Goal: Task Accomplishment & Management: Complete application form

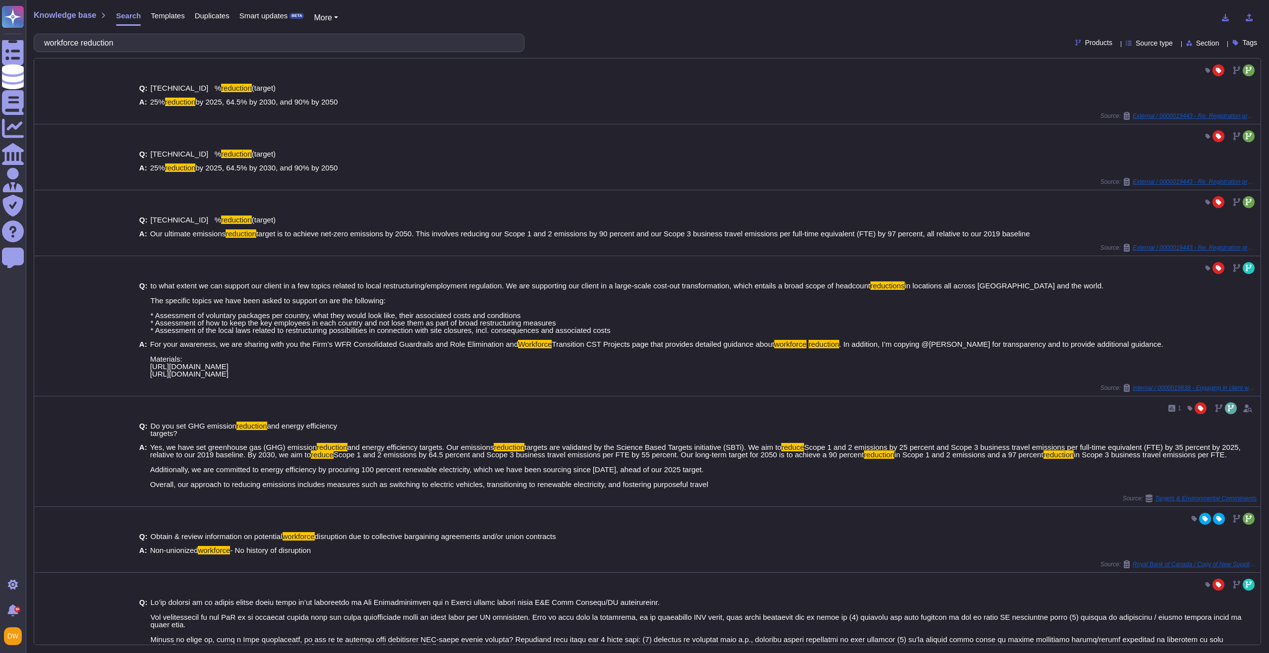
scroll to position [179, 0]
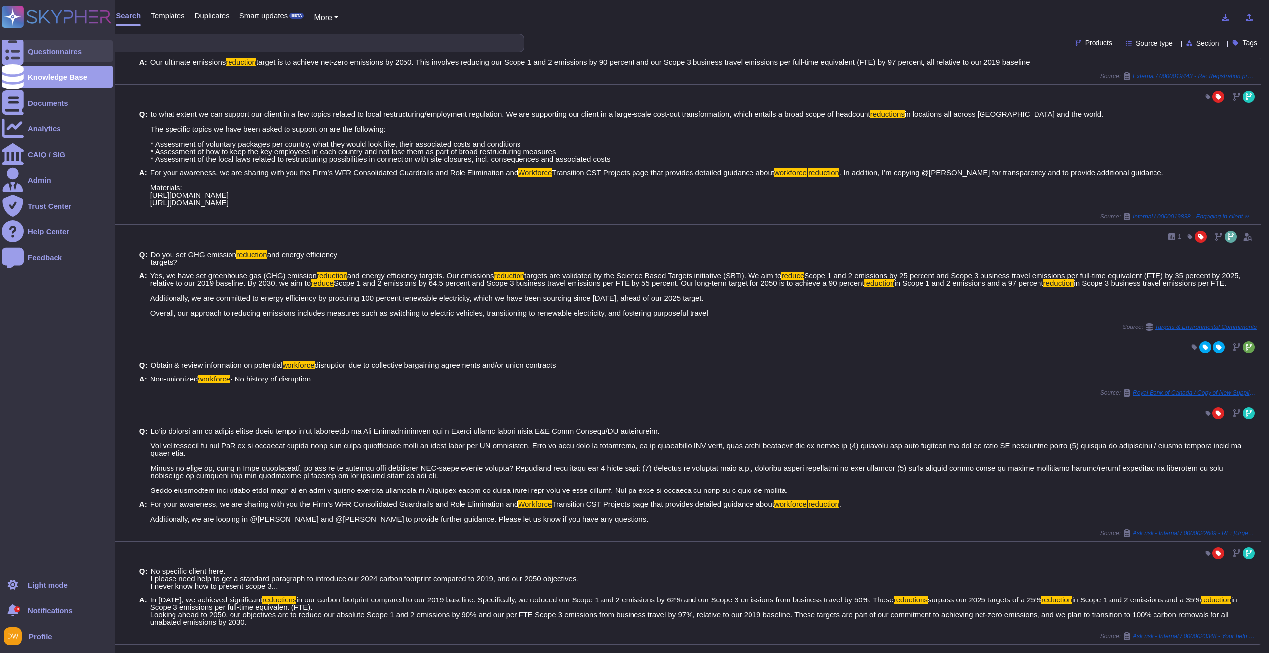
click at [34, 42] on div "Questionnaires" at bounding box center [57, 51] width 111 height 22
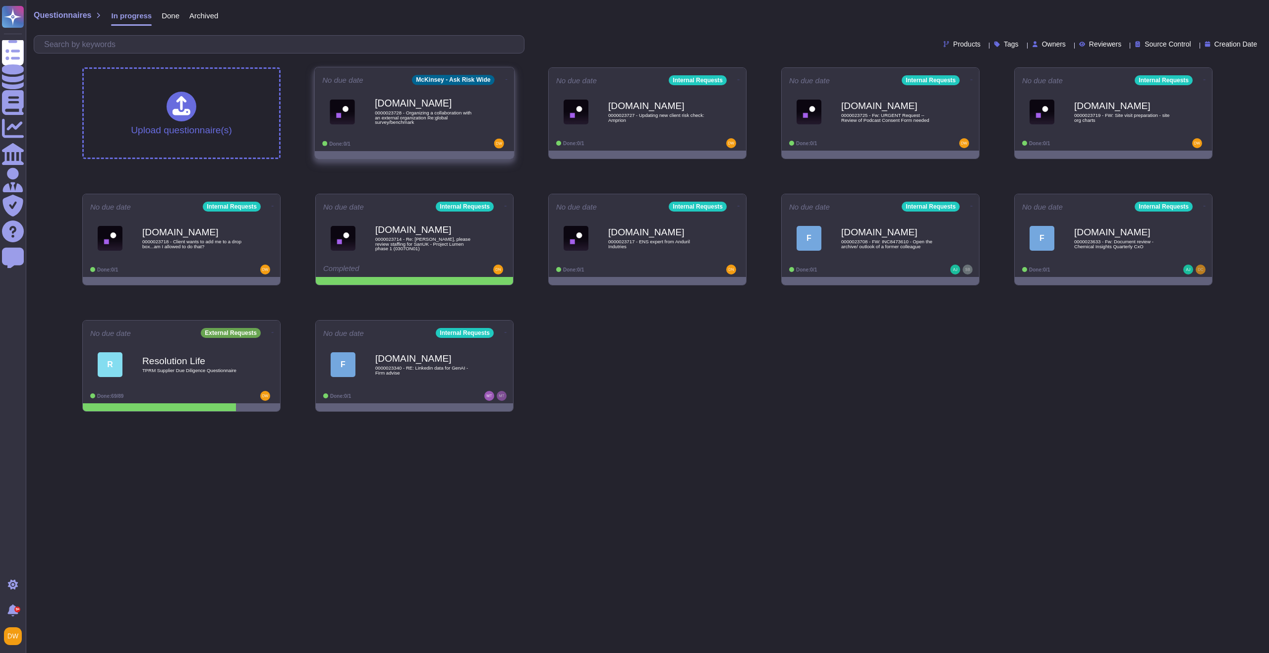
click at [505, 78] on icon at bounding box center [506, 79] width 2 height 2
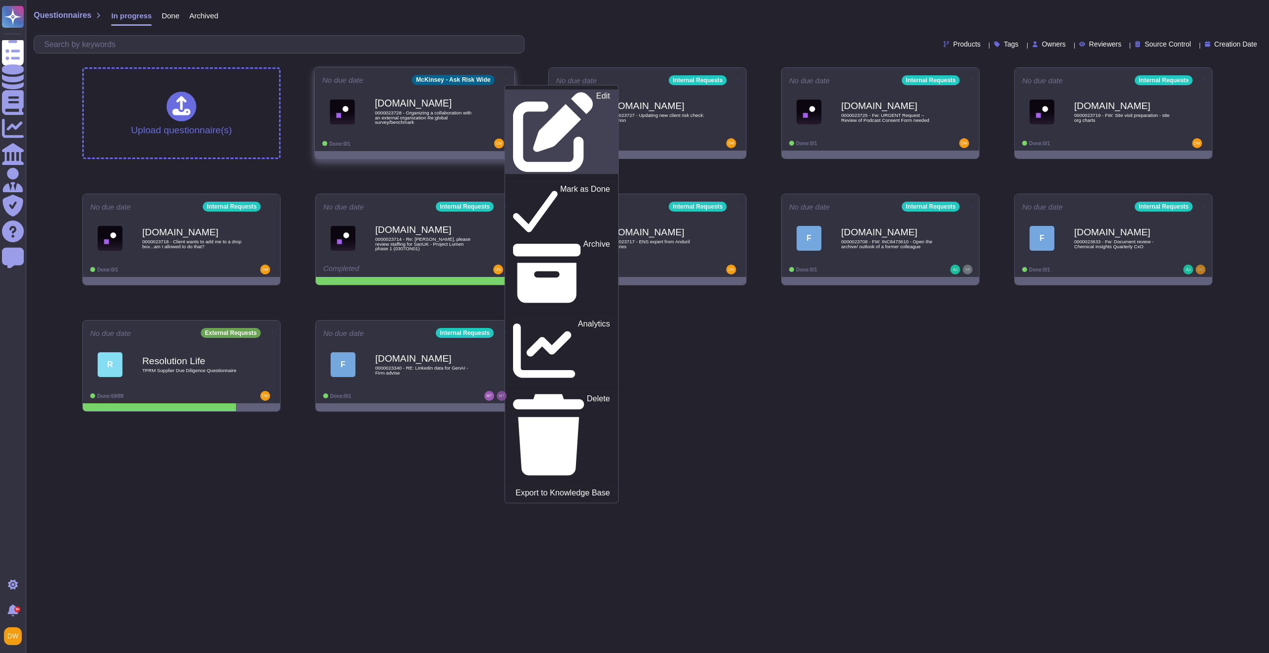
click at [596, 94] on p "Edit" at bounding box center [603, 132] width 14 height 80
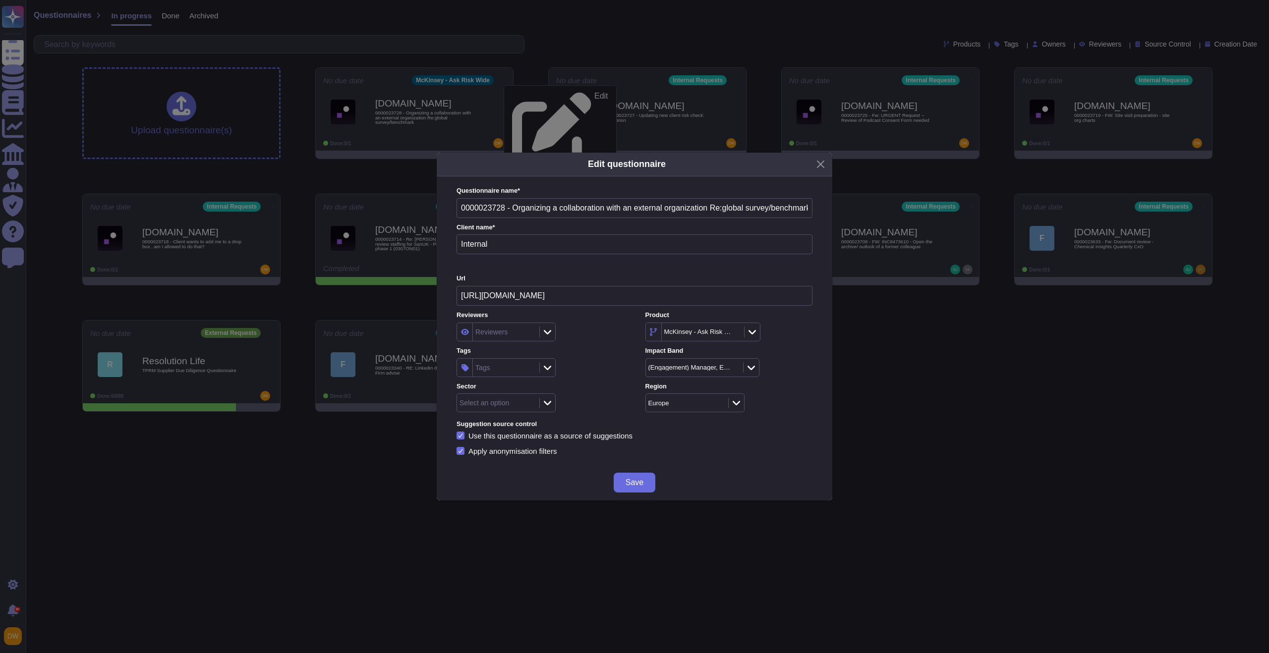
click at [755, 335] on div "McKinsey - Ask Risk Wide" at bounding box center [702, 332] width 115 height 19
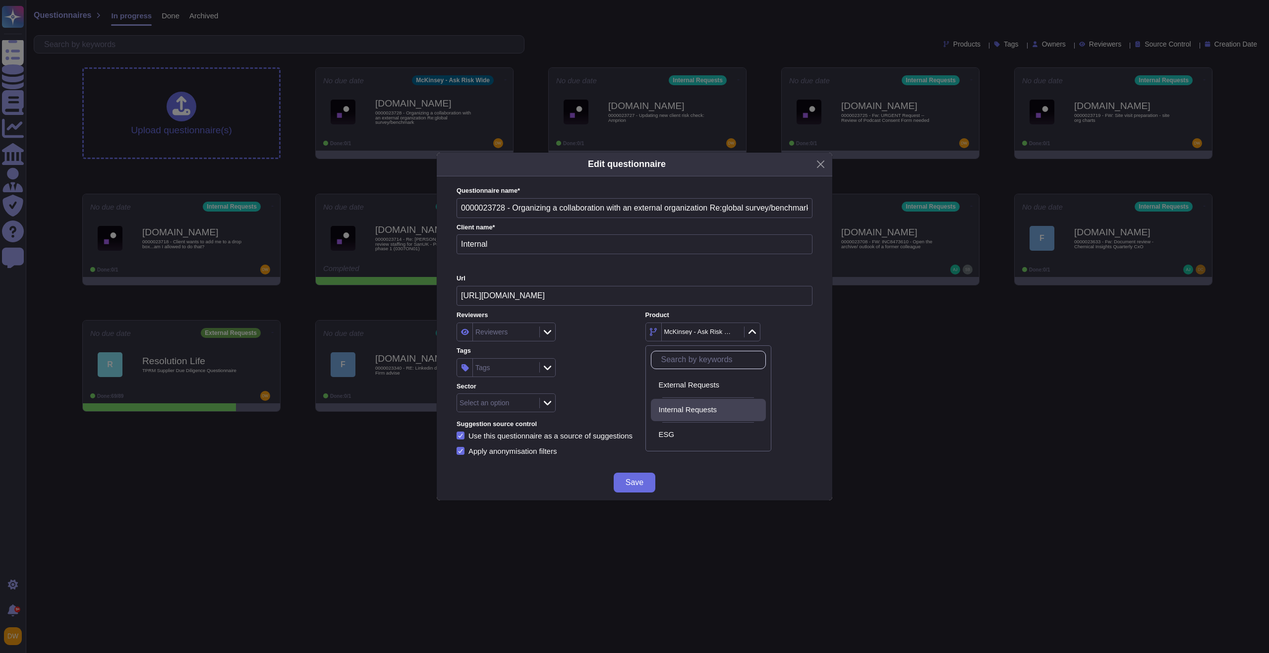
click at [714, 409] on span "Internal Requests" at bounding box center [688, 409] width 58 height 9
click at [644, 485] on button "Save" at bounding box center [634, 483] width 42 height 20
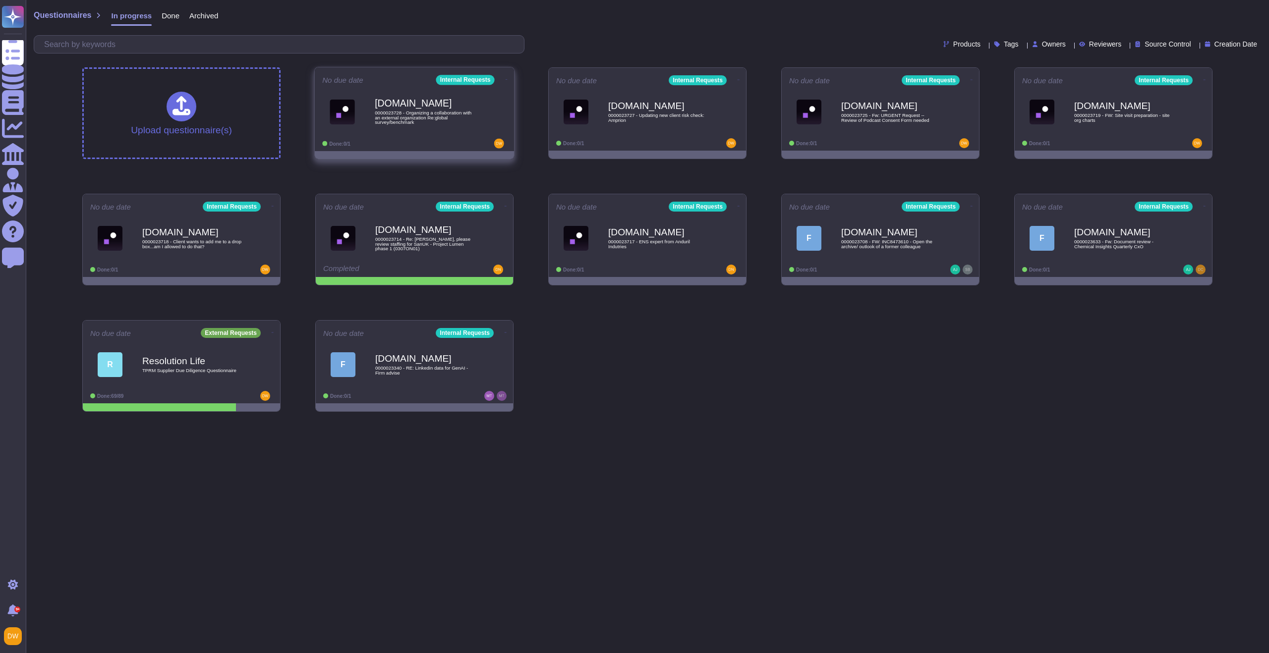
click at [415, 104] on b "[DOMAIN_NAME]" at bounding box center [425, 103] width 100 height 9
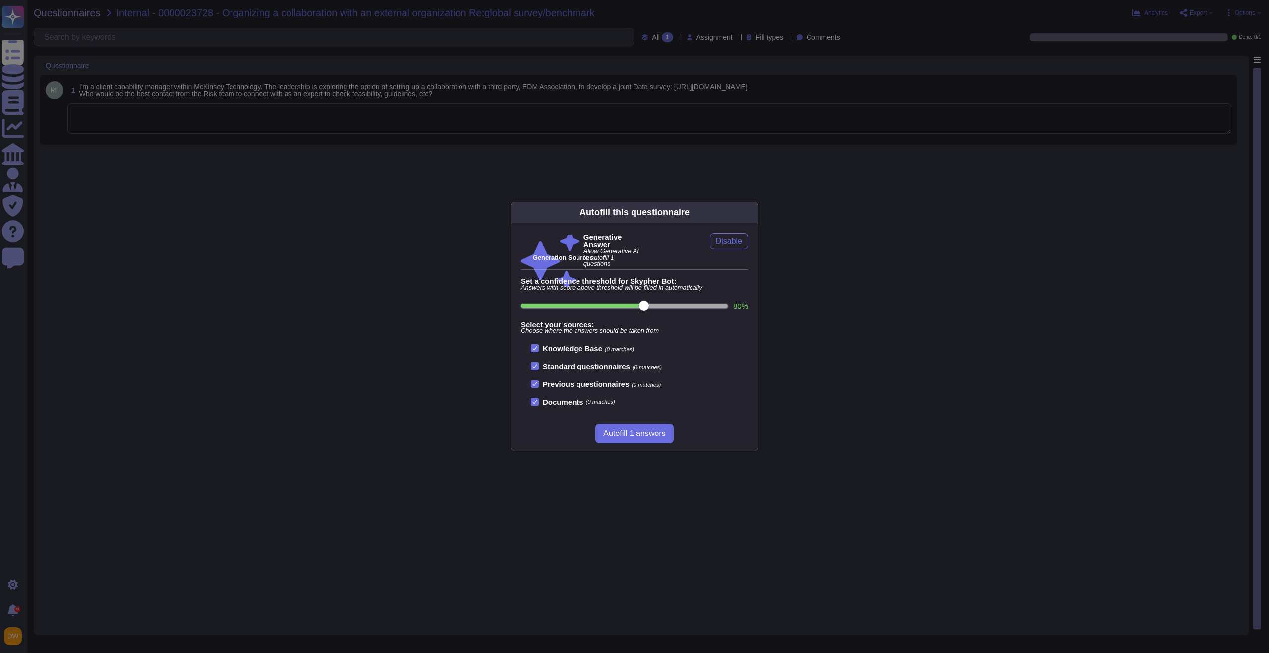
click at [161, 26] on div "Autofill this questionnaire Generative Answer Allow Generative AI to autofill 1…" at bounding box center [634, 326] width 1269 height 653
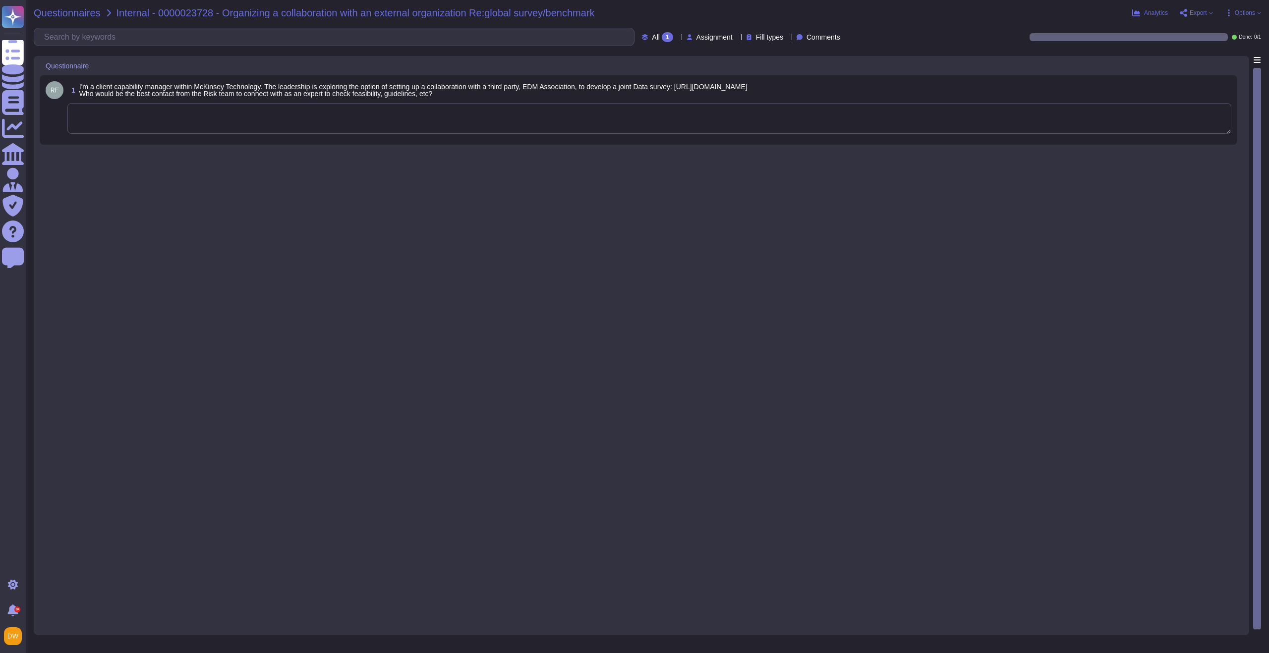
click at [70, 14] on span "Questionnaires" at bounding box center [67, 13] width 67 height 10
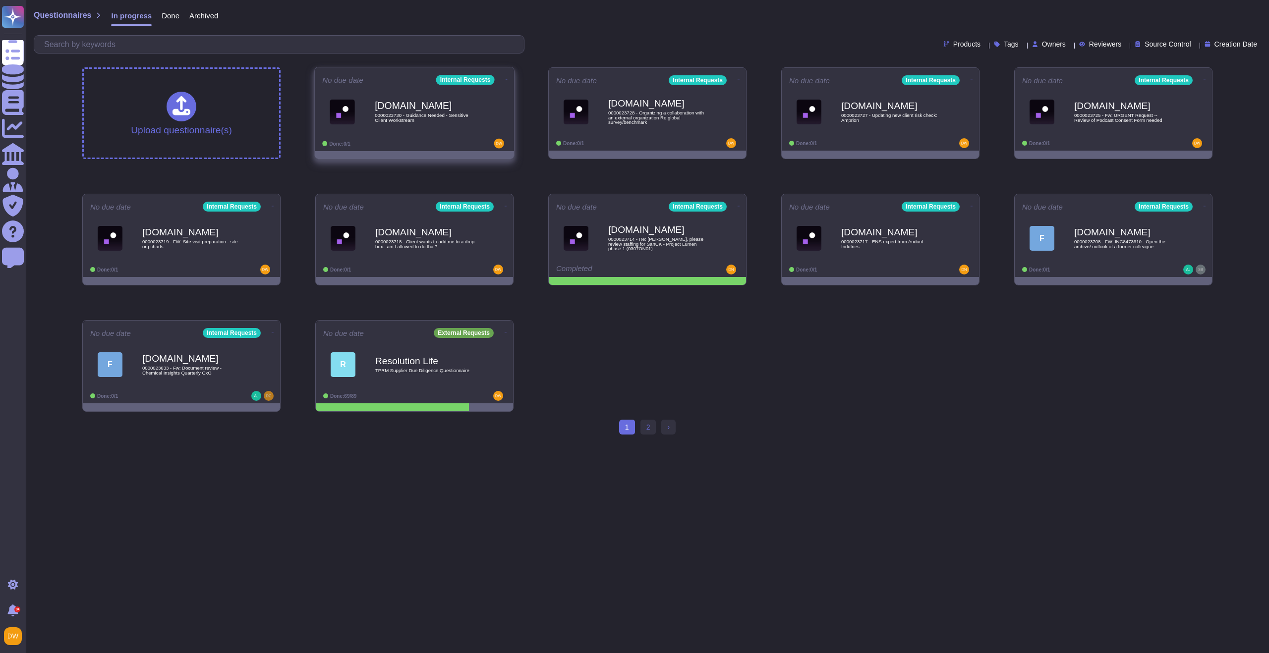
click at [412, 105] on b "[DOMAIN_NAME]" at bounding box center [425, 105] width 100 height 9
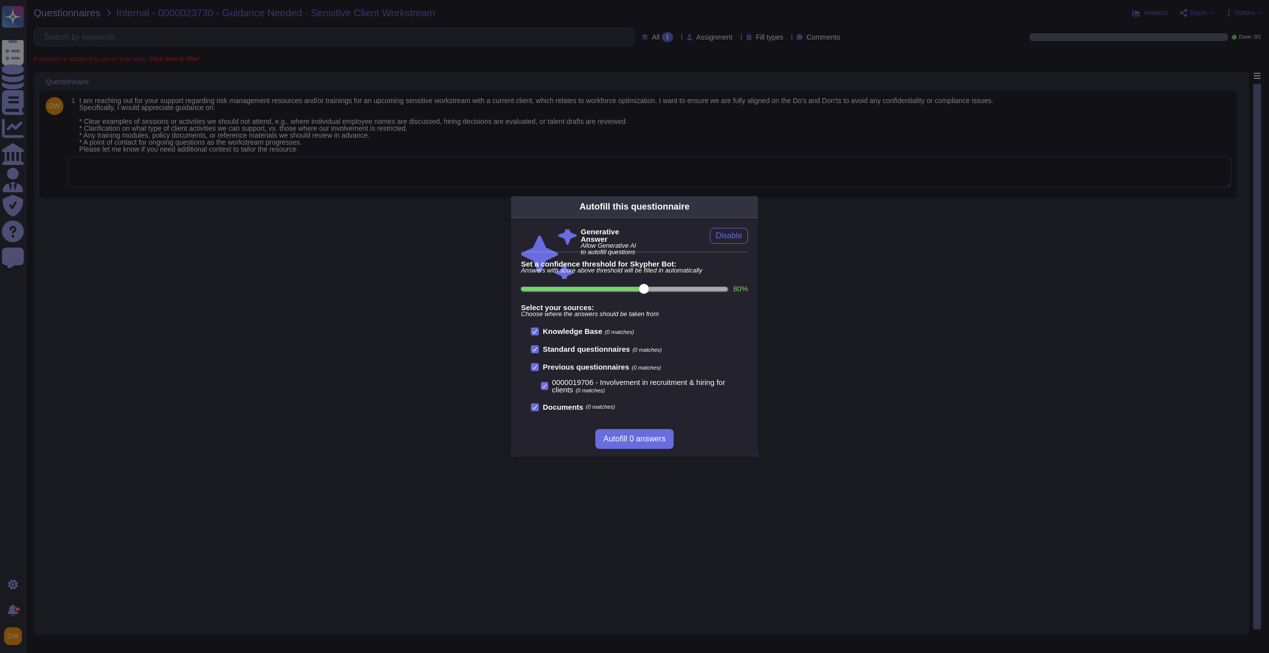
click at [157, 68] on div "Autofill this questionnaire Generative Answer Allow Generative AI to autofill q…" at bounding box center [634, 326] width 1269 height 653
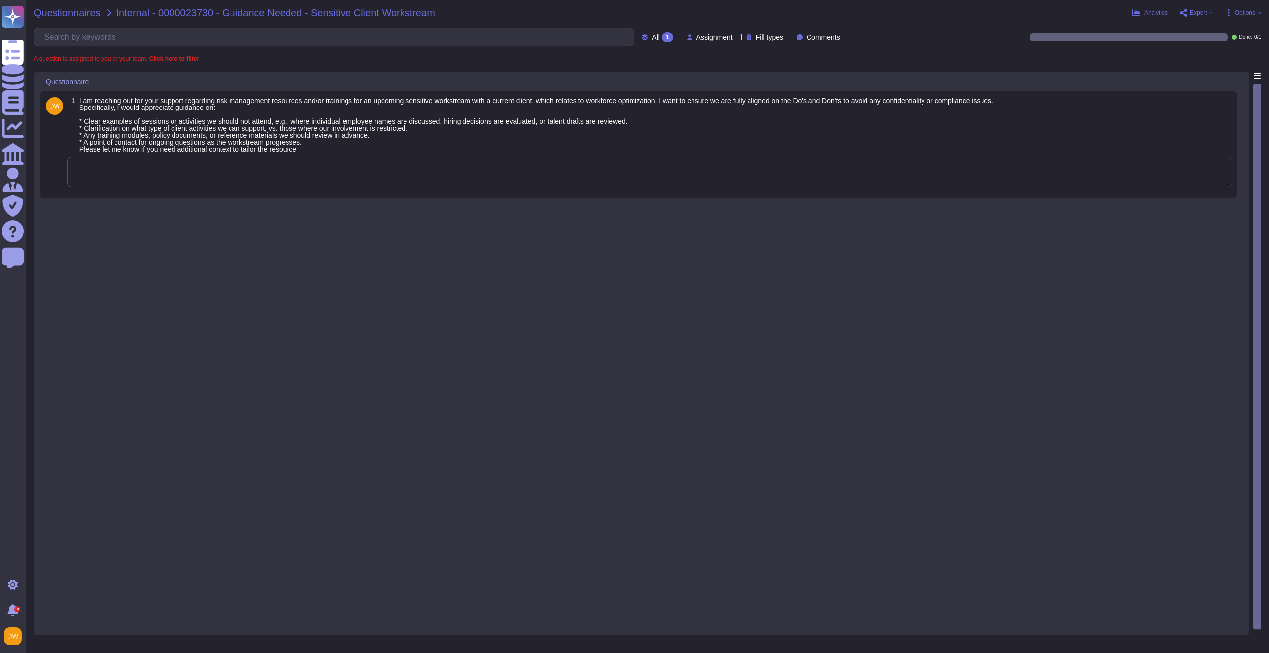
click at [79, 15] on span "Questionnaires" at bounding box center [67, 13] width 67 height 10
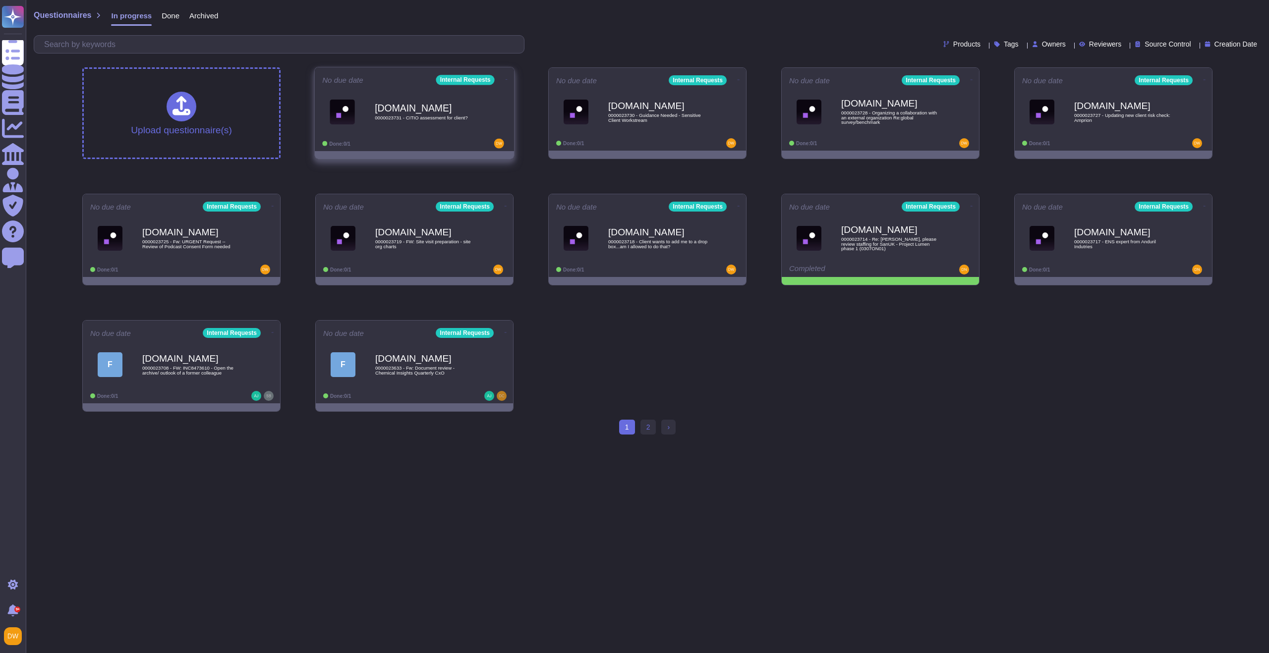
click at [414, 119] on span "0000023731 - CITIO assessment for client?" at bounding box center [425, 117] width 100 height 5
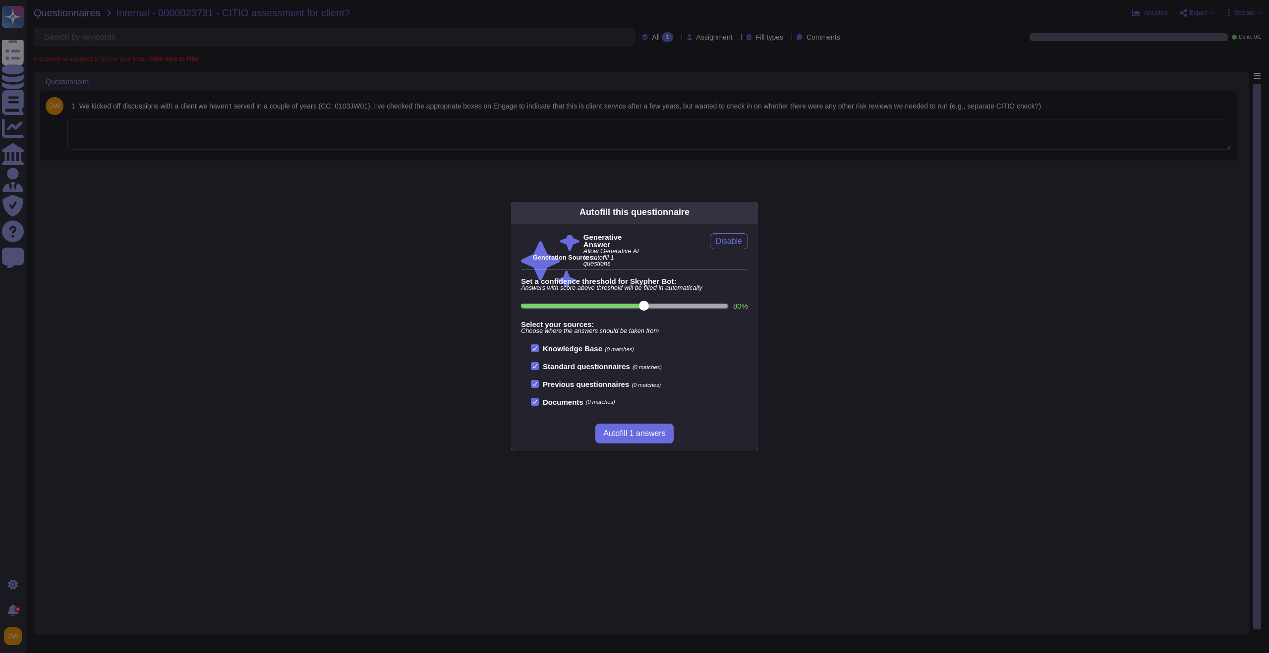
click at [359, 175] on div "Autofill this questionnaire Generative Answer Allow Generative AI to autofill 1…" at bounding box center [634, 326] width 1269 height 653
click at [348, 111] on span "1 We kicked off discussions with a client we haven’t served in a couple of year…" at bounding box center [553, 106] width 973 height 18
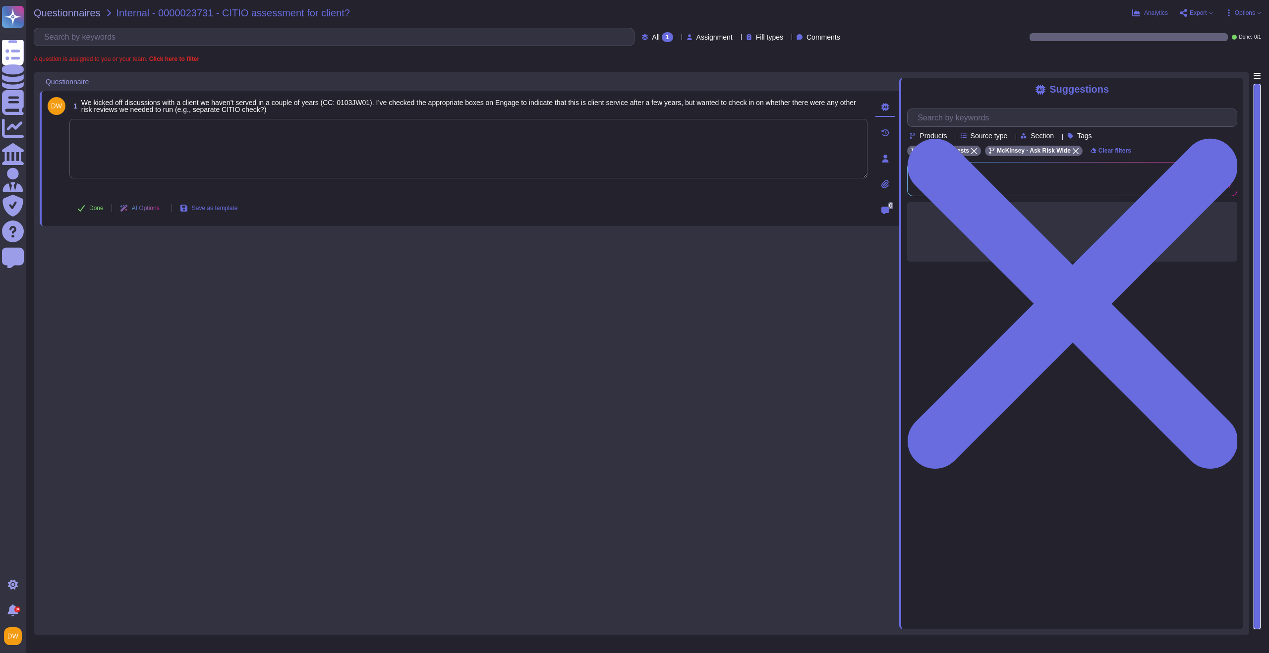
click at [343, 140] on textarea at bounding box center [468, 148] width 798 height 59
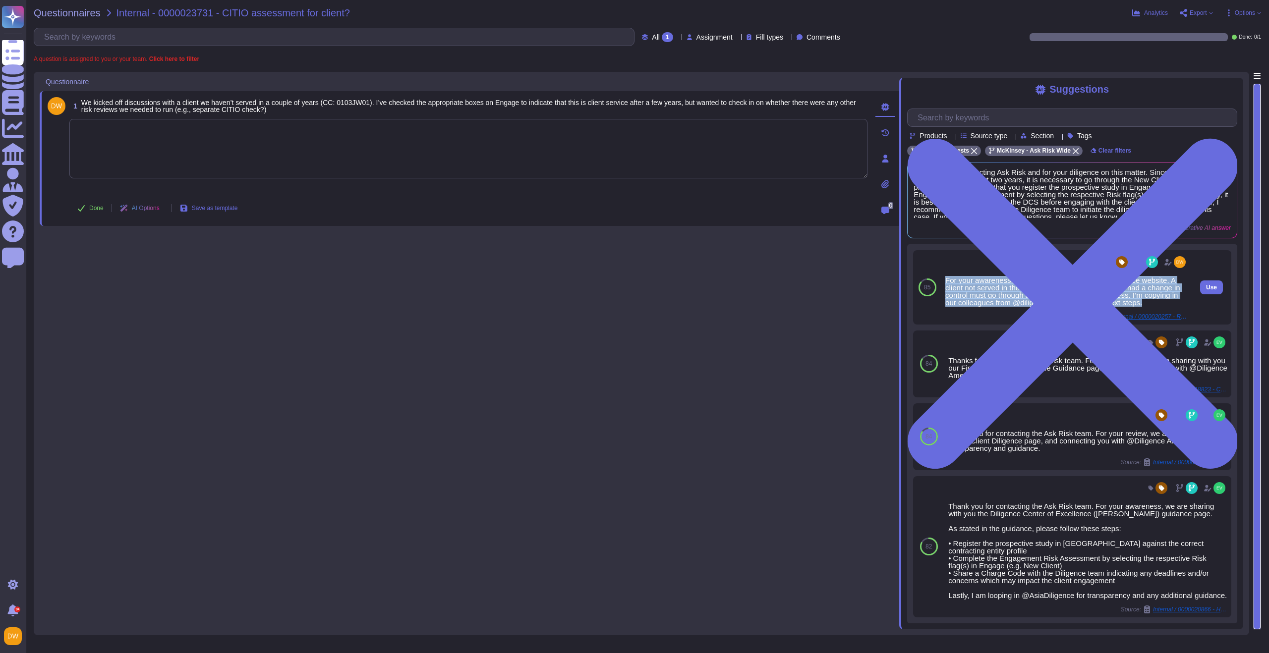
drag, startPoint x: 945, startPoint y: 279, endPoint x: 983, endPoint y: 307, distance: 46.9
click at [983, 306] on div "For your awareness, I’m sharing the Firm’s Client Diligence website. A client n…" at bounding box center [1066, 292] width 242 height 30
copy div "For your awareness, I’m sharing the Firm’s Client Diligence website. A client n…"
click at [1213, 292] on button "Use" at bounding box center [1211, 287] width 23 height 14
type textarea "For your awareness, I’m sharing the Firm’s Client Diligence website. A client n…"
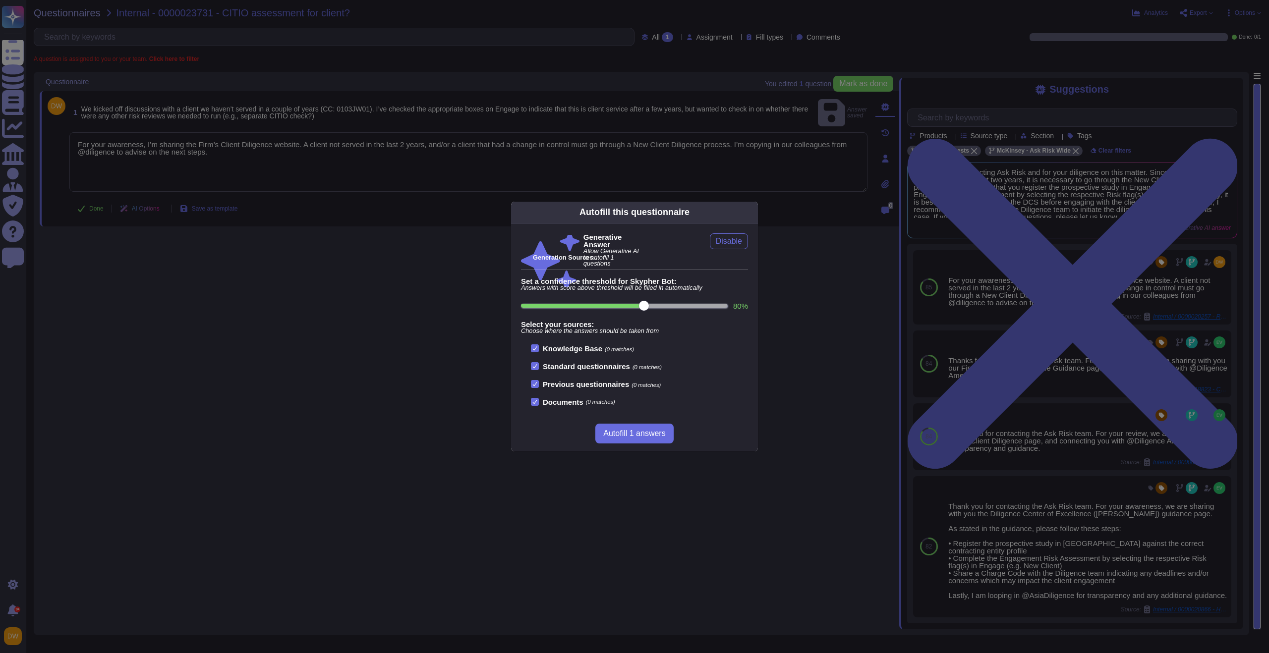
click at [752, 244] on icon at bounding box center [847, 339] width 190 height 190
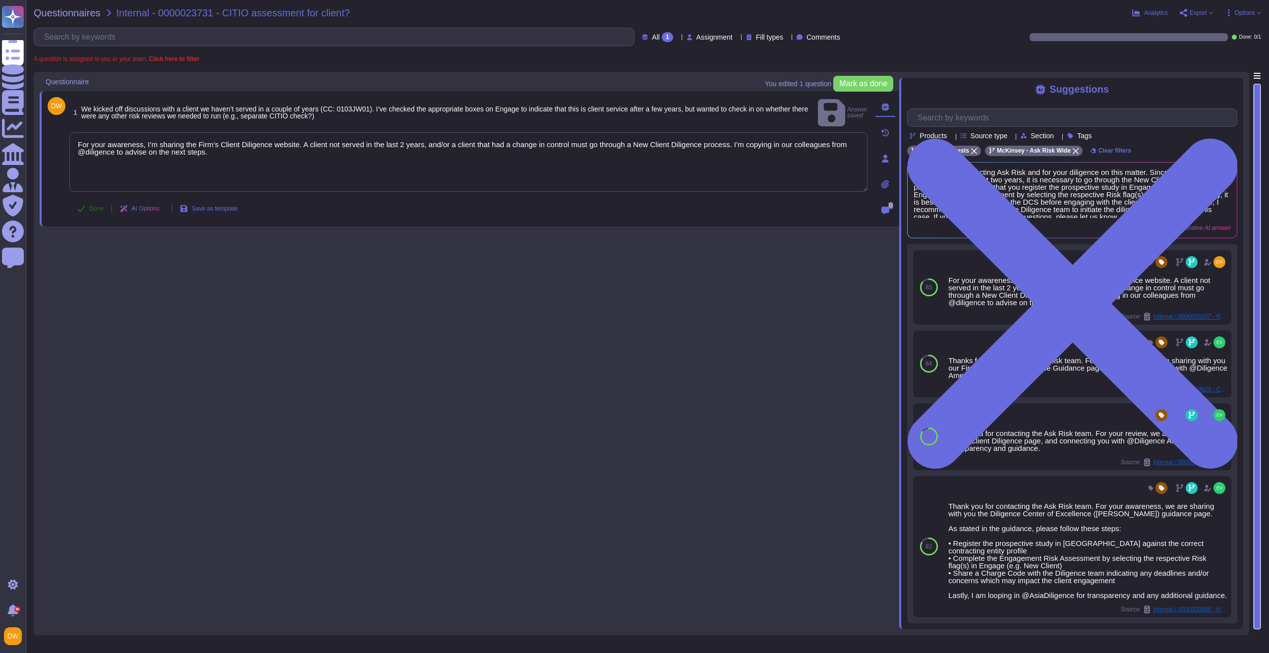
click at [94, 207] on span "Done" at bounding box center [96, 209] width 14 height 6
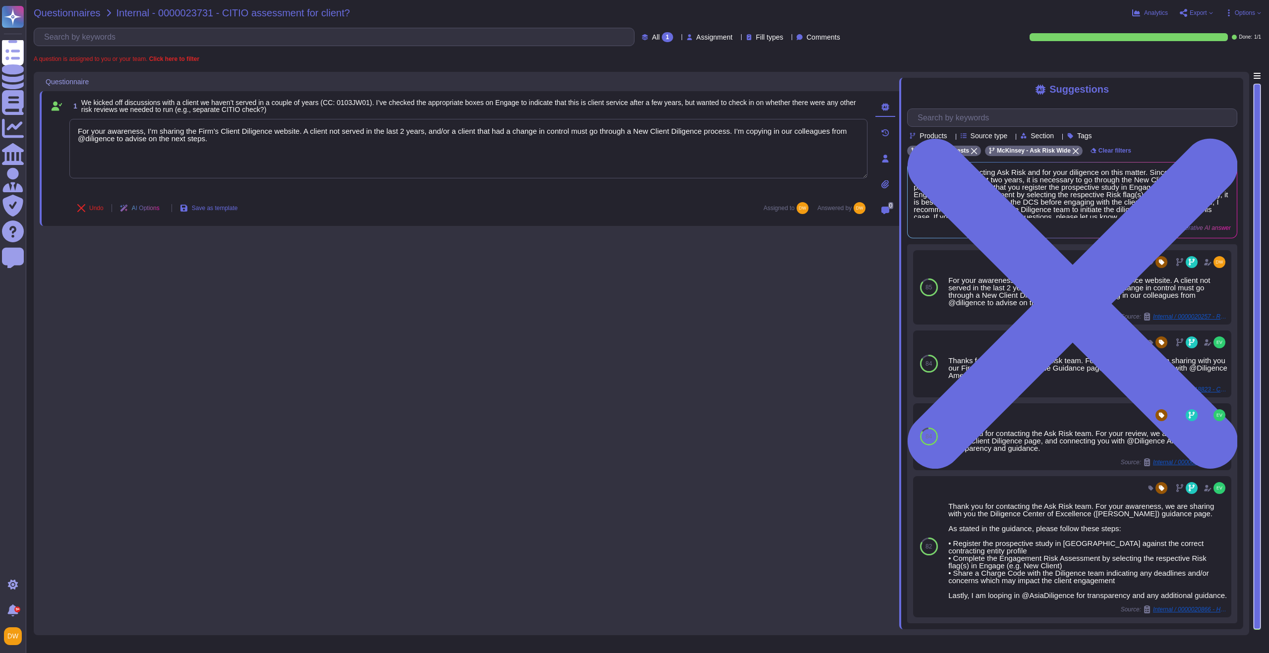
click at [83, 17] on span "Questionnaires" at bounding box center [67, 13] width 67 height 10
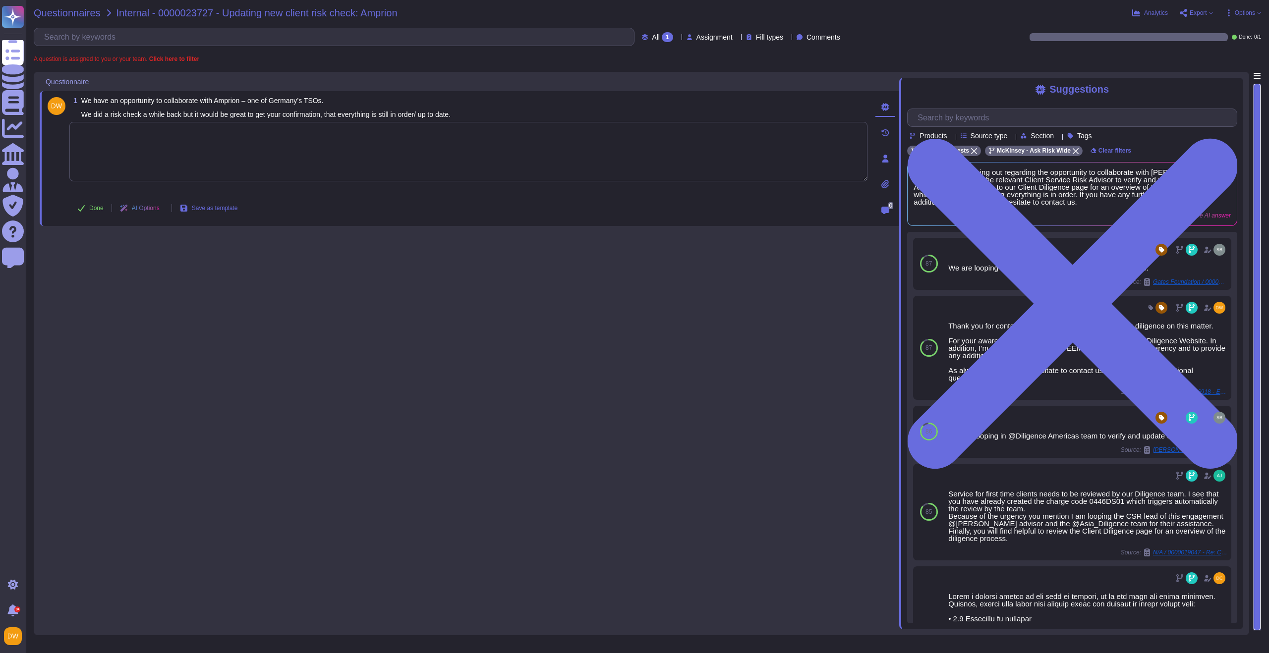
click at [63, 15] on span "Questionnaires" at bounding box center [67, 13] width 67 height 10
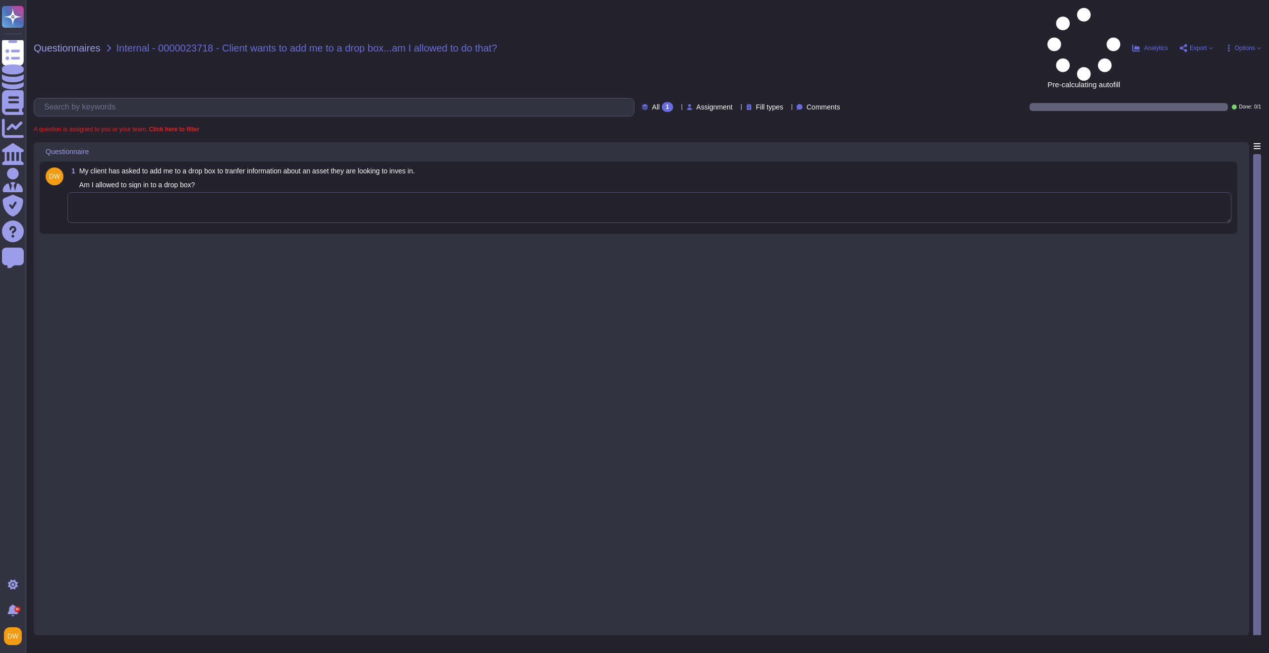
click at [164, 192] on textarea at bounding box center [649, 207] width 1164 height 31
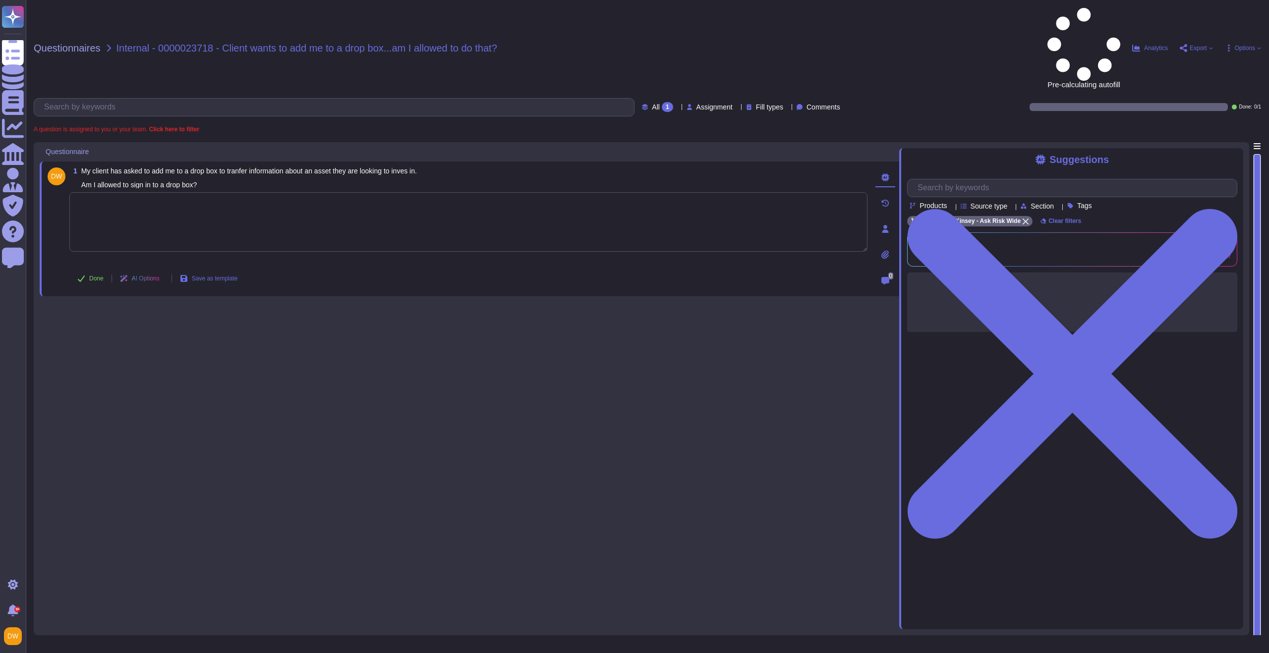
click at [159, 192] on textarea at bounding box center [468, 221] width 798 height 59
click at [121, 192] on textarea at bounding box center [468, 221] width 798 height 59
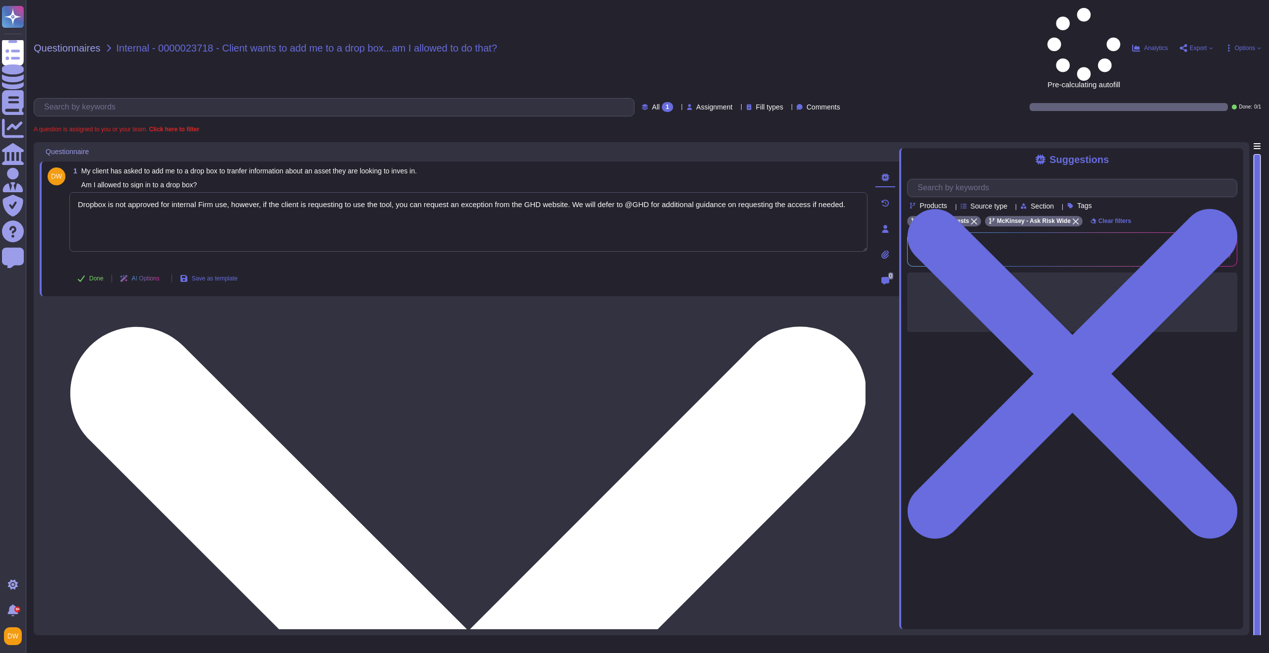
paste textarea "Dropbox is not approved for internal Firm use, however, if the client is reques…"
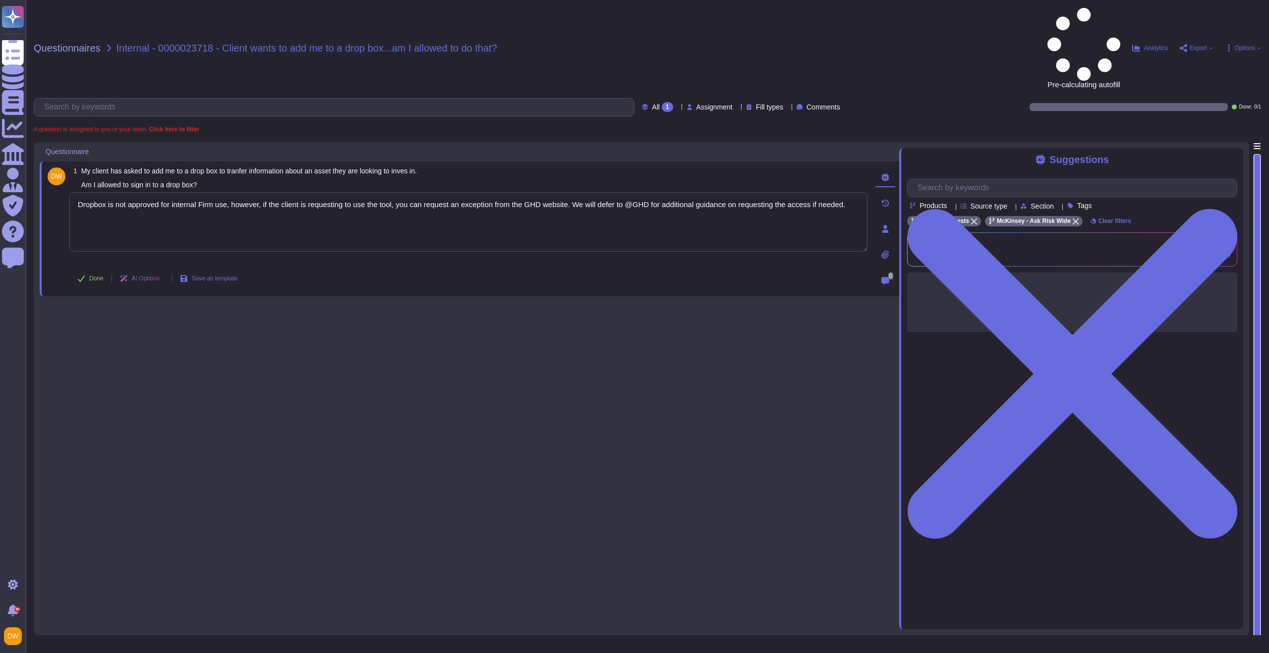
click at [102, 269] on button "Done" at bounding box center [90, 279] width 42 height 20
type textarea "Dropbox is not approved for internal Firm use, however, if the client is reques…"
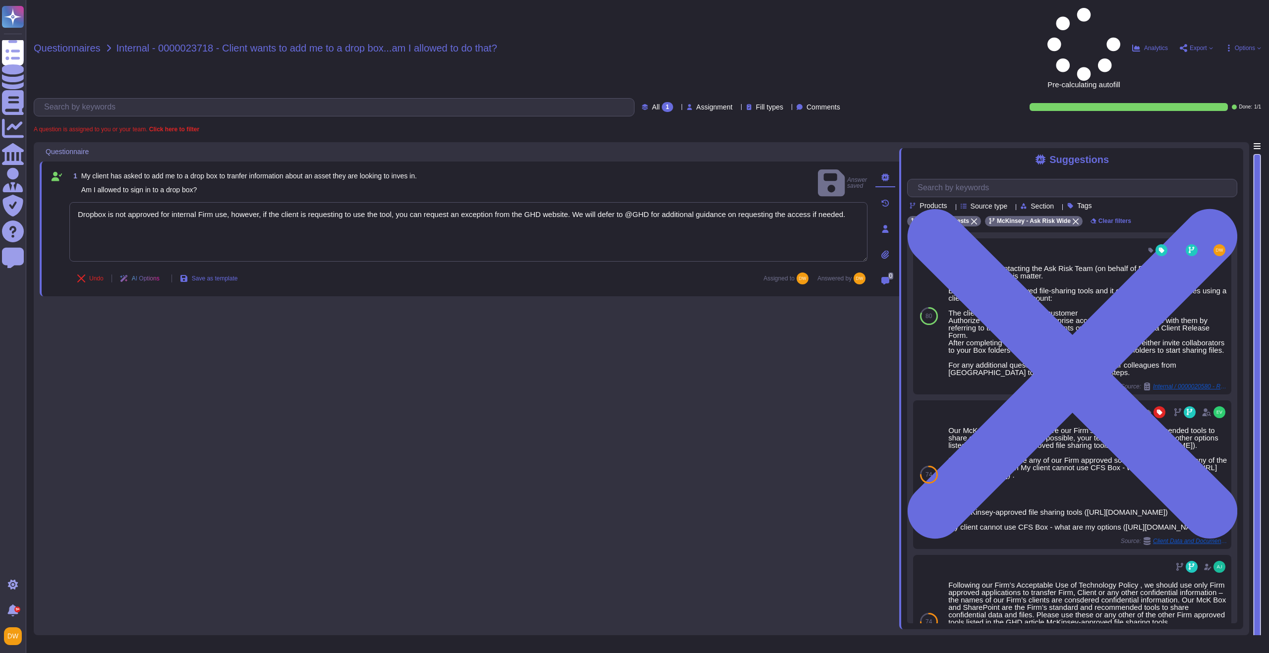
click at [65, 43] on span "Questionnaires" at bounding box center [67, 48] width 67 height 10
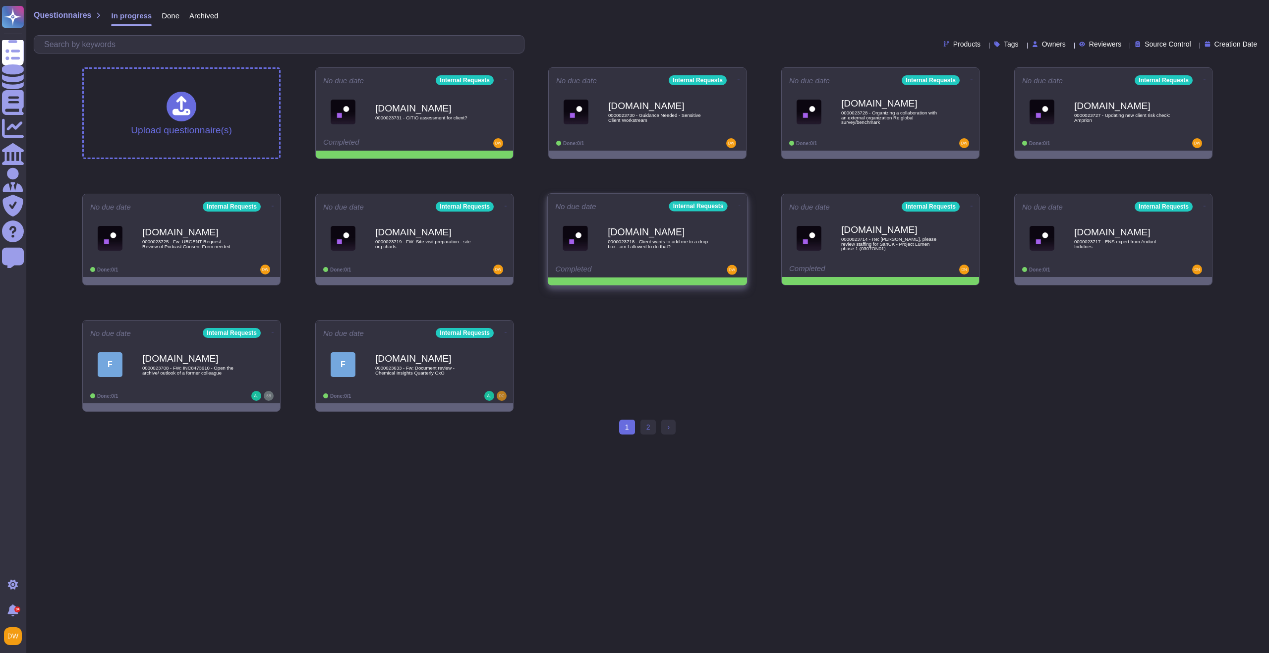
click at [738, 205] on icon at bounding box center [739, 206] width 2 height 2
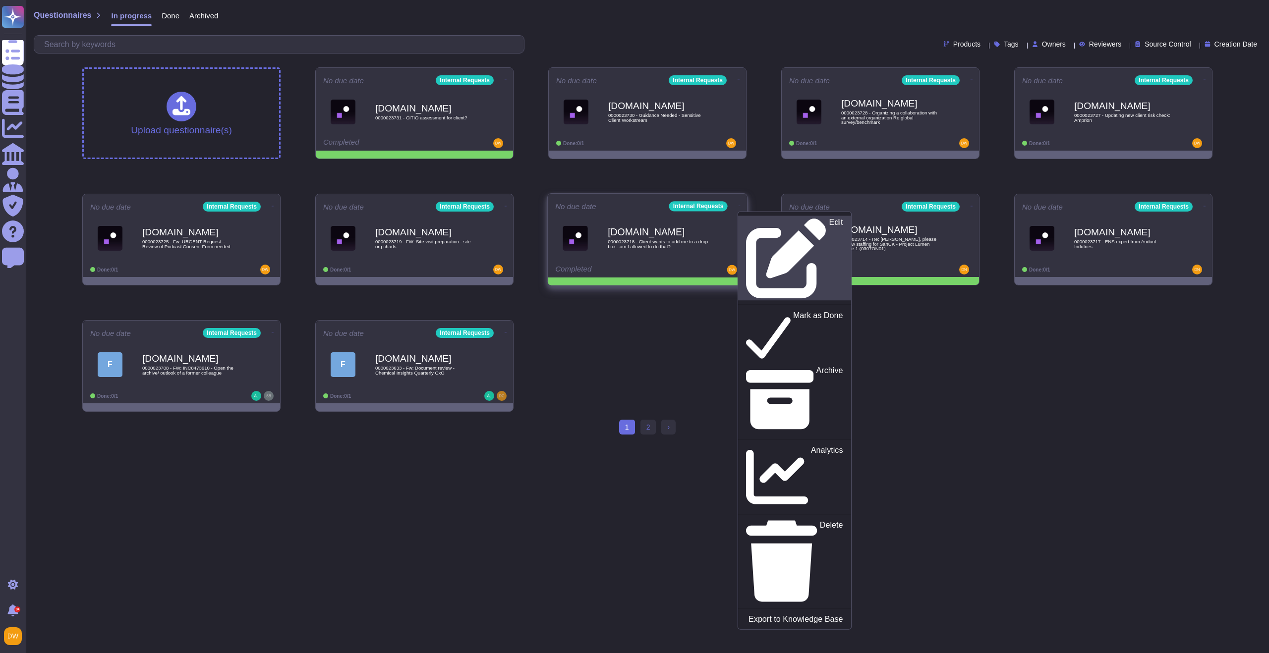
click at [746, 219] on icon at bounding box center [786, 258] width 81 height 81
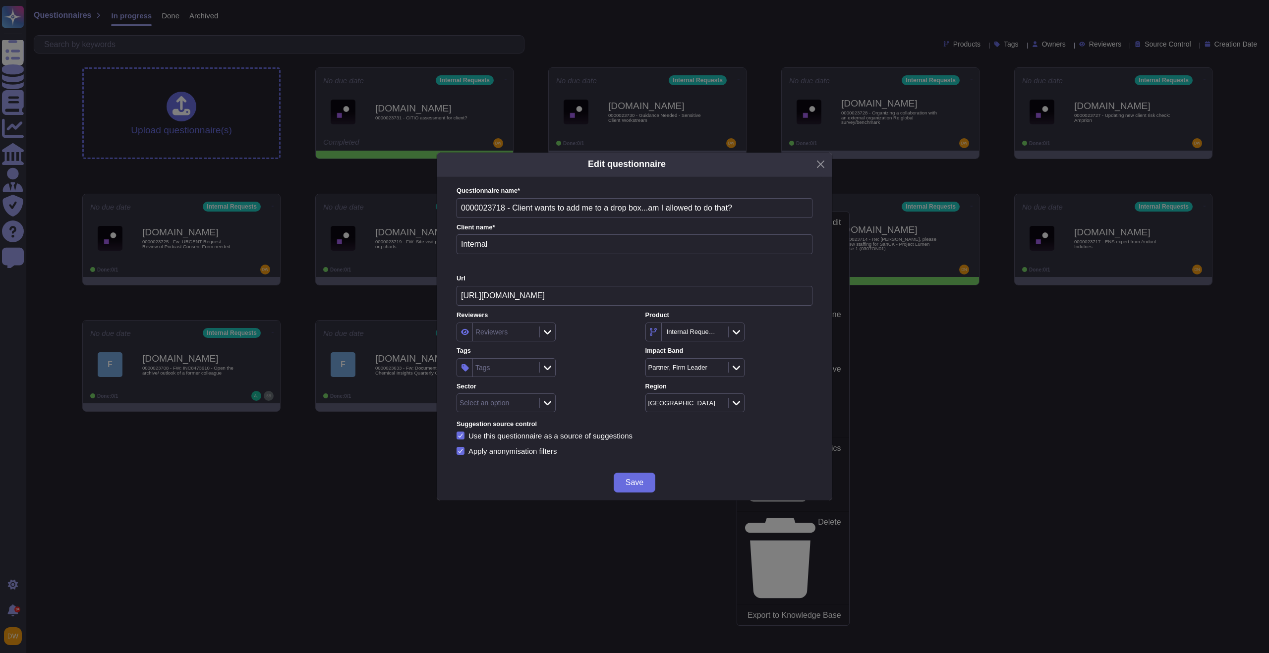
click at [530, 362] on div "Tags" at bounding box center [505, 368] width 64 height 18
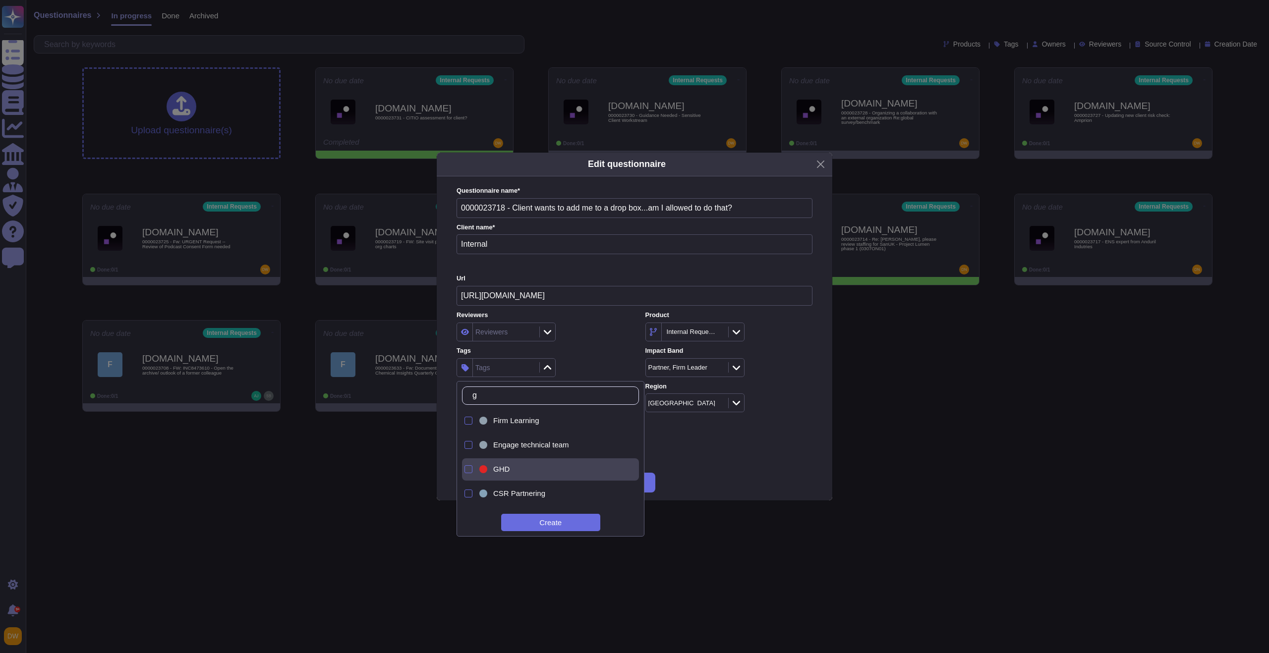
click at [508, 471] on span "GHD" at bounding box center [501, 469] width 16 height 9
type input "g"
click at [529, 368] on icon at bounding box center [529, 368] width 0 height 0
click at [501, 462] on div "GHD" at bounding box center [552, 469] width 151 height 22
click at [505, 395] on input "g" at bounding box center [552, 395] width 171 height 17
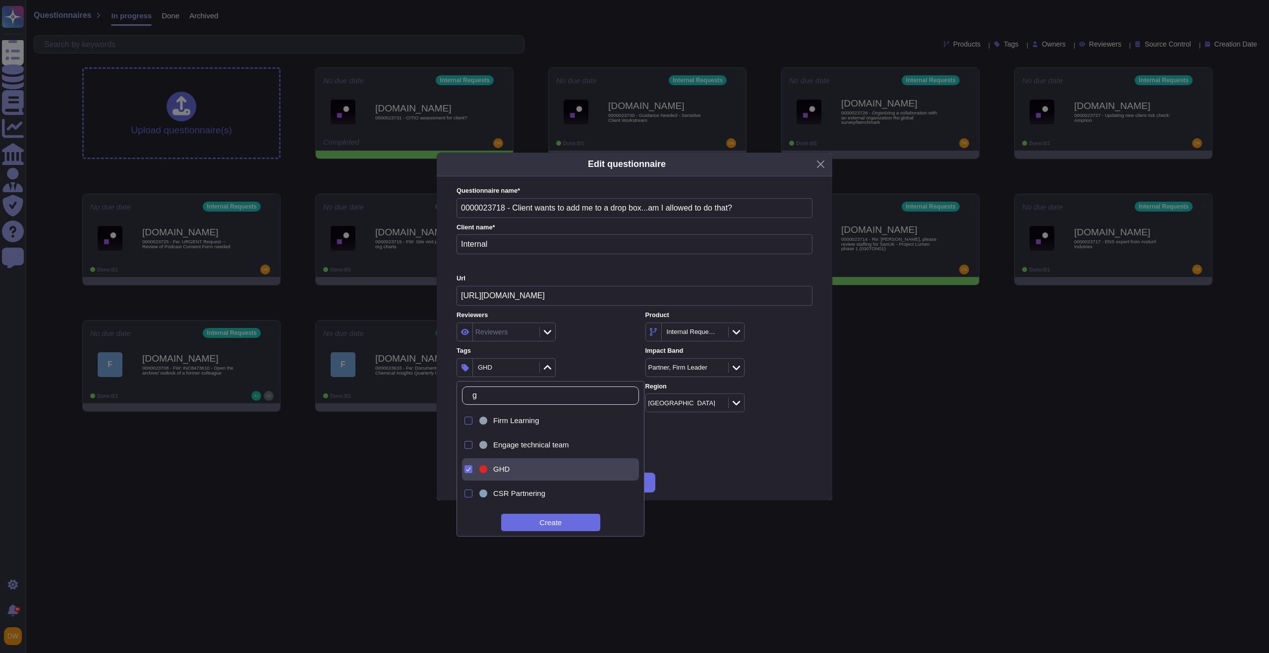
click at [527, 399] on input "g" at bounding box center [552, 395] width 171 height 17
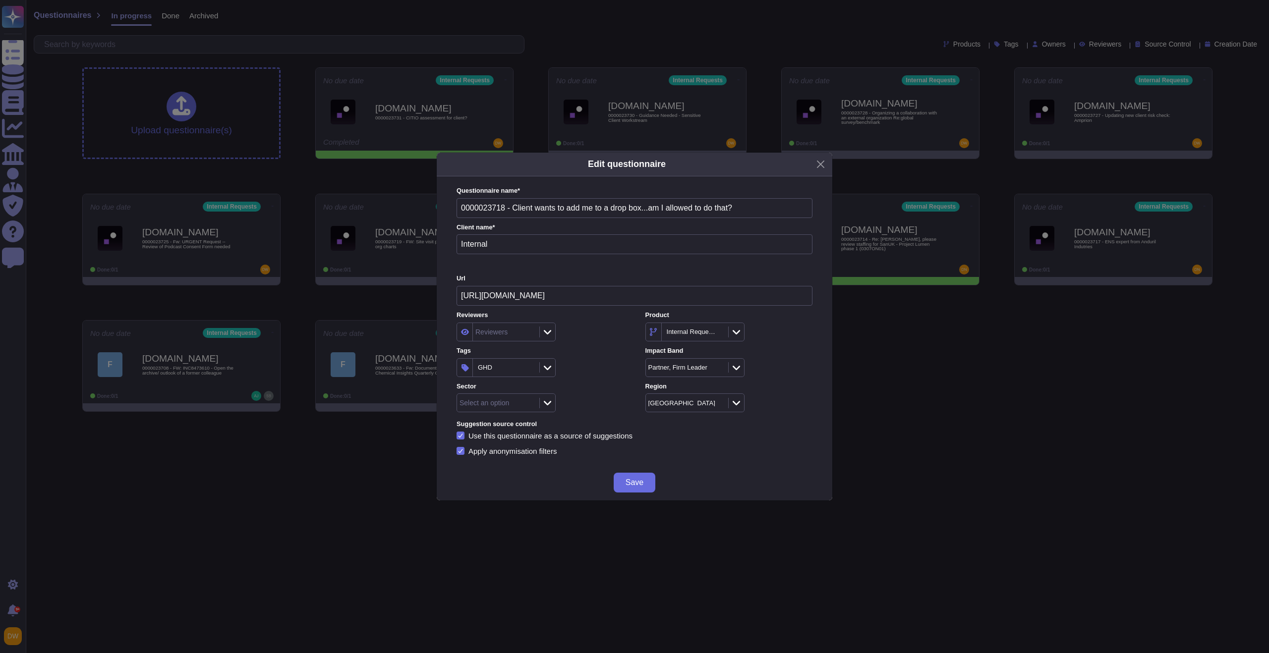
click at [583, 342] on div "Reviewers Reviewers Product Internal Requests Tags GHD Impact Band Partner, Fir…" at bounding box center [634, 362] width 356 height 102
click at [485, 368] on div "GHD" at bounding box center [485, 367] width 14 height 6
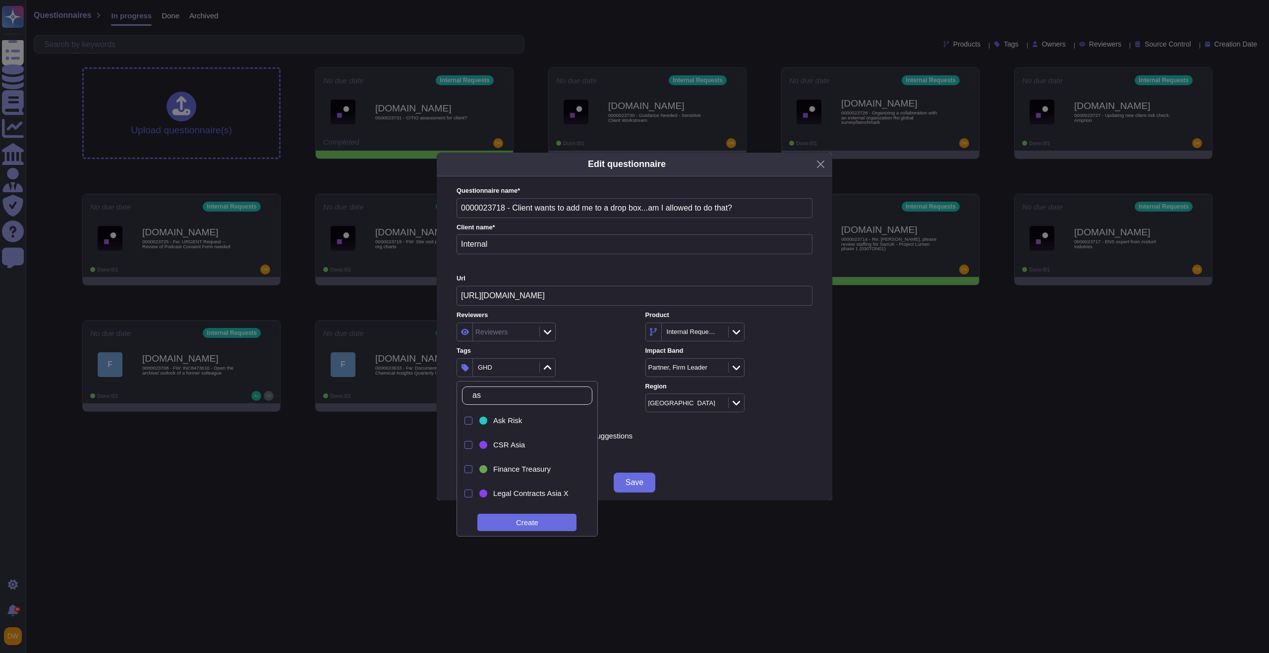
type input "ask"
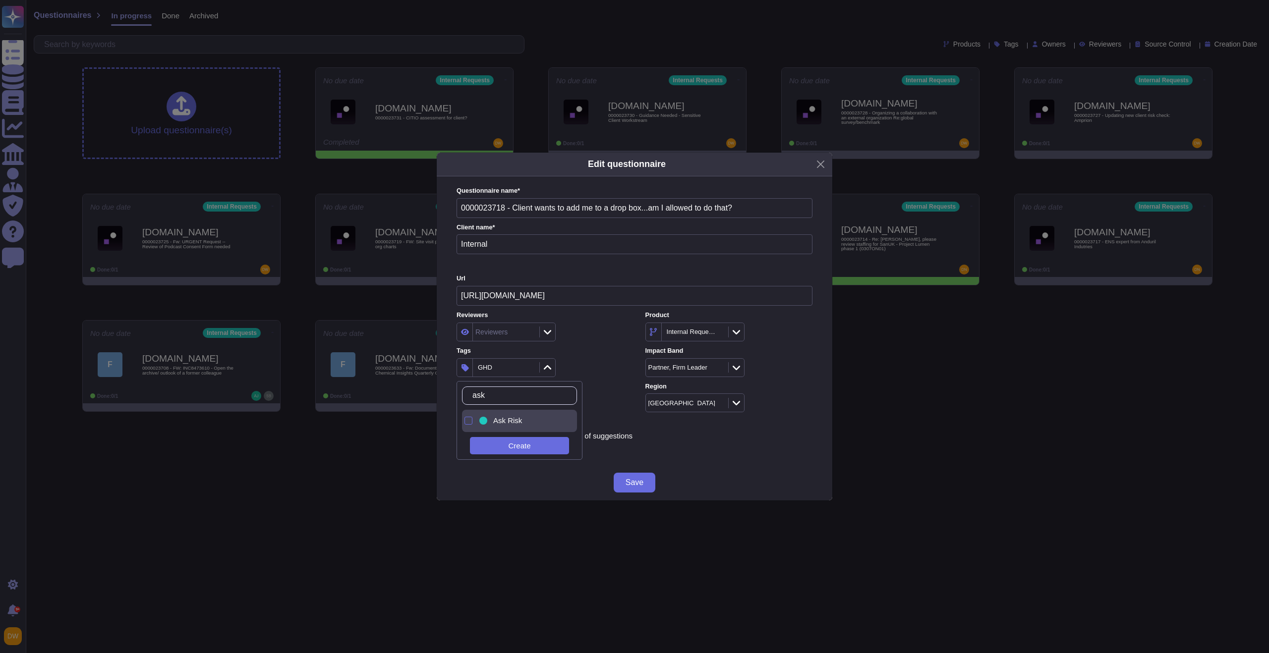
click at [496, 421] on span "Ask Risk" at bounding box center [507, 420] width 29 height 9
click at [598, 374] on div "2 items selected" at bounding box center [539, 367] width 167 height 19
click at [650, 482] on button "Save" at bounding box center [634, 483] width 42 height 20
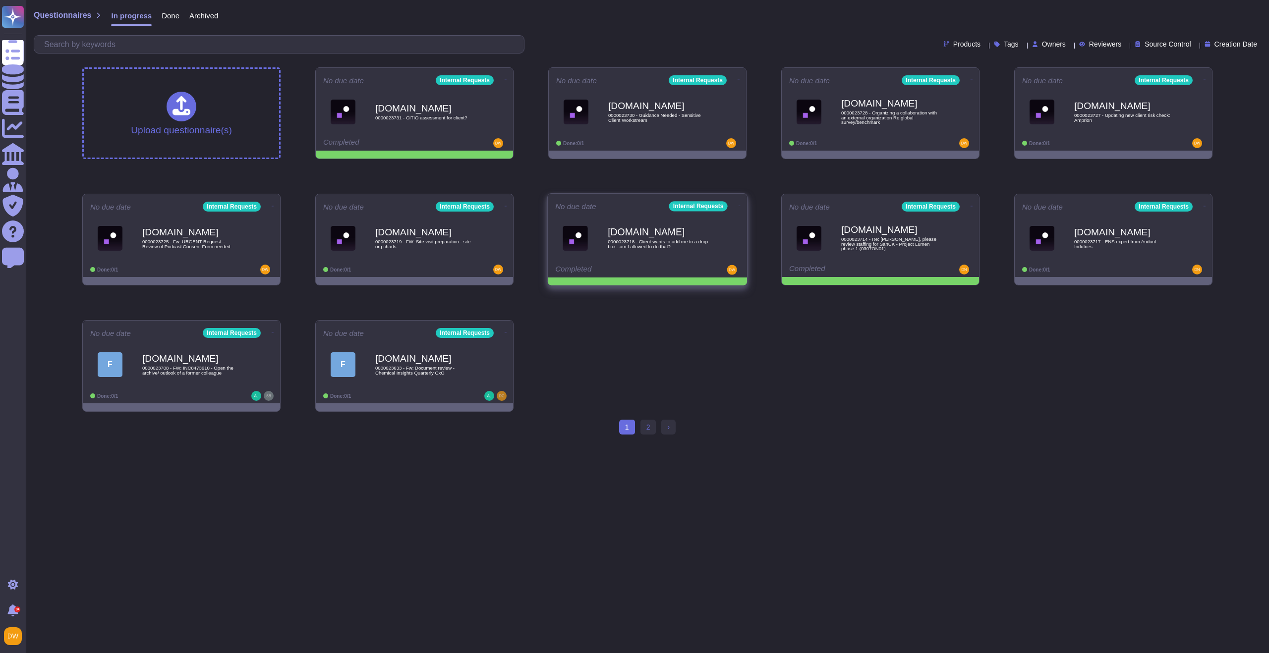
click at [738, 205] on icon at bounding box center [739, 206] width 2 height 2
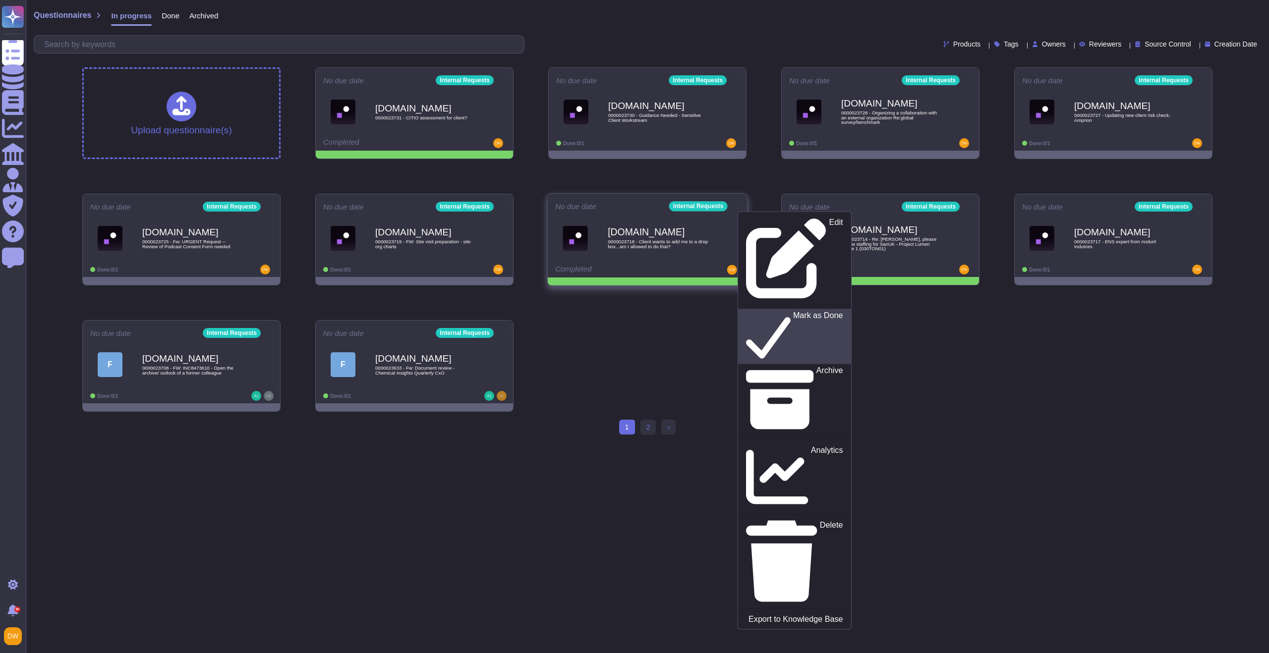
click at [748, 311] on div "Mark as Done" at bounding box center [794, 336] width 97 height 51
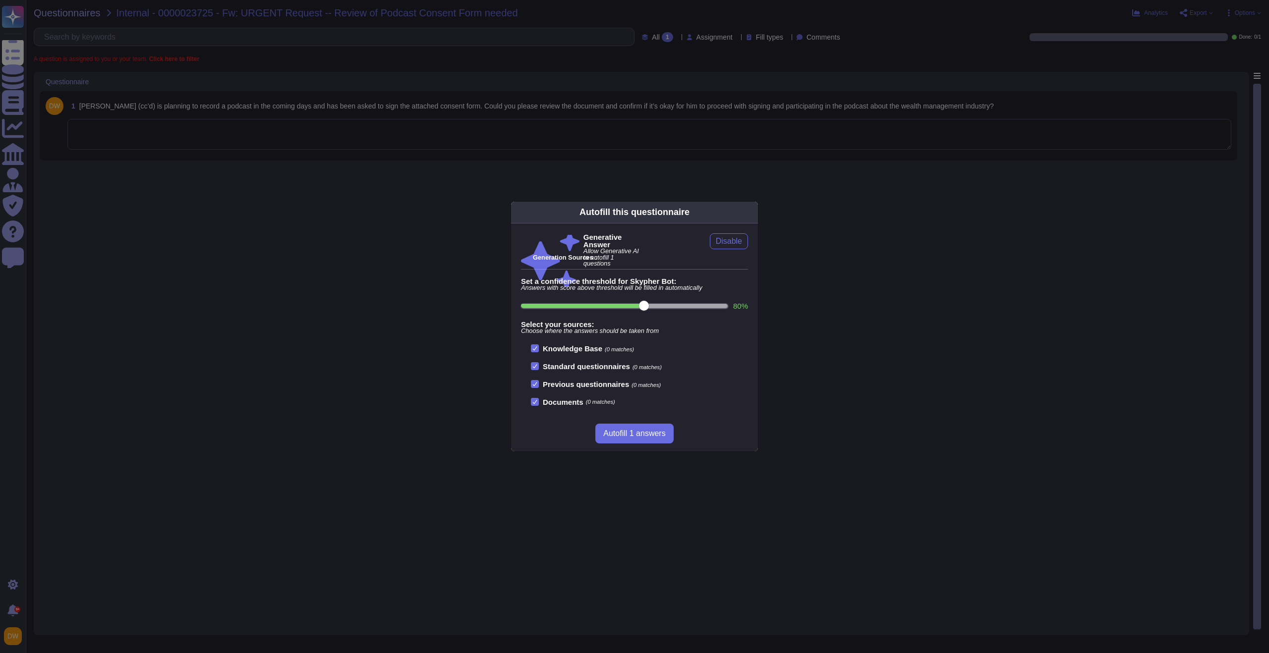
click at [419, 193] on div "Autofill this questionnaire Generative Answer Allow Generative AI to autofill 1…" at bounding box center [634, 326] width 1269 height 653
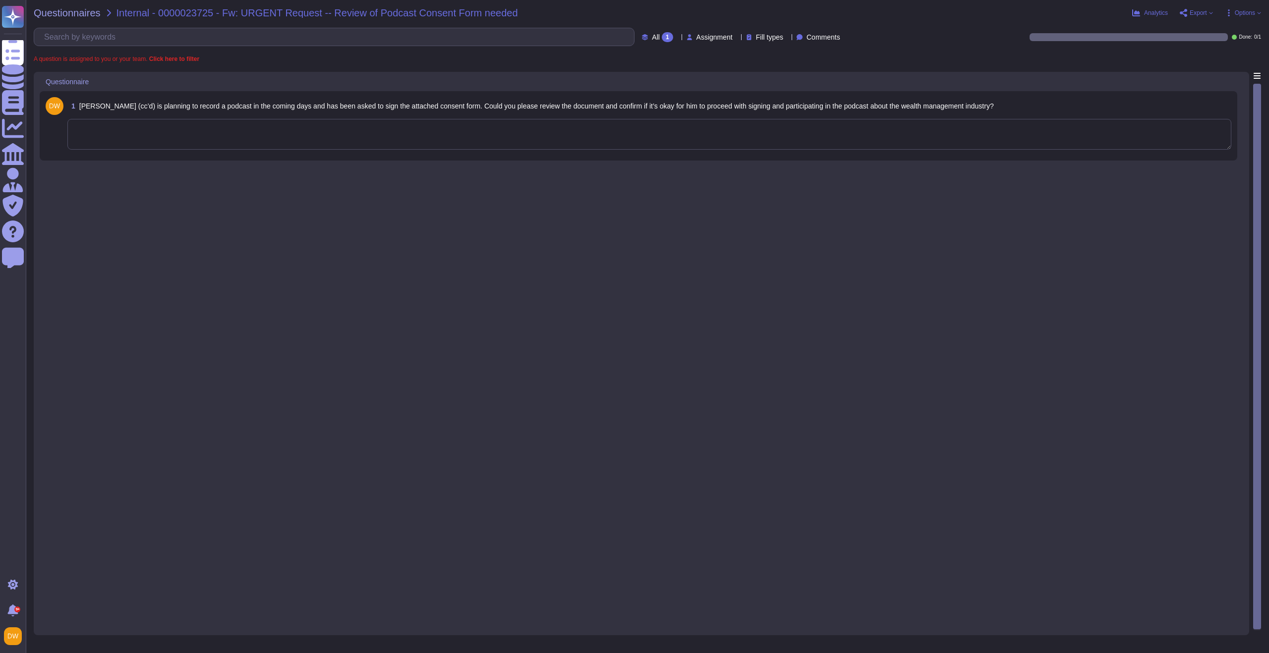
click at [392, 152] on div "1 Jimmy (cc’d) is planning to record a podcast in the coming days and has been …" at bounding box center [638, 125] width 1185 height 57
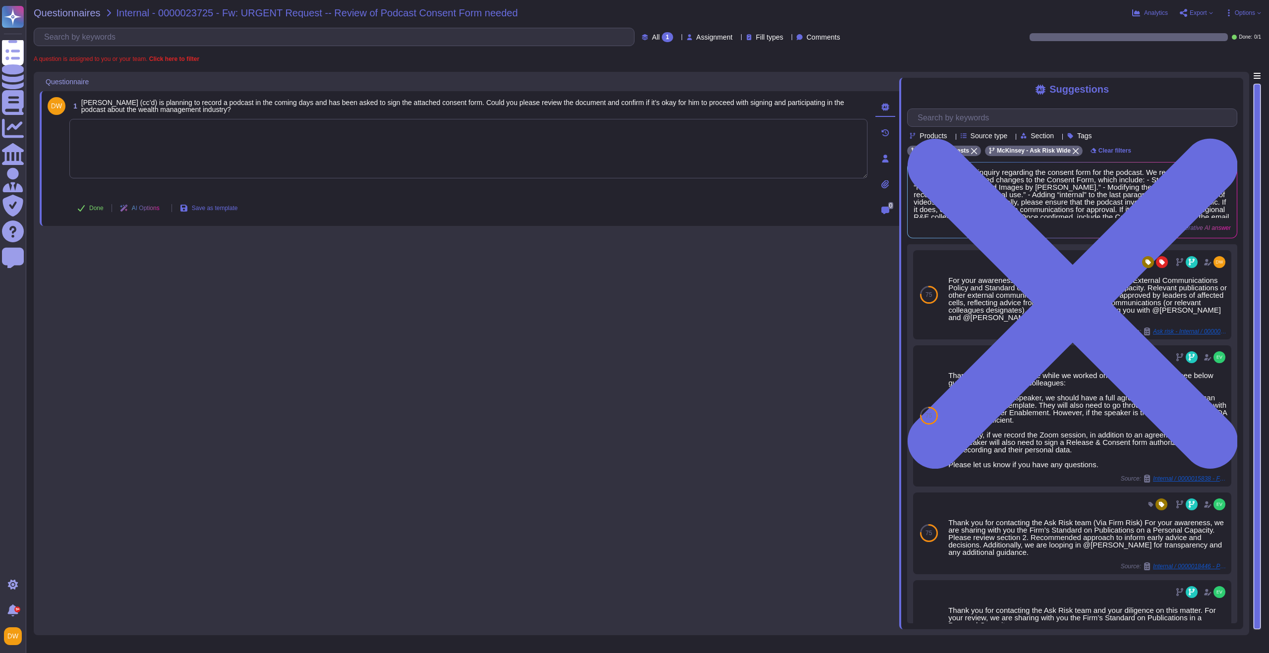
click at [212, 143] on textarea at bounding box center [468, 148] width 798 height 59
paste textarea "Based on the Firm’s External Communications Policy and Standard on Publications…"
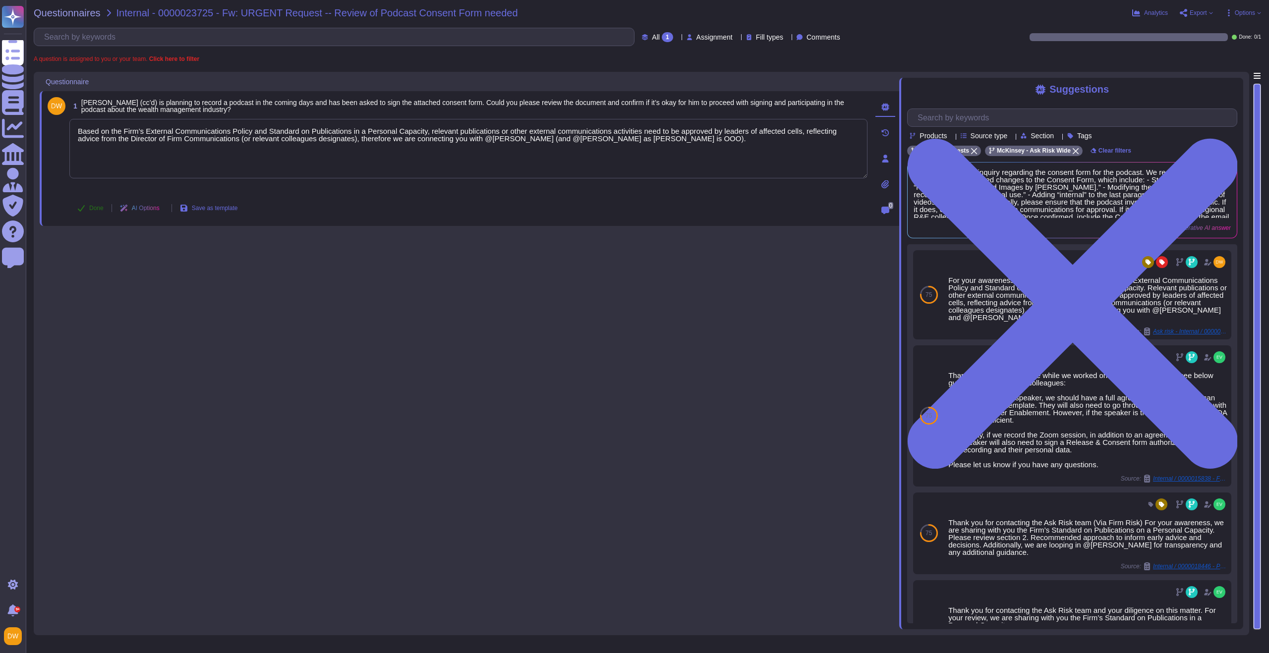
type textarea "Based on the Firm’s External Communications Policy and Standard on Publications…"
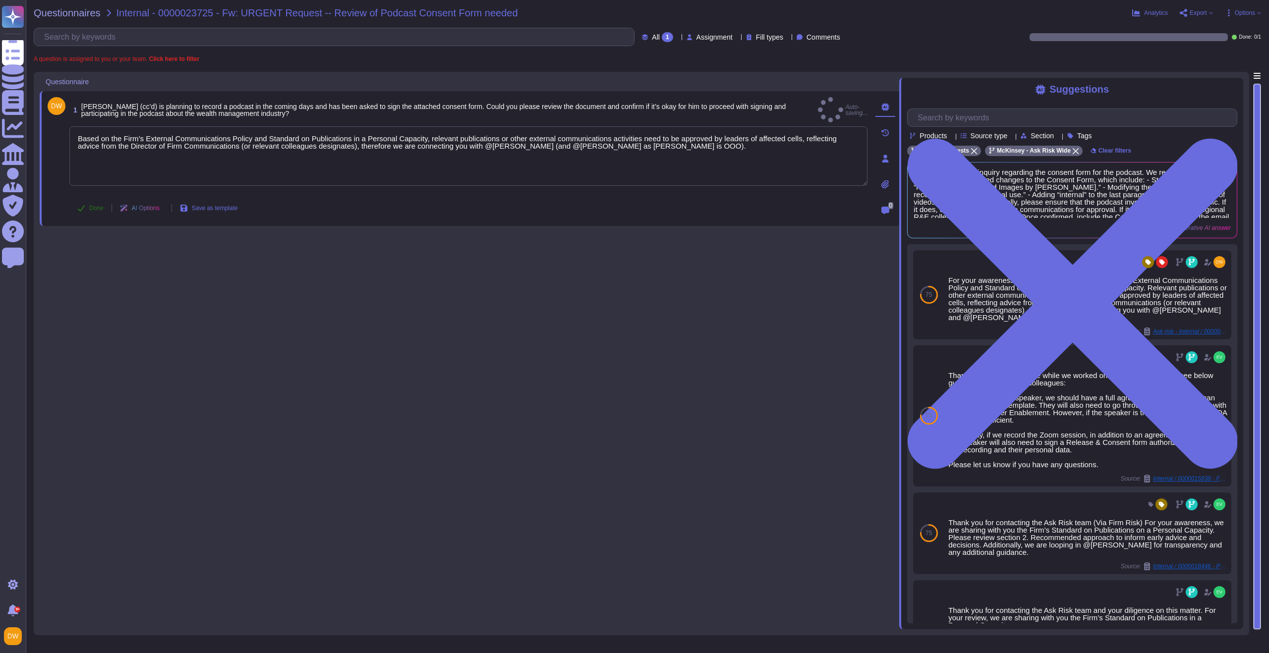
click at [93, 209] on span "Done" at bounding box center [96, 208] width 14 height 6
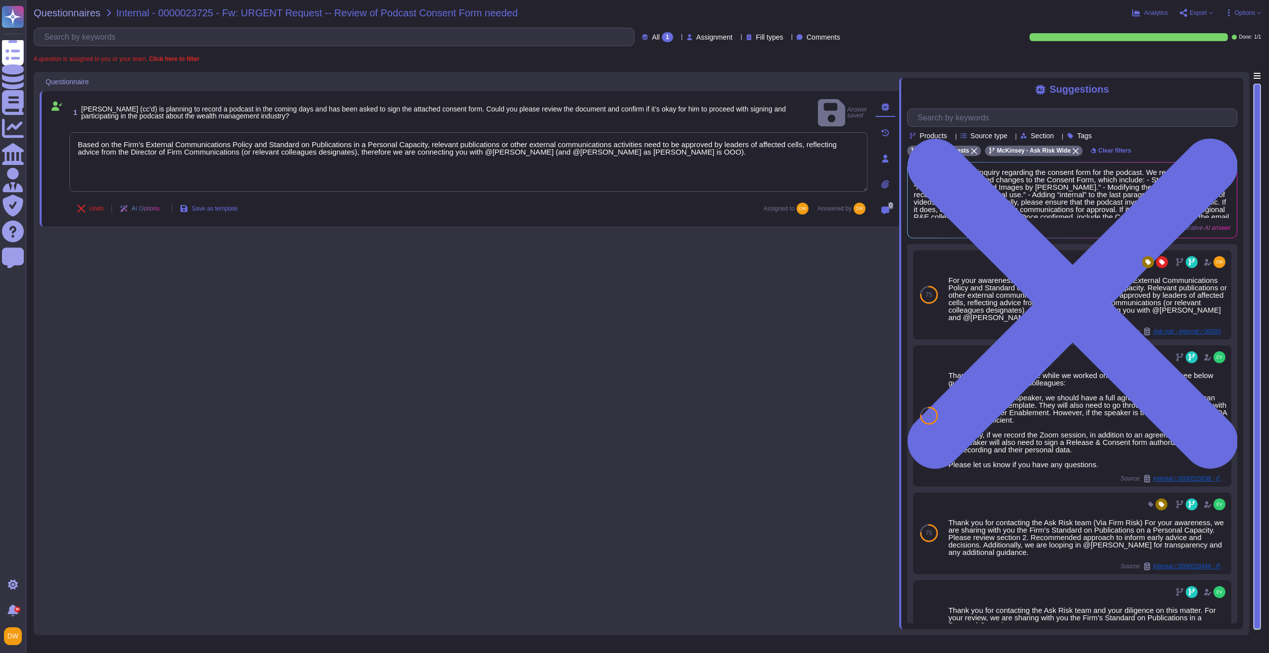
click at [80, 18] on div "Questionnaires Internal - 0000023725 - Fw: URGENT Request -- Review of Podcast …" at bounding box center [647, 326] width 1243 height 653
click at [81, 15] on span "Questionnaires" at bounding box center [67, 13] width 67 height 10
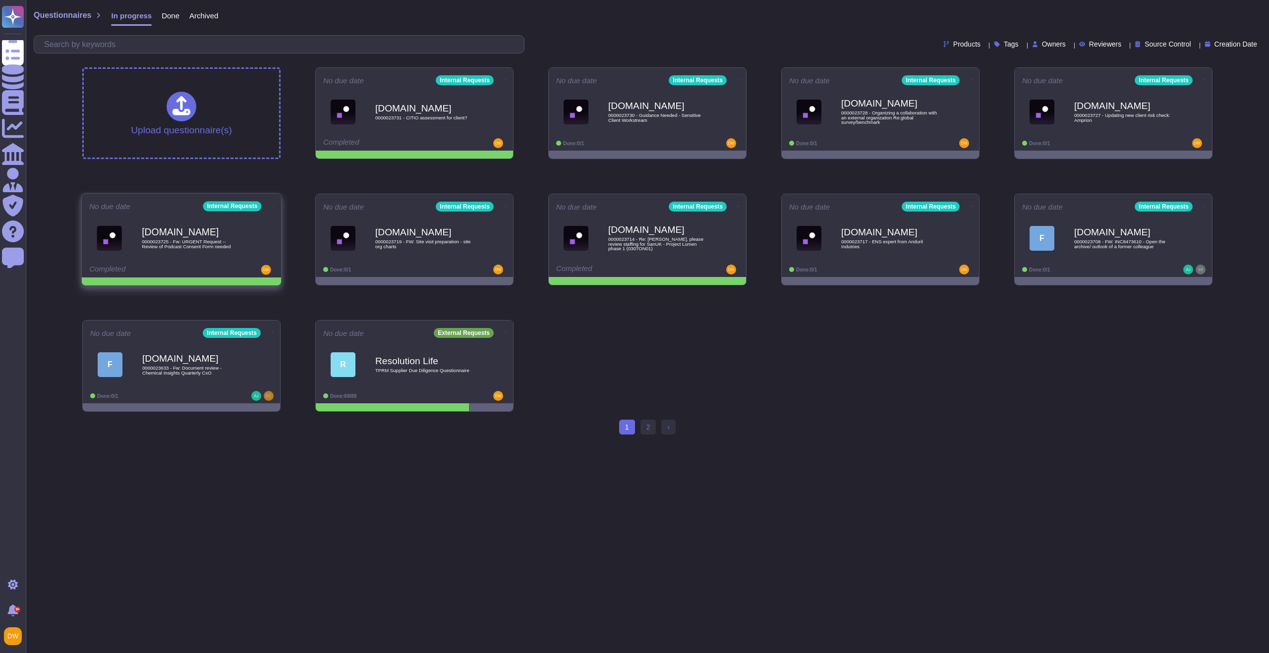
click at [273, 205] on icon at bounding box center [274, 206] width 2 height 2
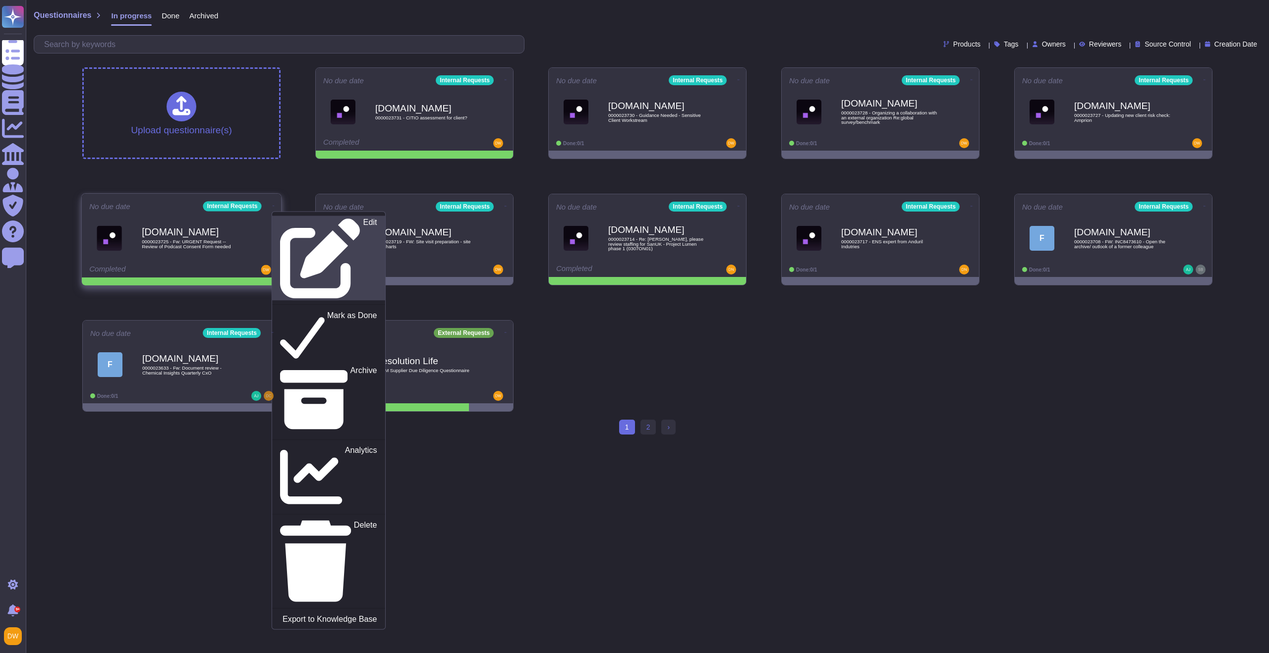
click at [363, 225] on p "Edit" at bounding box center [370, 259] width 14 height 80
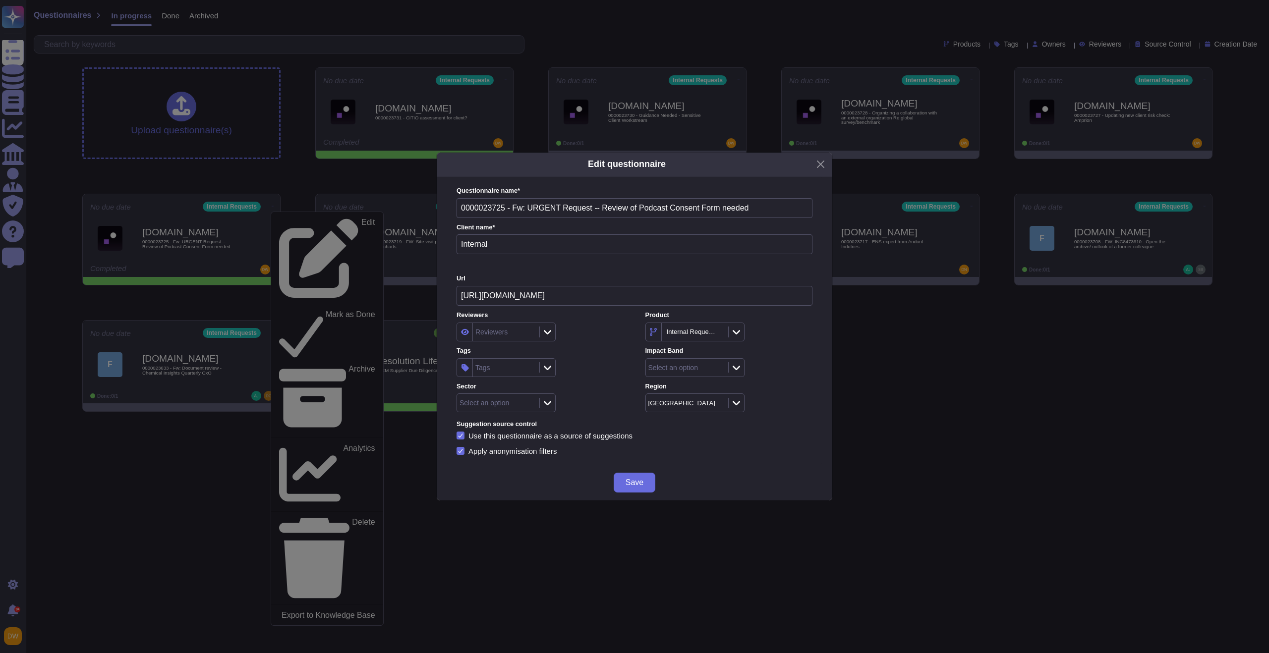
click at [511, 368] on div "Tags" at bounding box center [505, 368] width 64 height 18
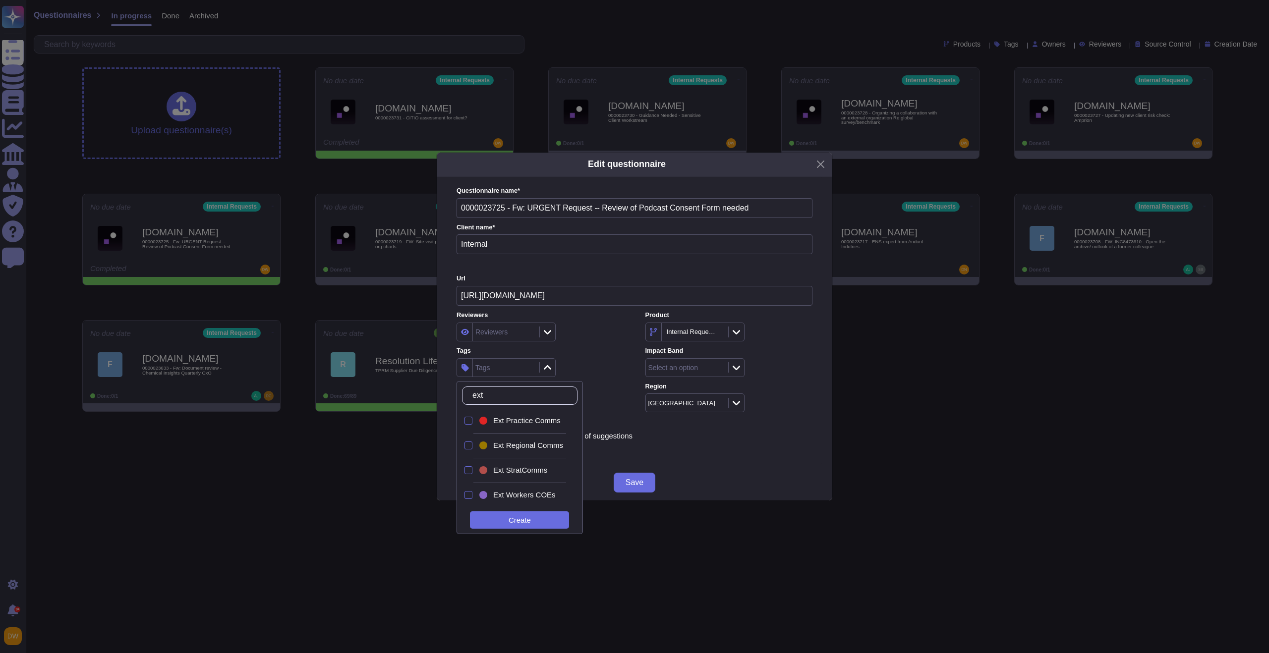
type input "ext"
click at [528, 430] on div "Ext Practice Comms" at bounding box center [522, 421] width 90 height 22
click at [584, 359] on div "Ext Practice Comms" at bounding box center [539, 367] width 167 height 19
click at [744, 367] on div "Select an option" at bounding box center [728, 367] width 167 height 19
click at [740, 367] on div at bounding box center [736, 367] width 16 height 11
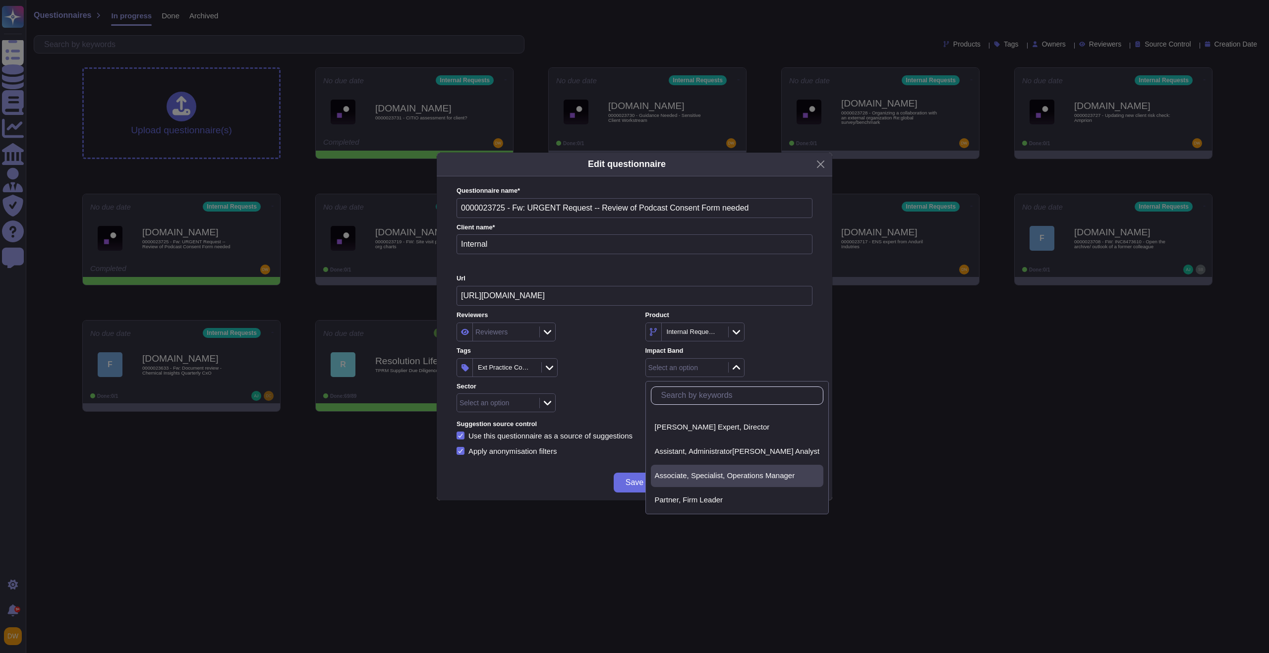
scroll to position [45, 0]
click at [707, 470] on span "Associate, Specialist, Operations Manager" at bounding box center [725, 473] width 140 height 9
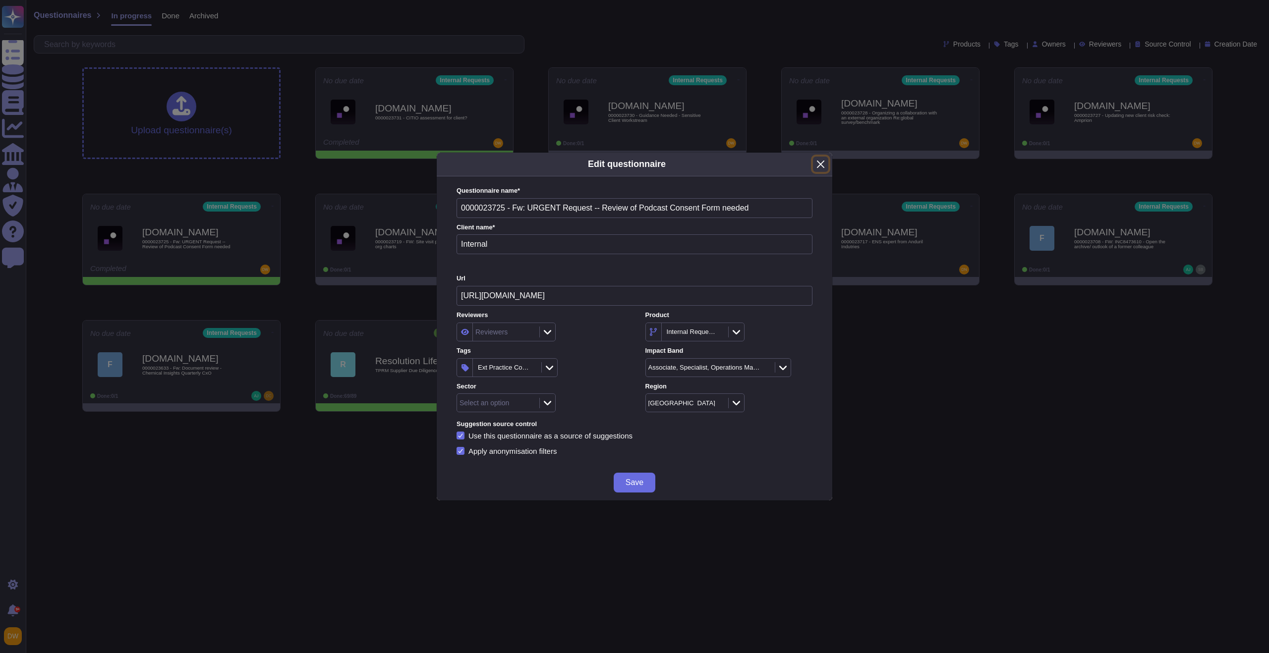
click at [825, 164] on button "Close" at bounding box center [820, 164] width 15 height 15
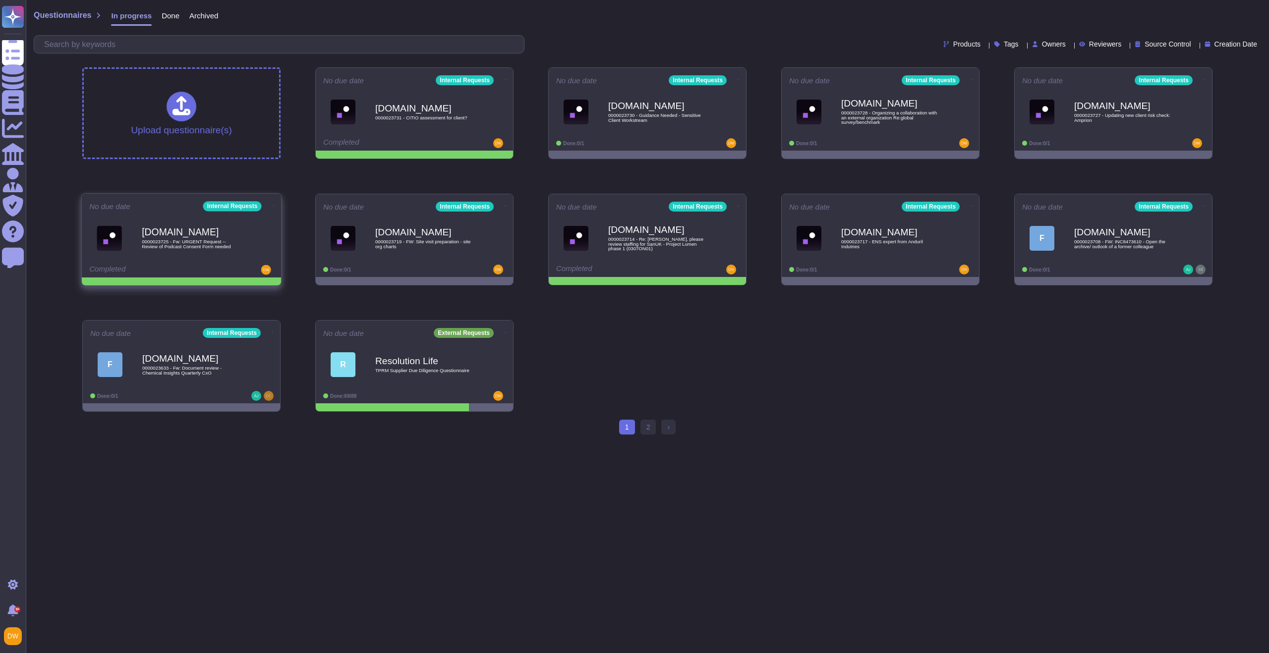
click at [273, 205] on icon at bounding box center [274, 206] width 2 height 2
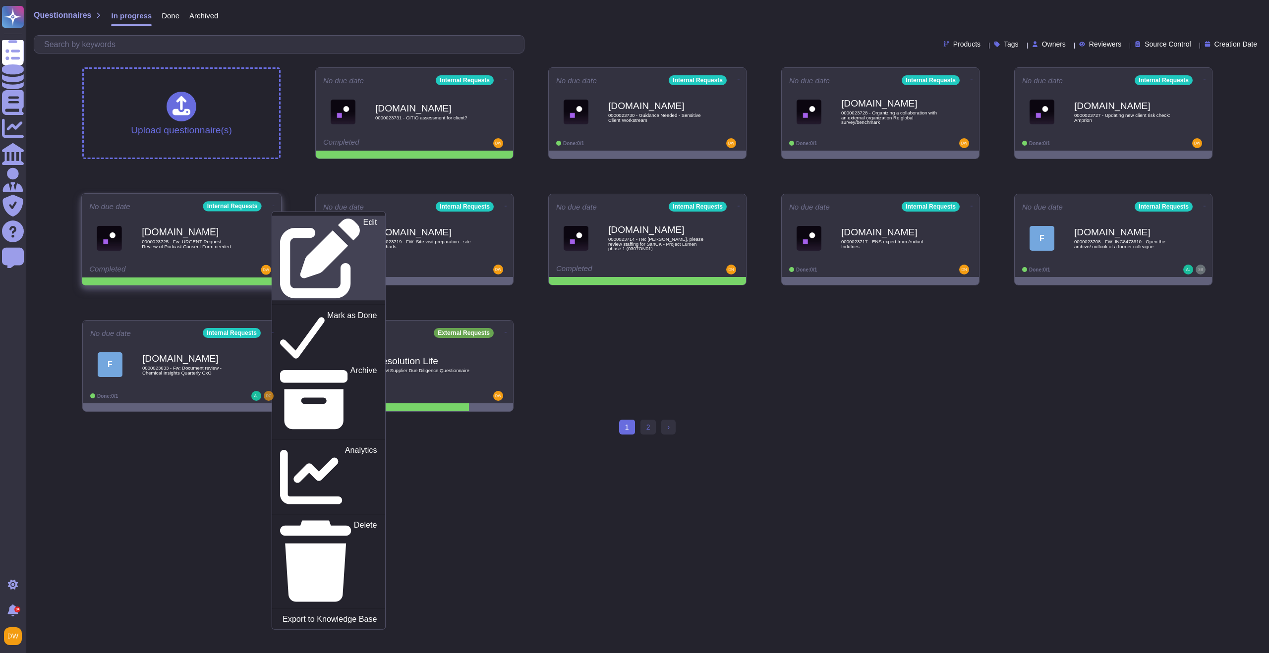
click at [280, 219] on icon at bounding box center [320, 258] width 81 height 81
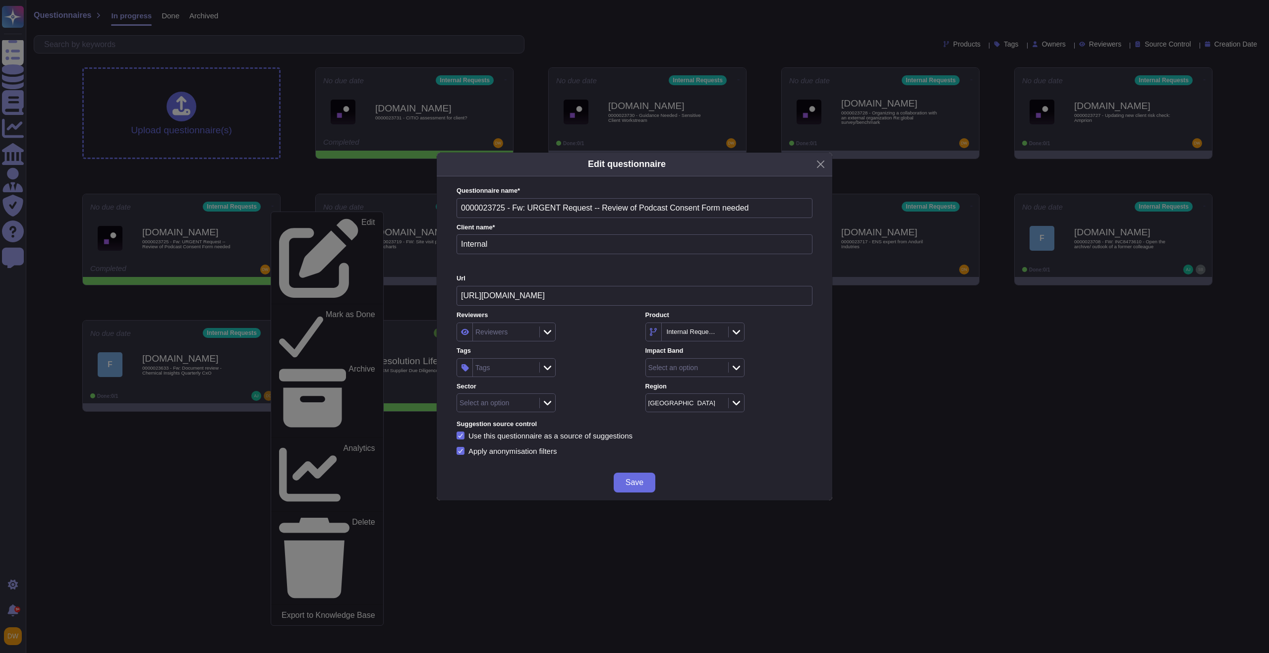
click at [515, 369] on div "Tags" at bounding box center [505, 368] width 64 height 18
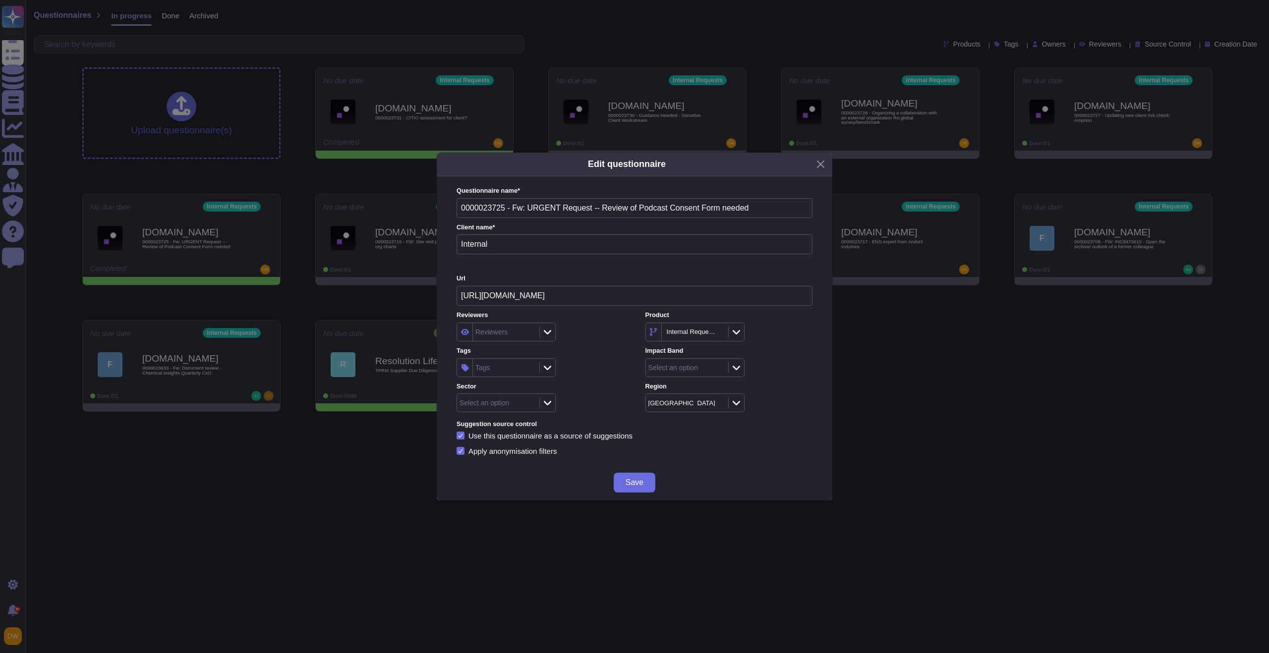
click at [747, 371] on div "Select an option" at bounding box center [728, 367] width 167 height 19
click at [742, 371] on div at bounding box center [736, 367] width 16 height 11
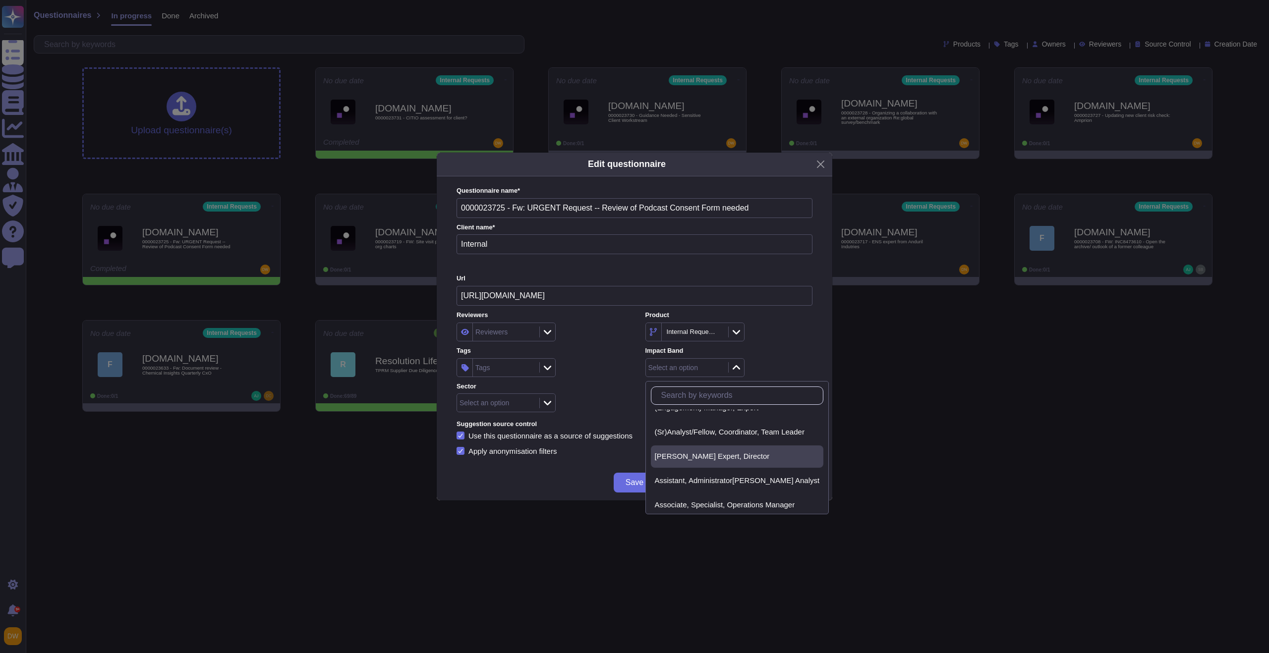
scroll to position [27, 0]
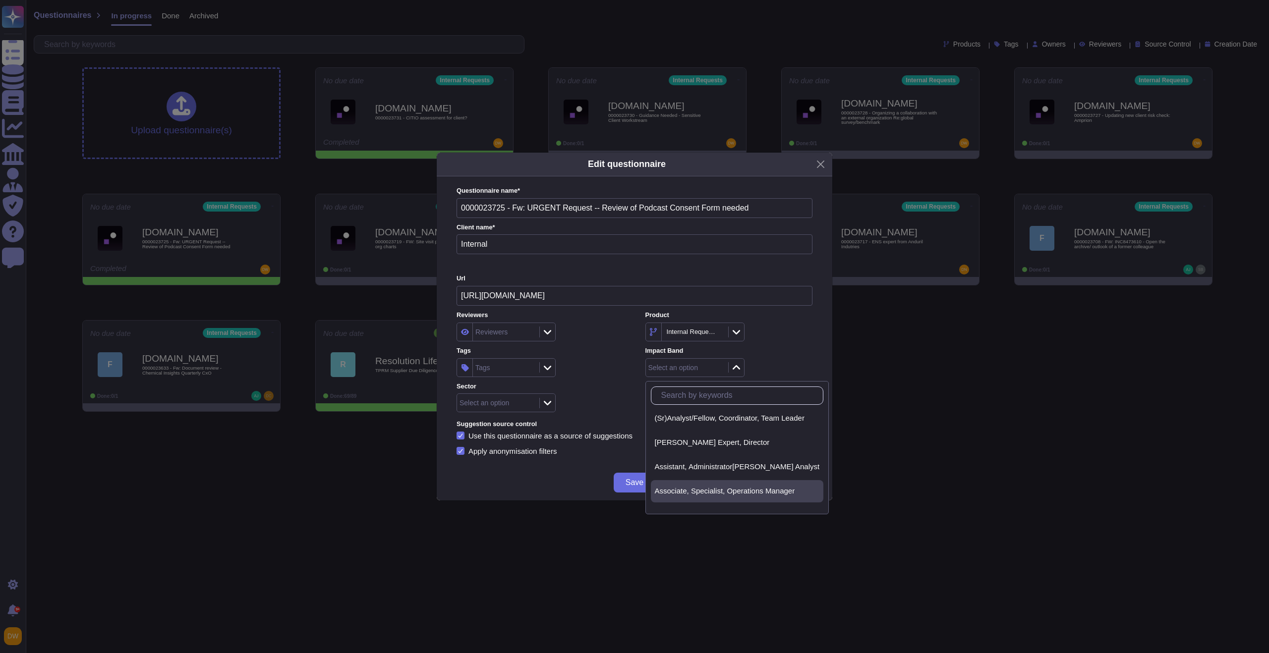
click at [725, 487] on span "Associate, Specialist, Operations Manager" at bounding box center [725, 491] width 140 height 9
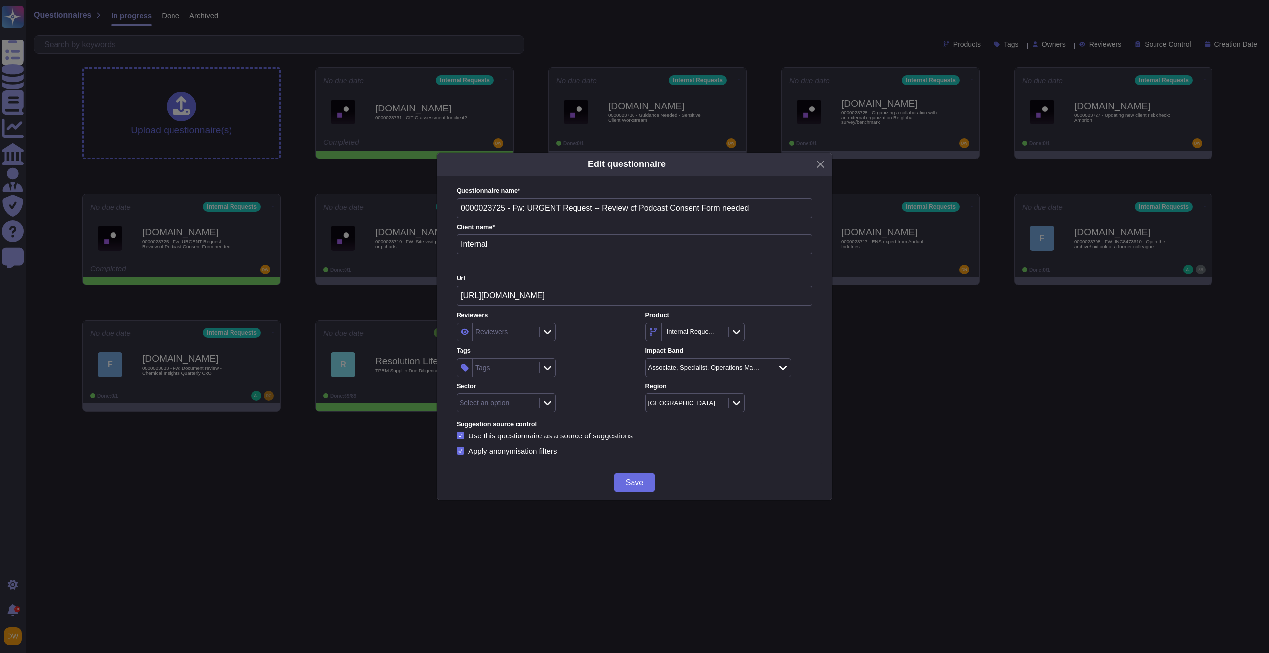
click at [503, 361] on div "Tags" at bounding box center [505, 368] width 64 height 18
type input "ext"
click at [512, 423] on span "Ext Practice Comms" at bounding box center [526, 420] width 67 height 9
click at [599, 358] on div "Ext Practice Comms" at bounding box center [539, 367] width 167 height 19
click at [642, 483] on span "Save" at bounding box center [634, 483] width 18 height 8
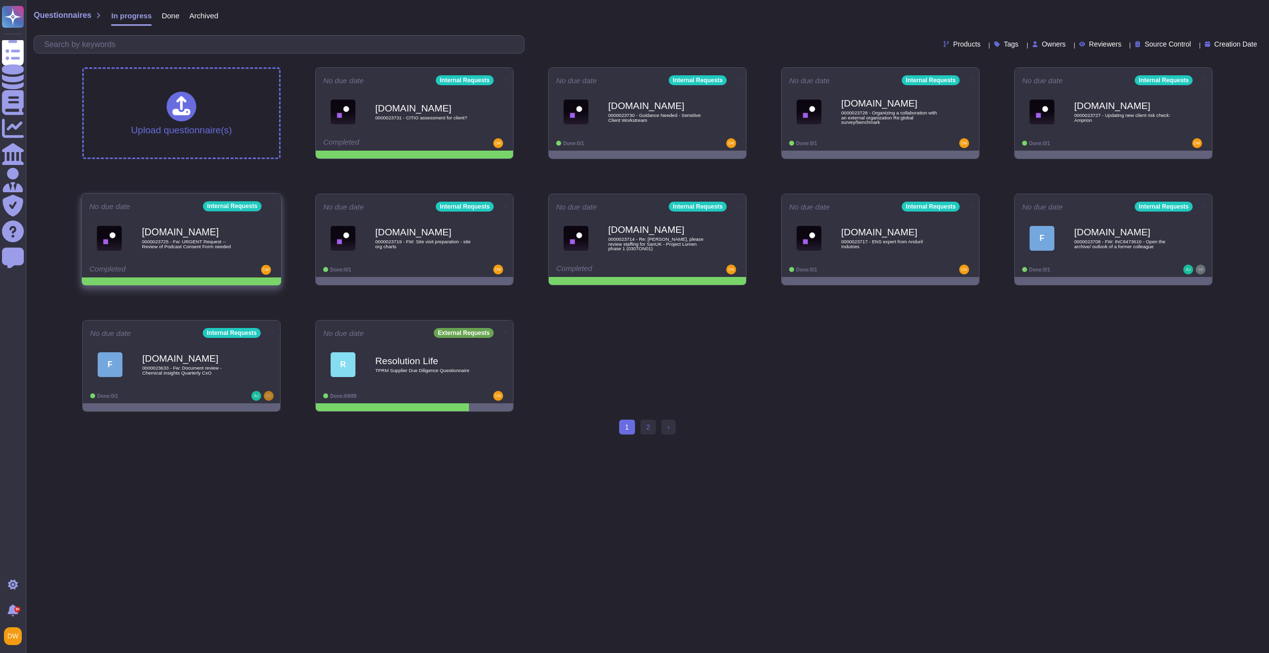
click at [273, 205] on icon at bounding box center [274, 206] width 2 height 2
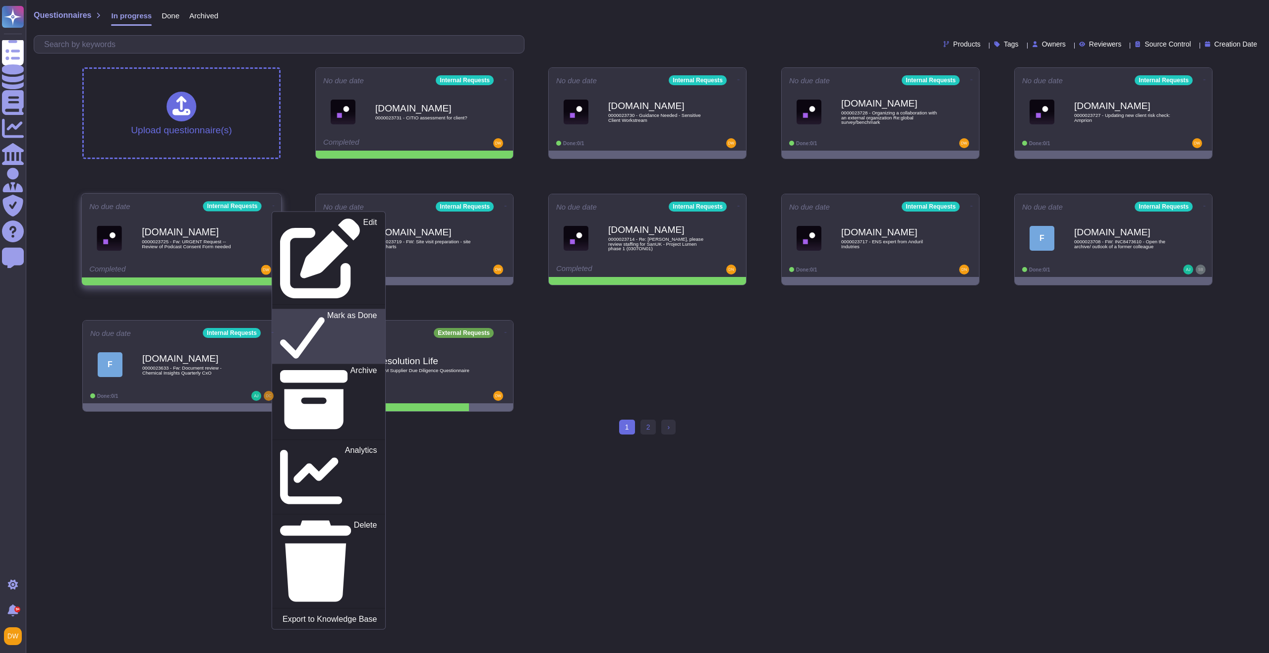
click at [327, 311] on p "Mark as Done" at bounding box center [352, 336] width 50 height 51
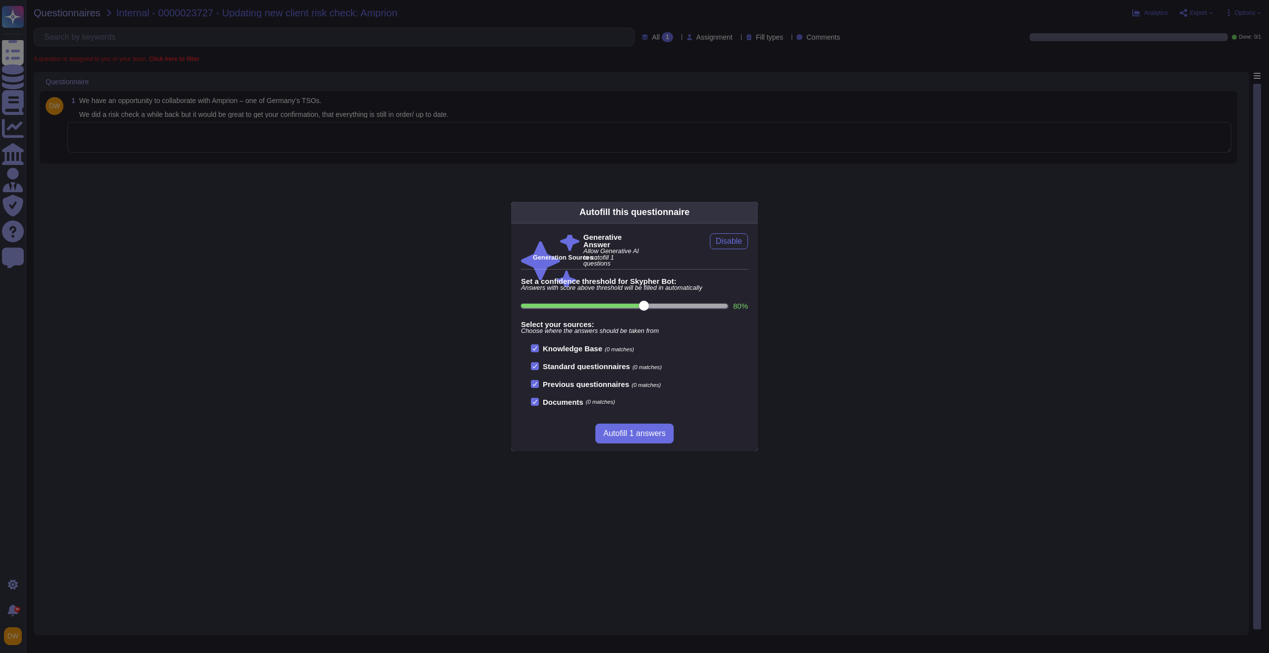
click at [294, 215] on div "Autofill this questionnaire Generative Answer Allow Generative AI to autofill 1…" at bounding box center [634, 326] width 1269 height 653
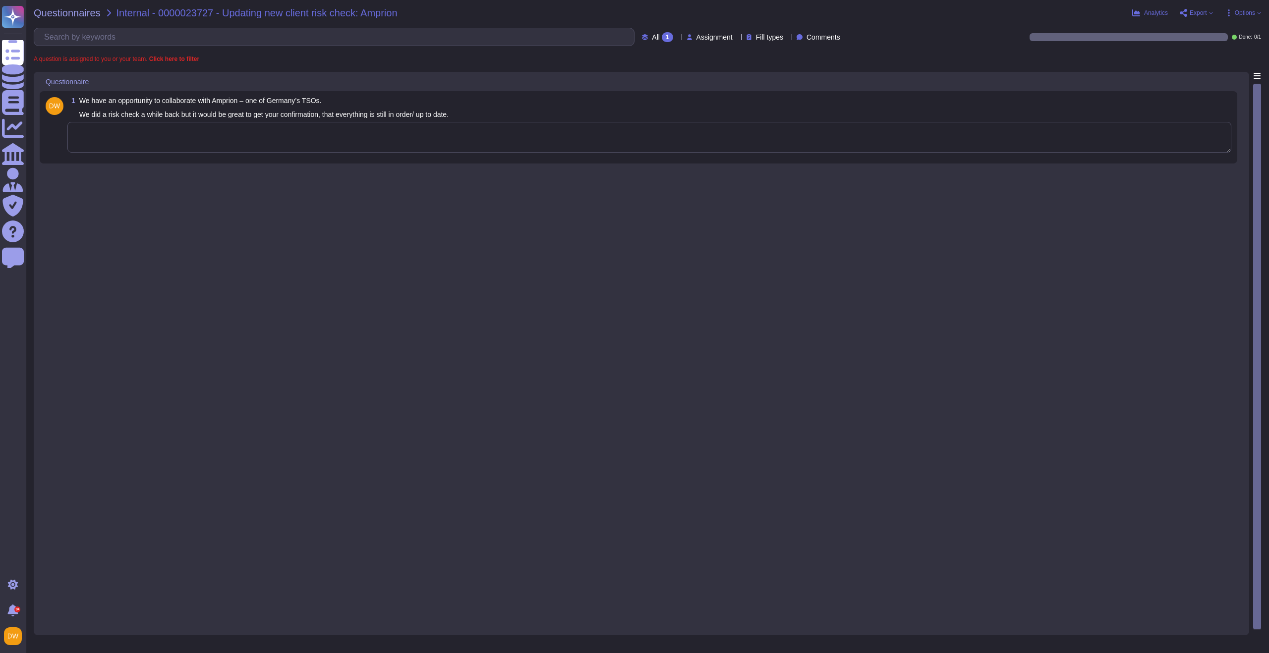
click at [305, 147] on textarea at bounding box center [649, 137] width 1164 height 31
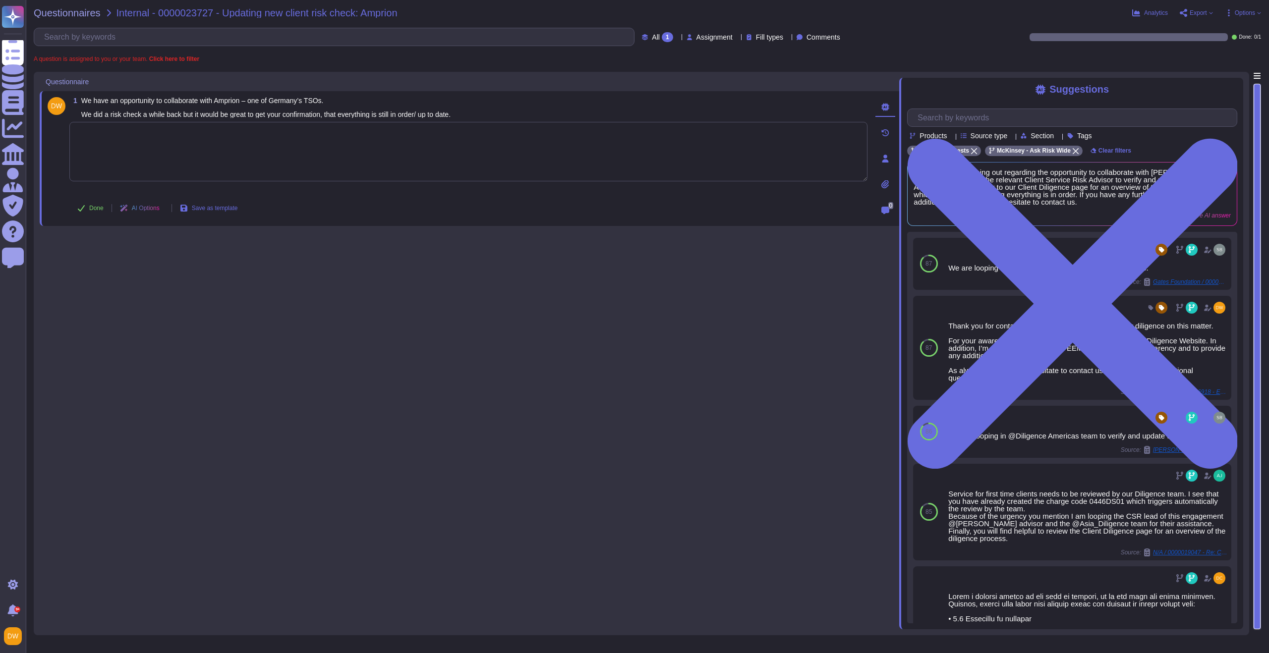
click at [242, 154] on textarea at bounding box center [468, 151] width 798 height 59
paste textarea "We are connecting you with @Diligence-EEMA & Europe to advise on your question …"
type textarea "We are connecting you with @Diligence-EEMA & Europe to advise on your question …"
click at [94, 209] on span "Done" at bounding box center [96, 208] width 14 height 6
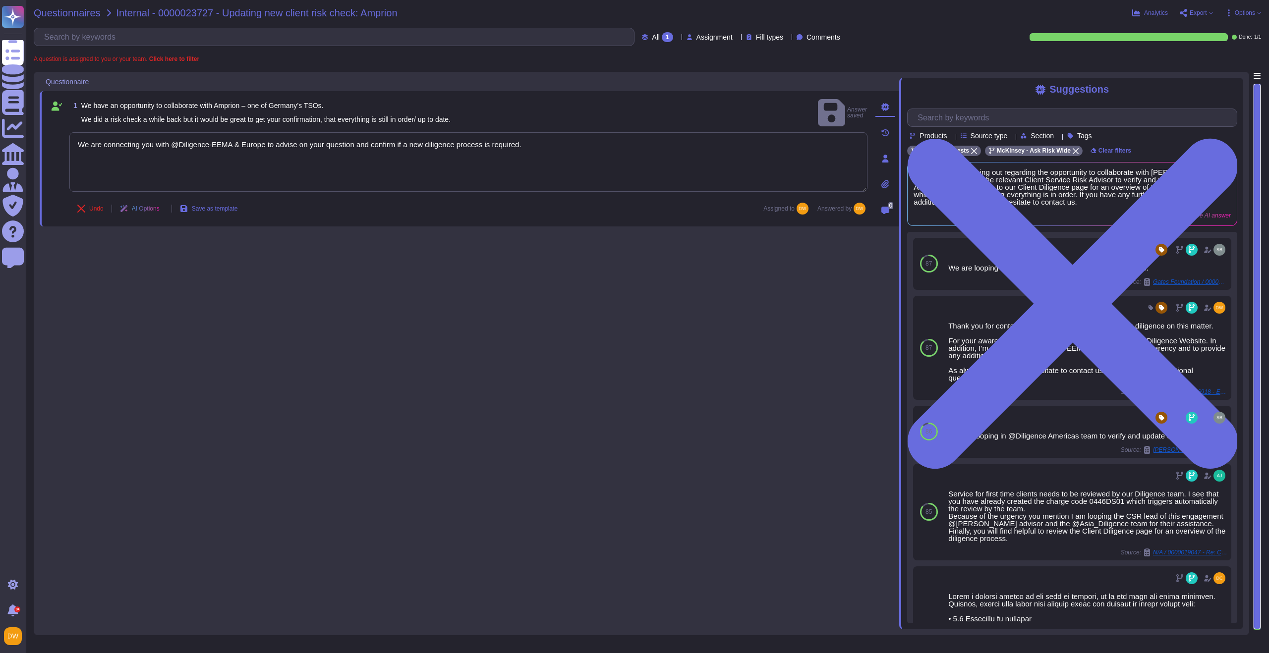
click at [82, 13] on span "Questionnaires" at bounding box center [67, 13] width 67 height 10
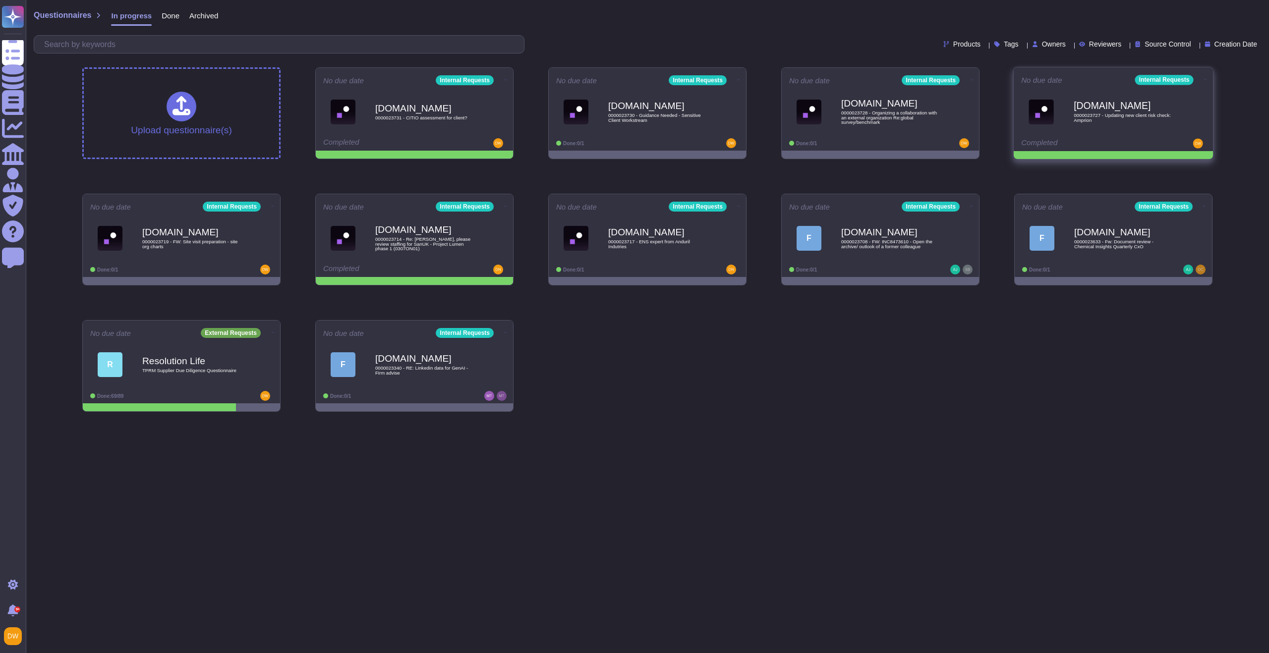
click at [1204, 78] on icon at bounding box center [1205, 79] width 2 height 2
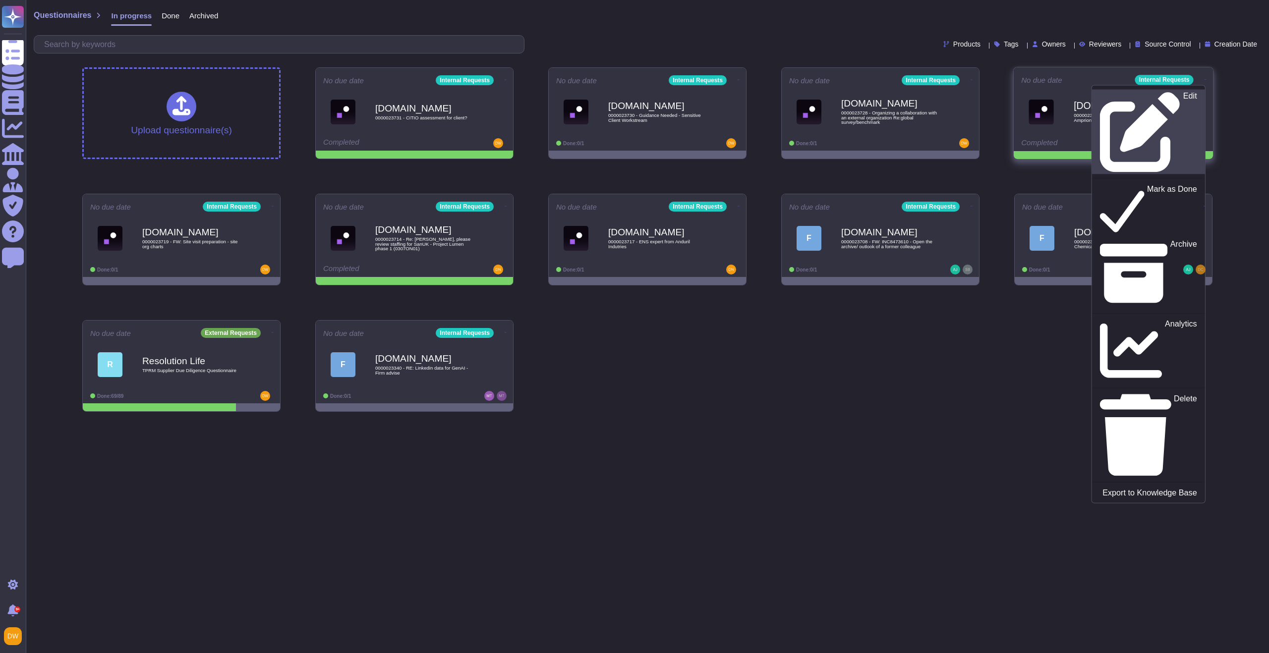
click at [1165, 100] on link "Edit" at bounding box center [1148, 132] width 113 height 85
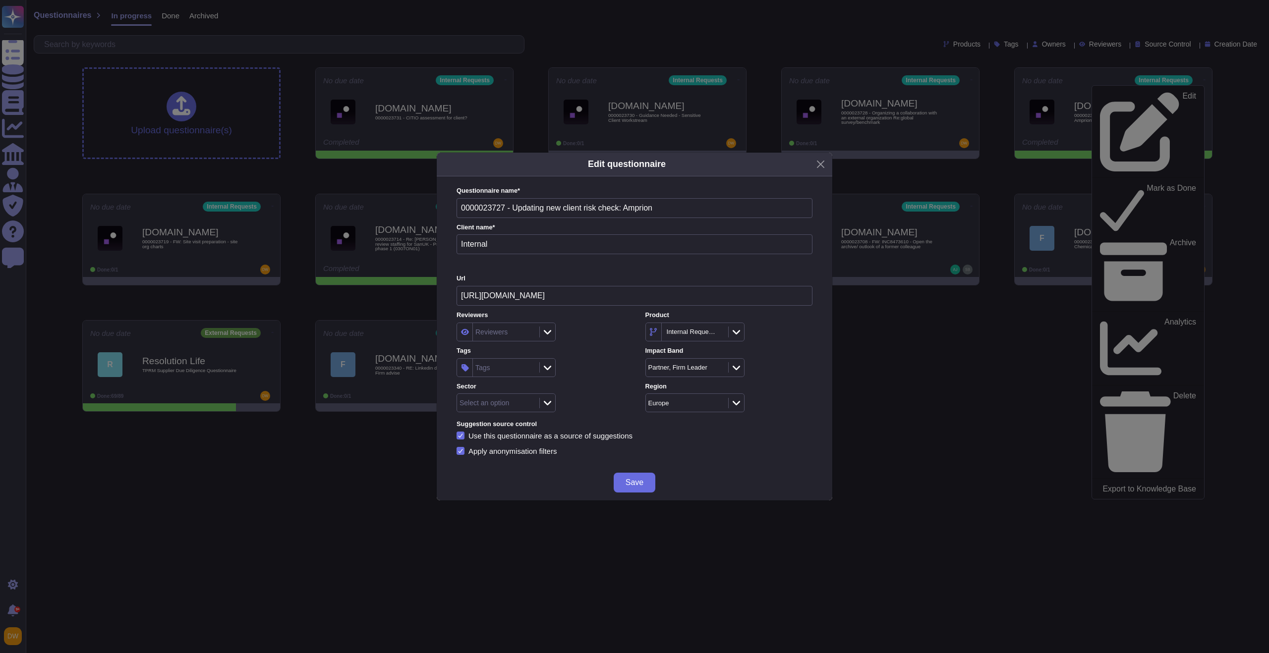
click at [508, 366] on div "Tags" at bounding box center [505, 368] width 64 height 18
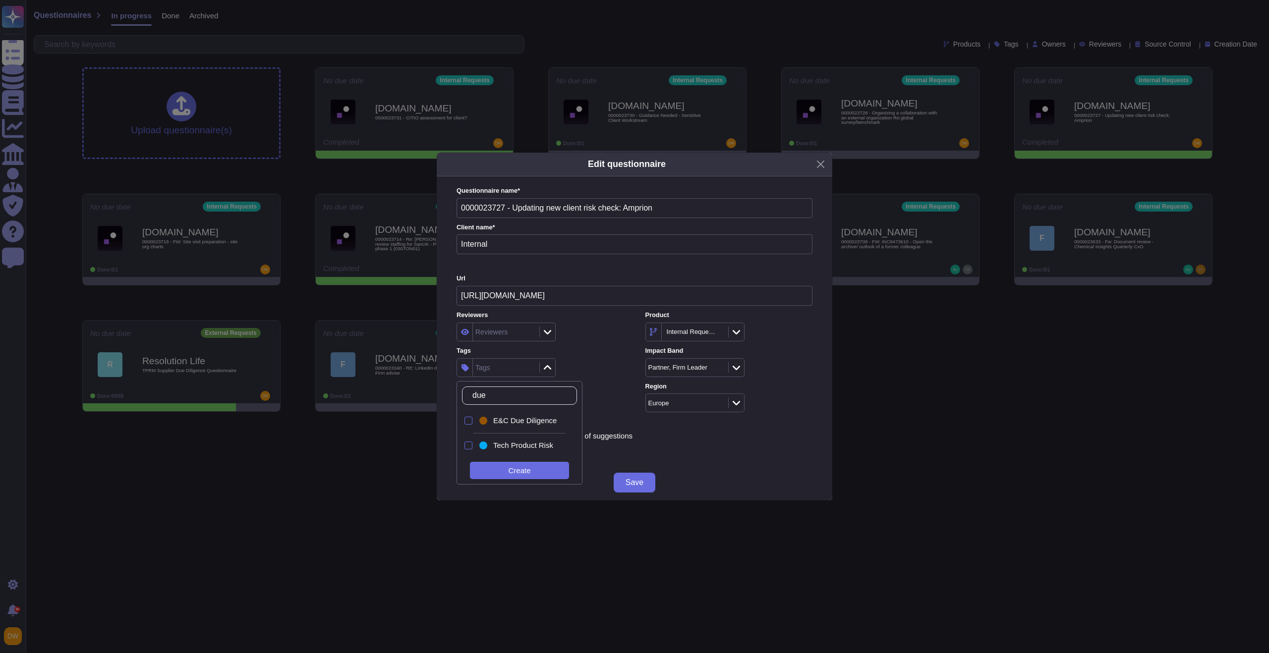
type input "due"
click at [508, 422] on span "E&C Due Diligence" at bounding box center [524, 420] width 63 height 9
click at [614, 346] on div "Tags E&C Due Diligence" at bounding box center [539, 361] width 167 height 31
click at [631, 476] on button "Save" at bounding box center [634, 483] width 42 height 20
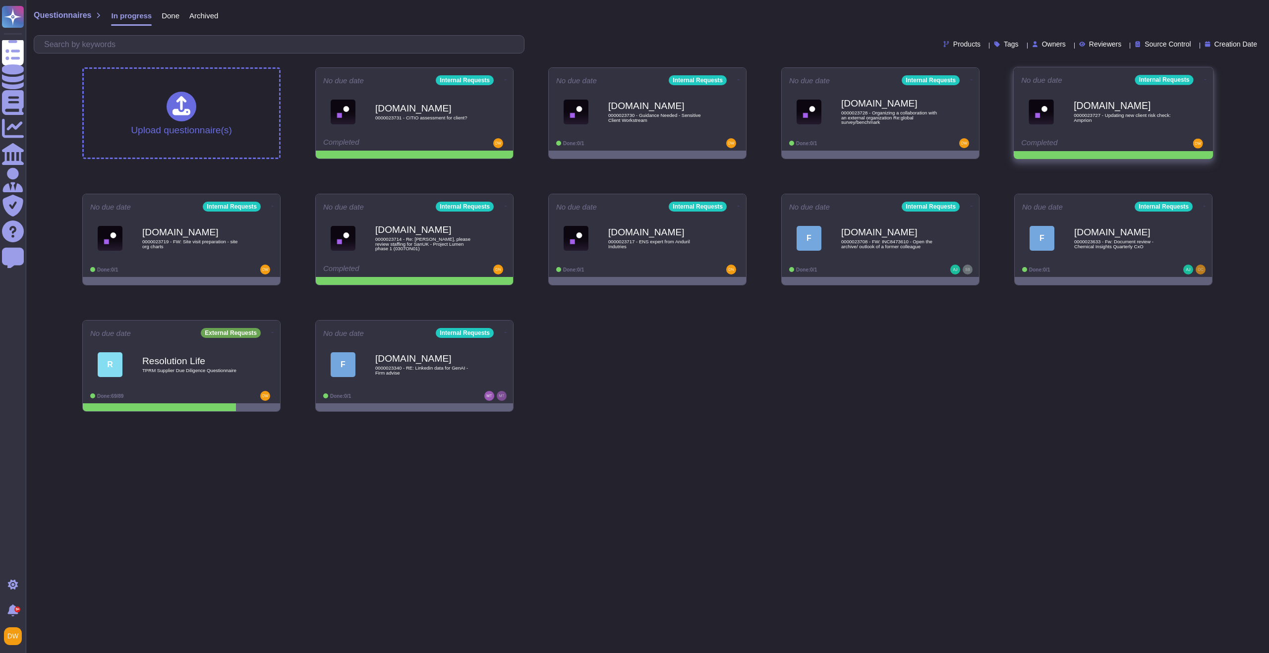
click at [1204, 81] on icon at bounding box center [1205, 79] width 2 height 2
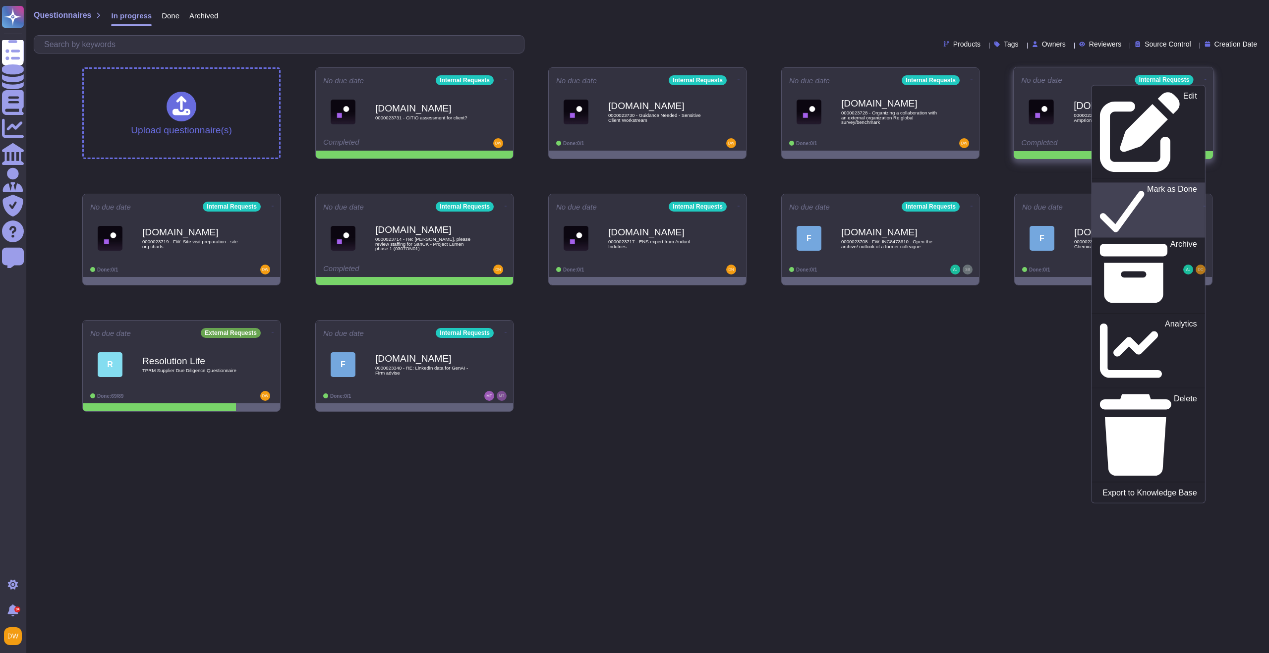
click at [1186, 182] on link "Mark as Done" at bounding box center [1148, 209] width 113 height 55
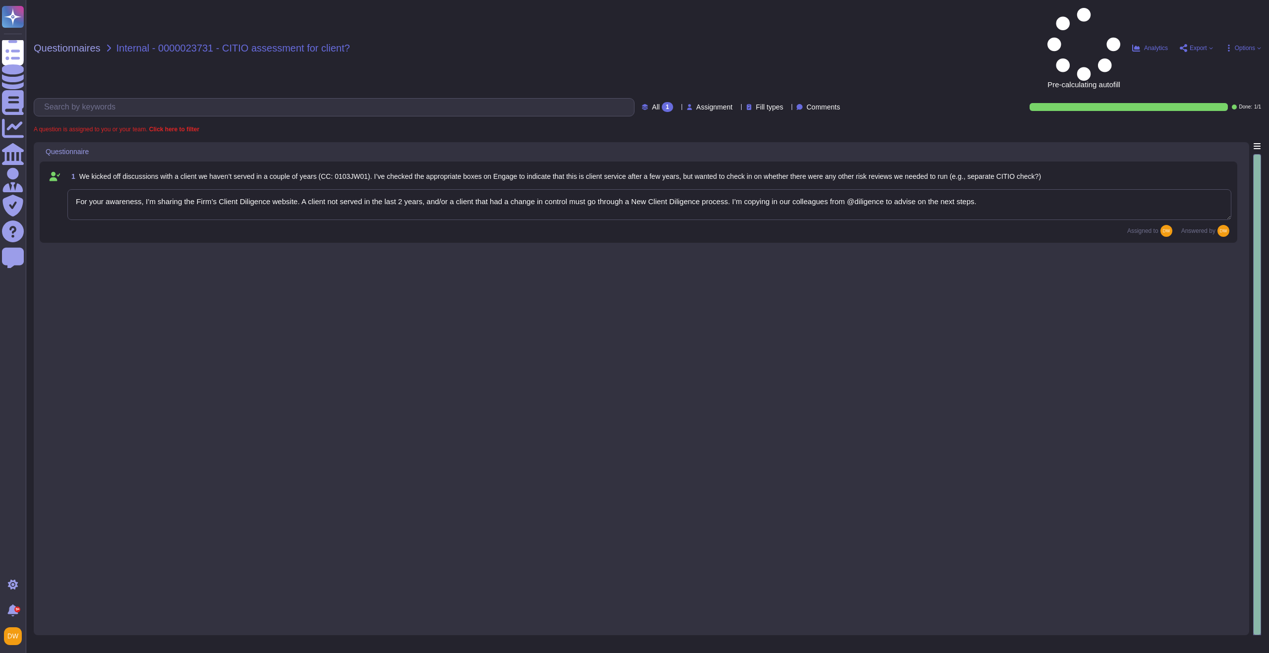
type textarea "For your awareness, I’m sharing the Firm’s Client Diligence website. A client n…"
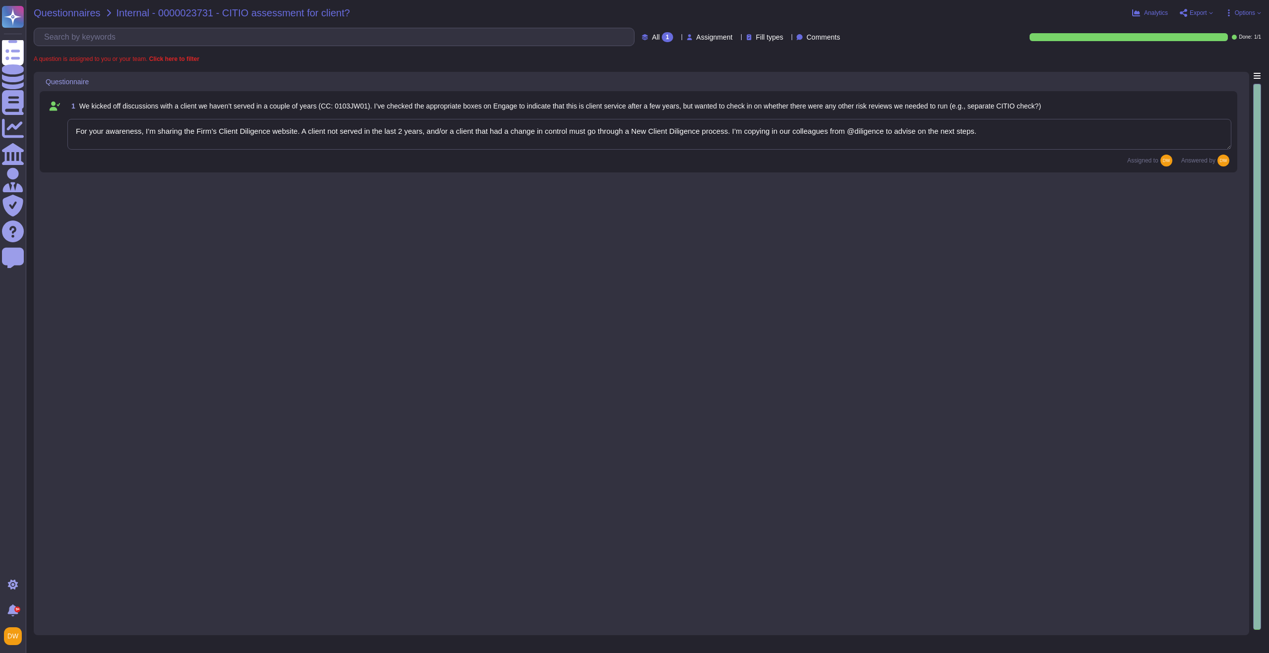
click at [82, 14] on span "Questionnaires" at bounding box center [67, 13] width 67 height 10
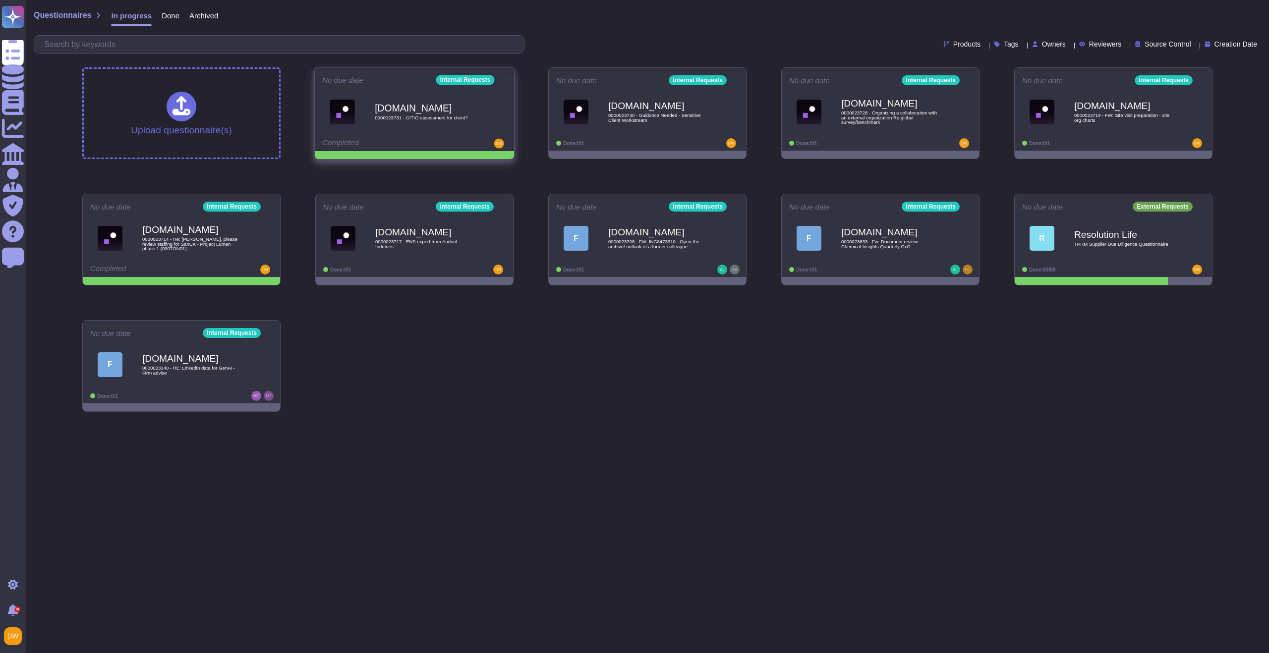
click at [505, 78] on icon at bounding box center [506, 79] width 2 height 2
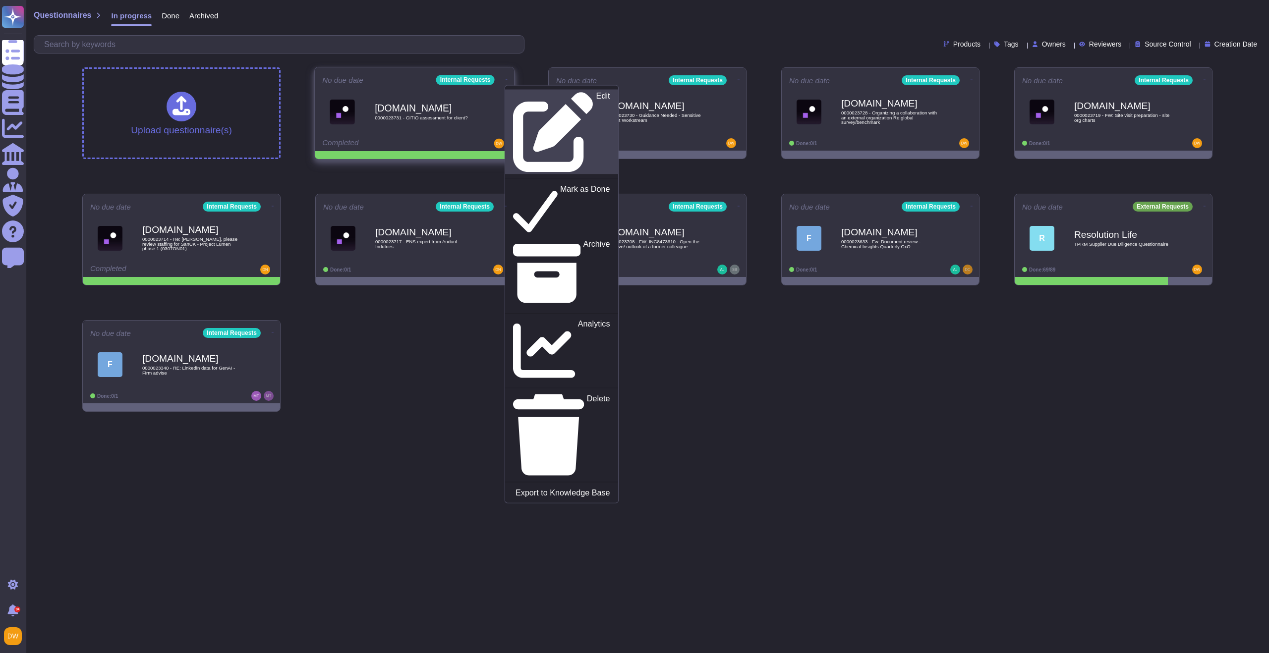
click at [539, 95] on div "Edit" at bounding box center [561, 132] width 97 height 81
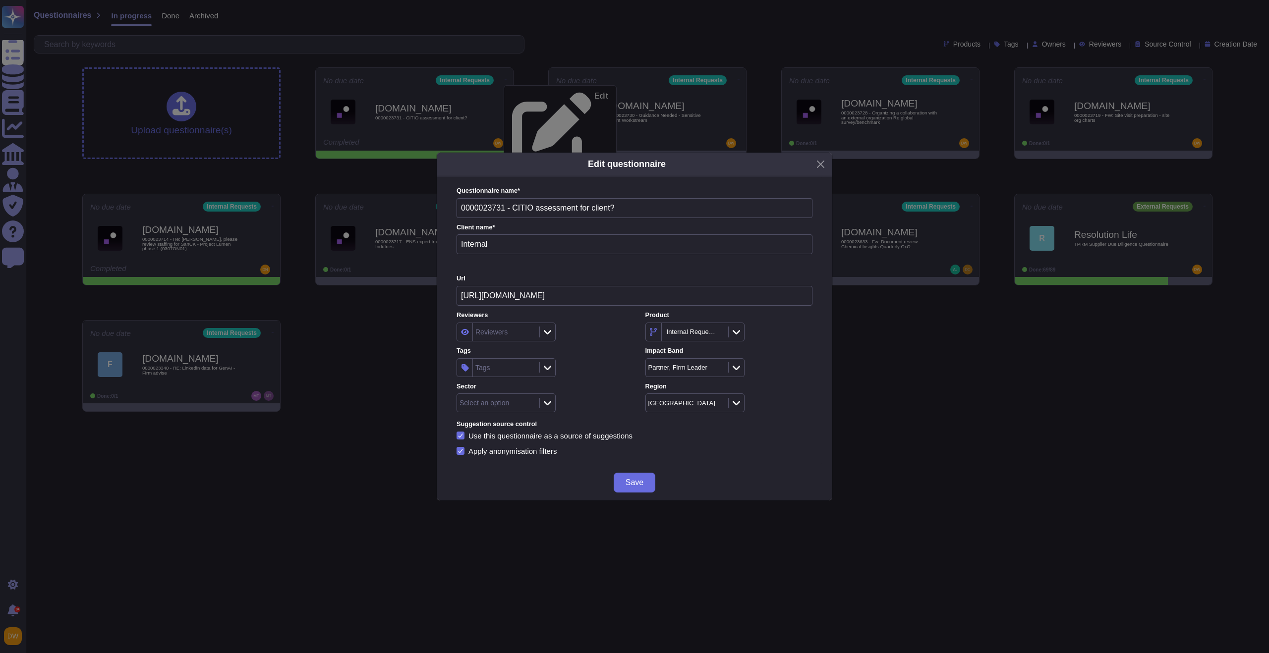
click at [543, 367] on div at bounding box center [547, 367] width 16 height 11
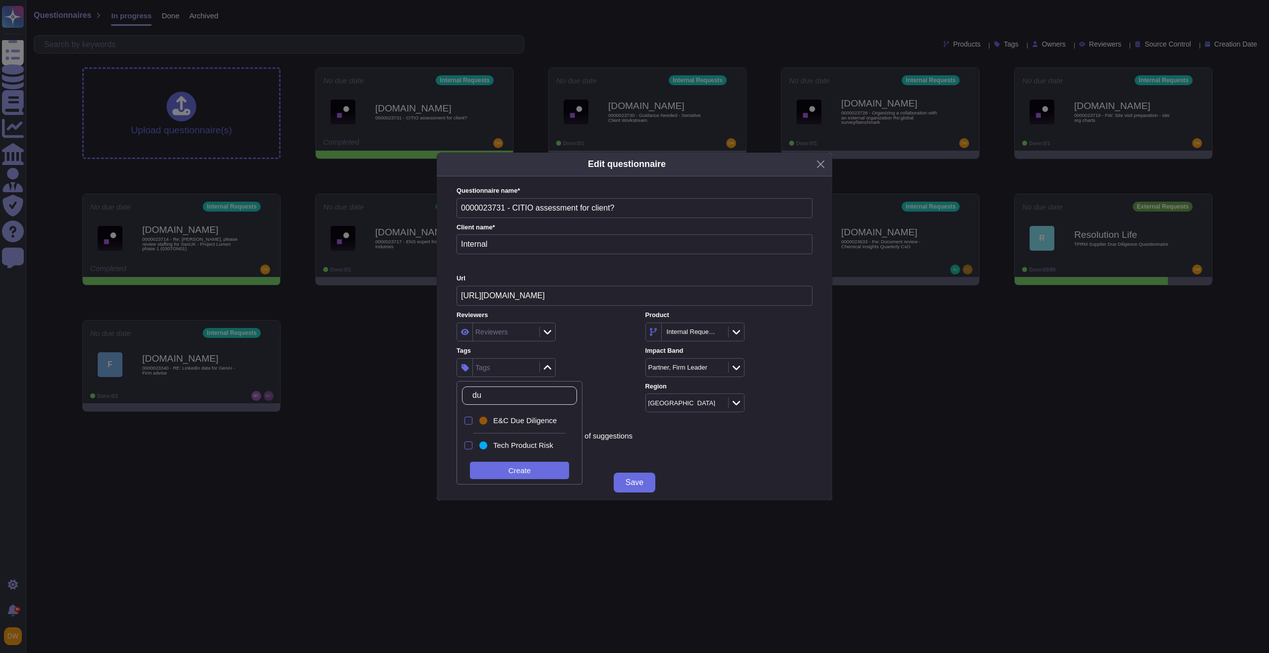
type input "due"
click at [529, 413] on div "E&C Due Diligence" at bounding box center [521, 421] width 89 height 22
click at [597, 356] on div "Tags E&C Due Diligence" at bounding box center [539, 361] width 167 height 31
click at [622, 479] on button "Save" at bounding box center [634, 483] width 42 height 20
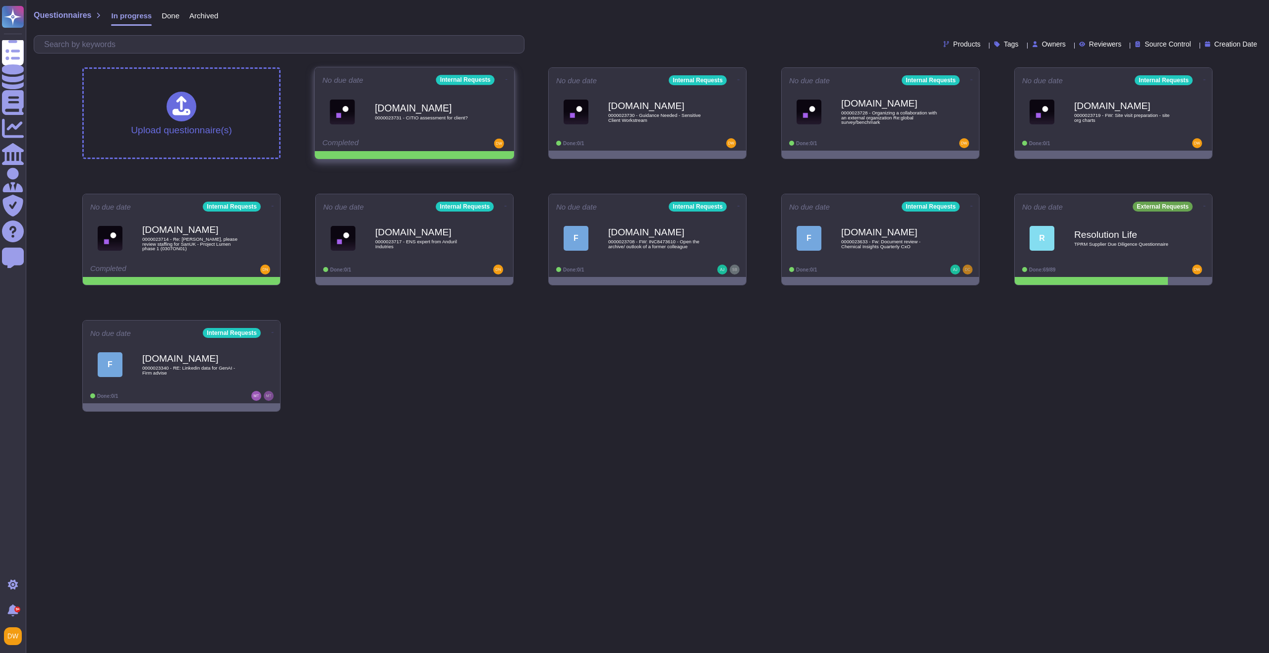
click at [505, 78] on icon at bounding box center [506, 79] width 2 height 2
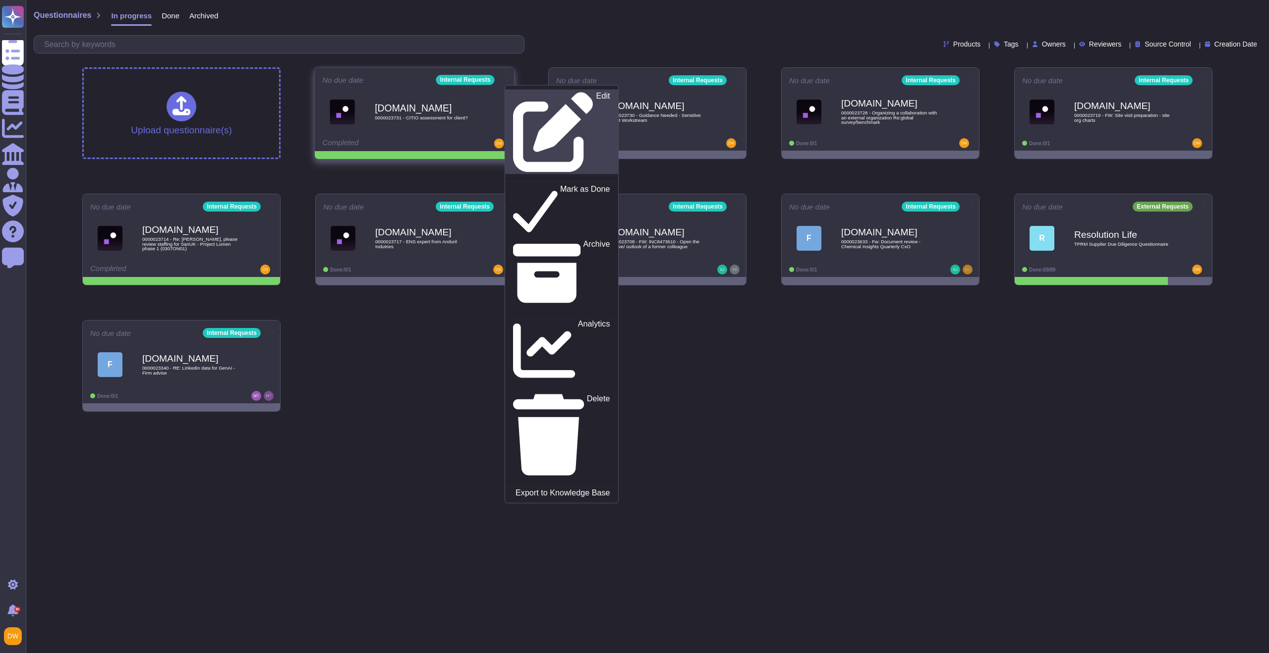
click at [596, 97] on p "Edit" at bounding box center [603, 132] width 14 height 80
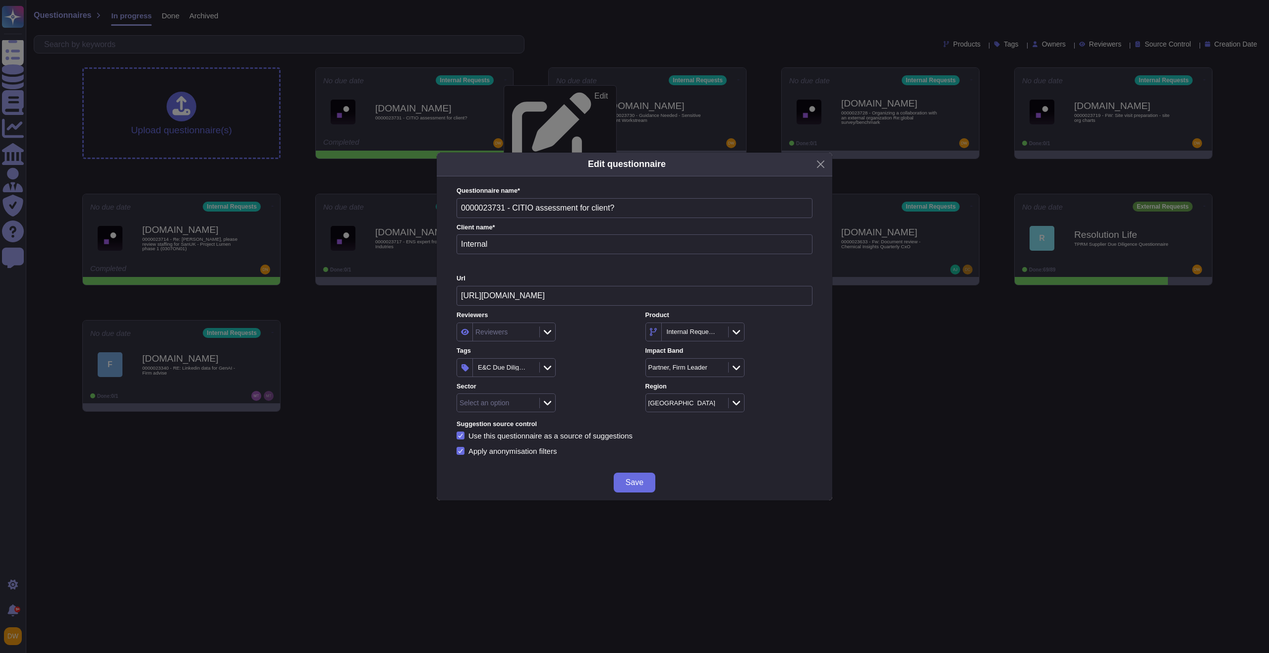
click at [548, 405] on icon at bounding box center [547, 403] width 7 height 10
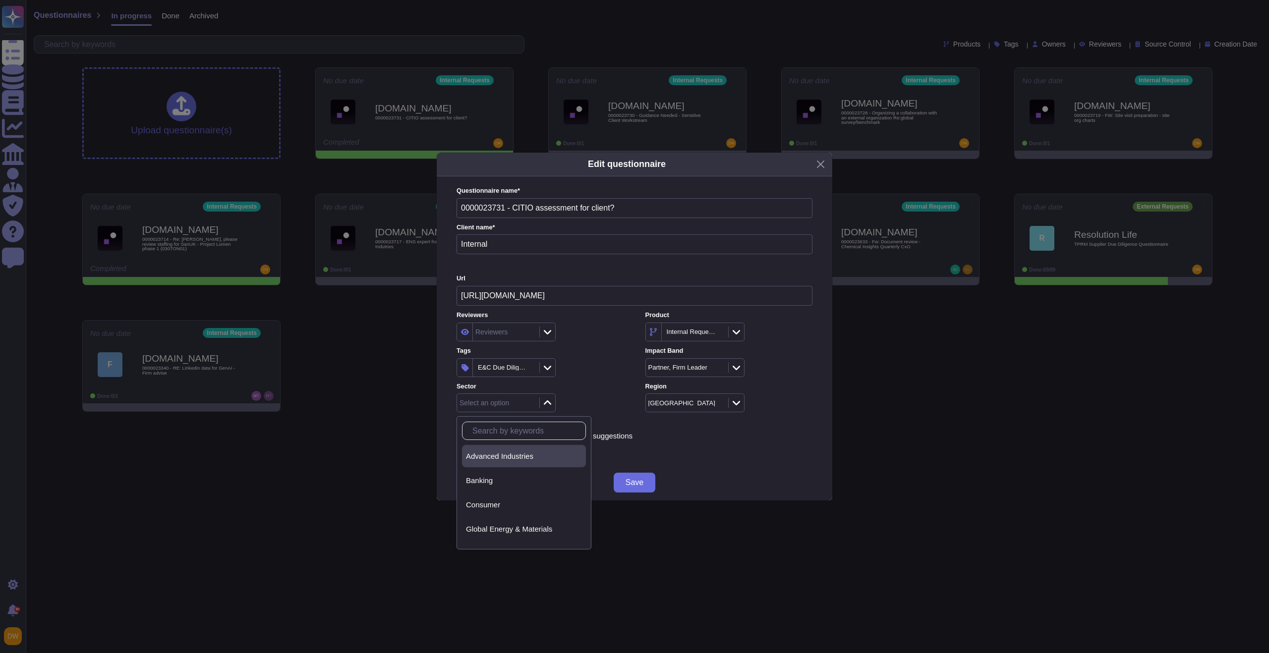
click at [519, 461] on div "Advanced Industries" at bounding box center [524, 456] width 124 height 22
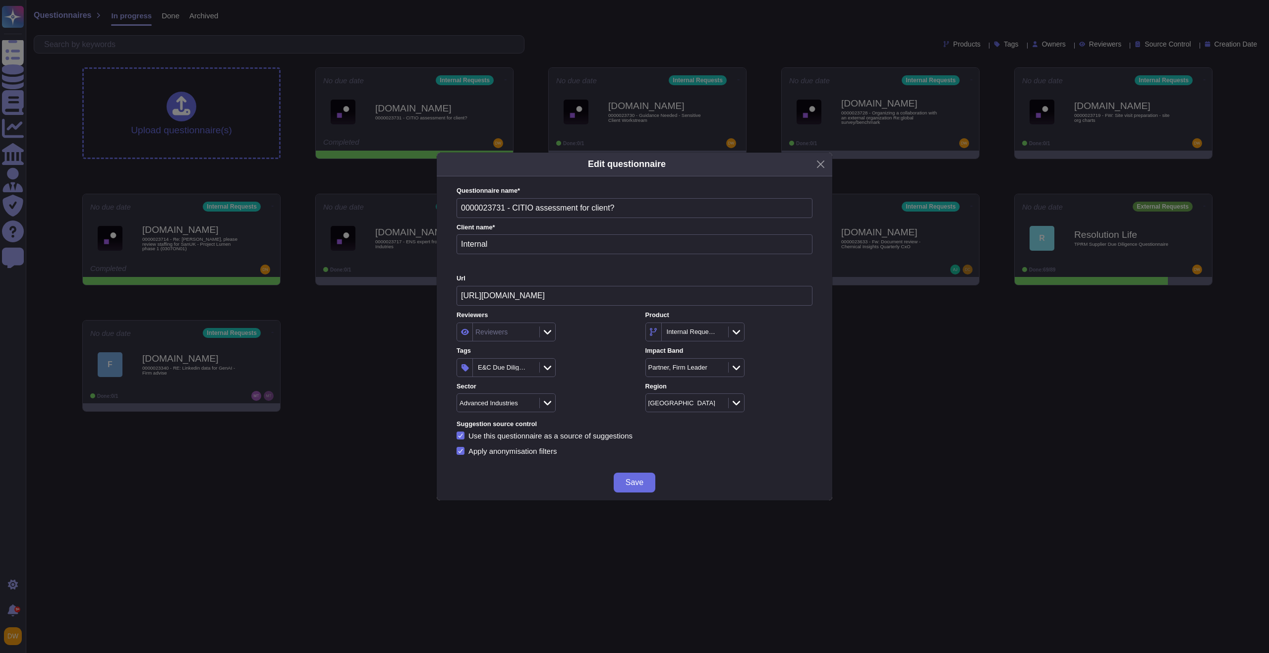
click at [622, 490] on button "Save" at bounding box center [634, 483] width 42 height 20
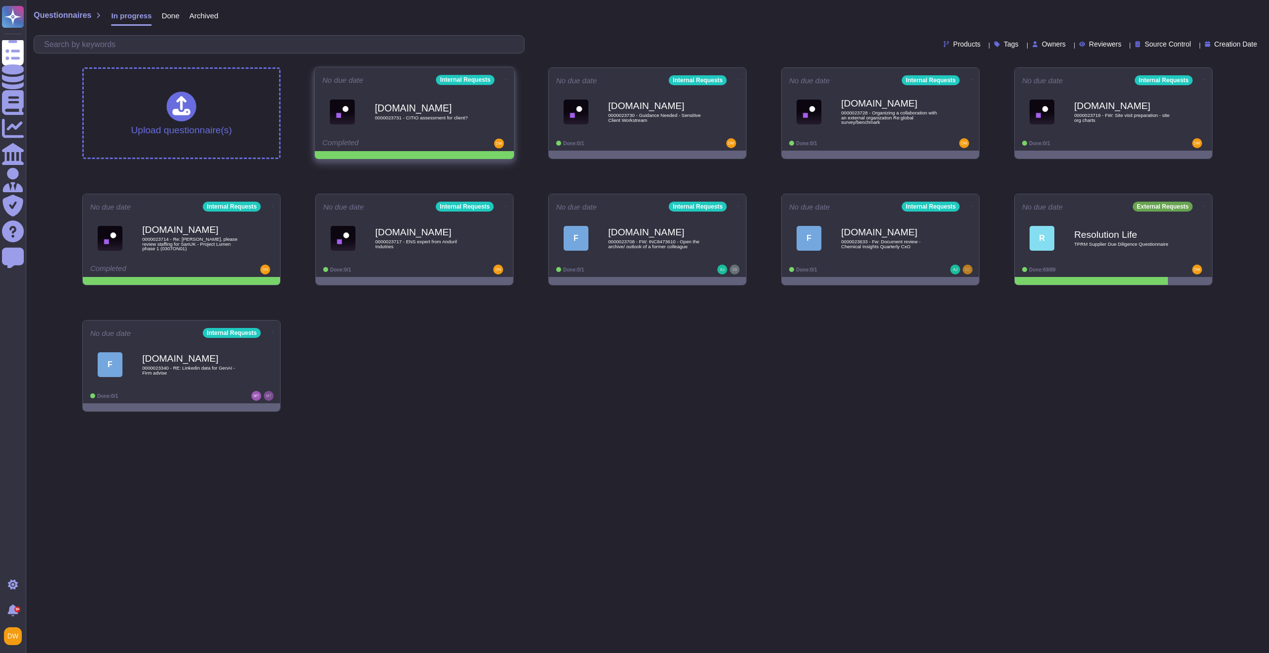
click at [505, 78] on icon at bounding box center [506, 79] width 2 height 2
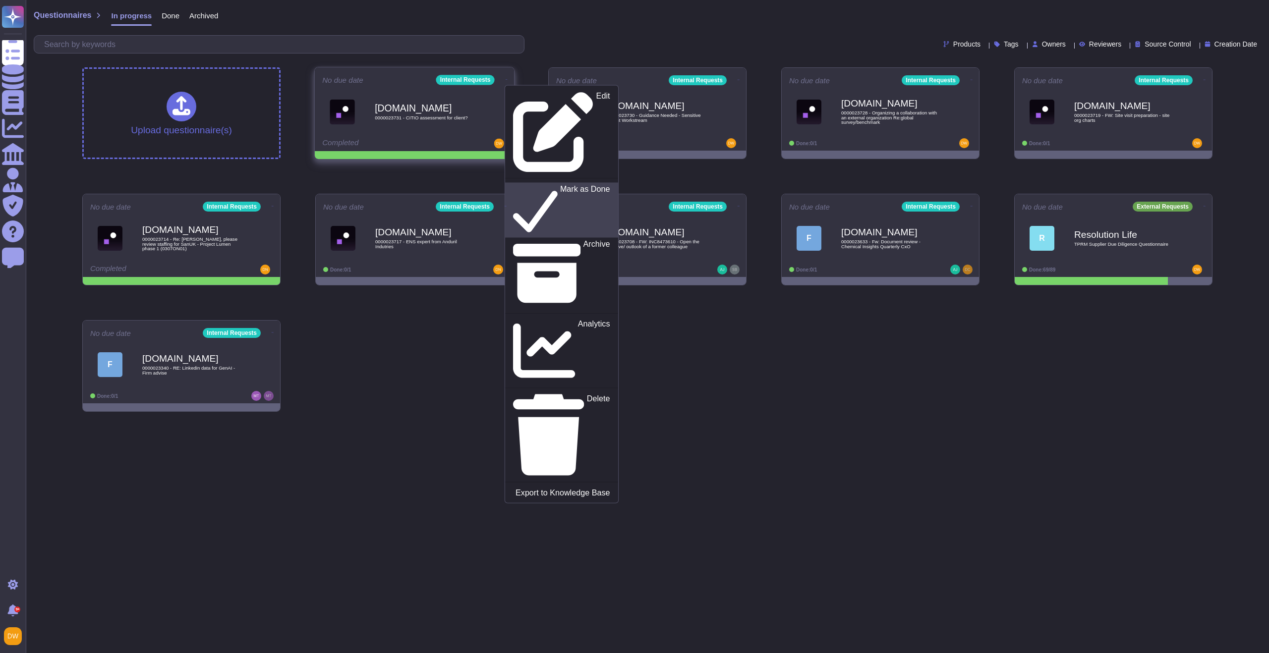
click at [511, 182] on link "Mark as Done" at bounding box center [561, 209] width 113 height 55
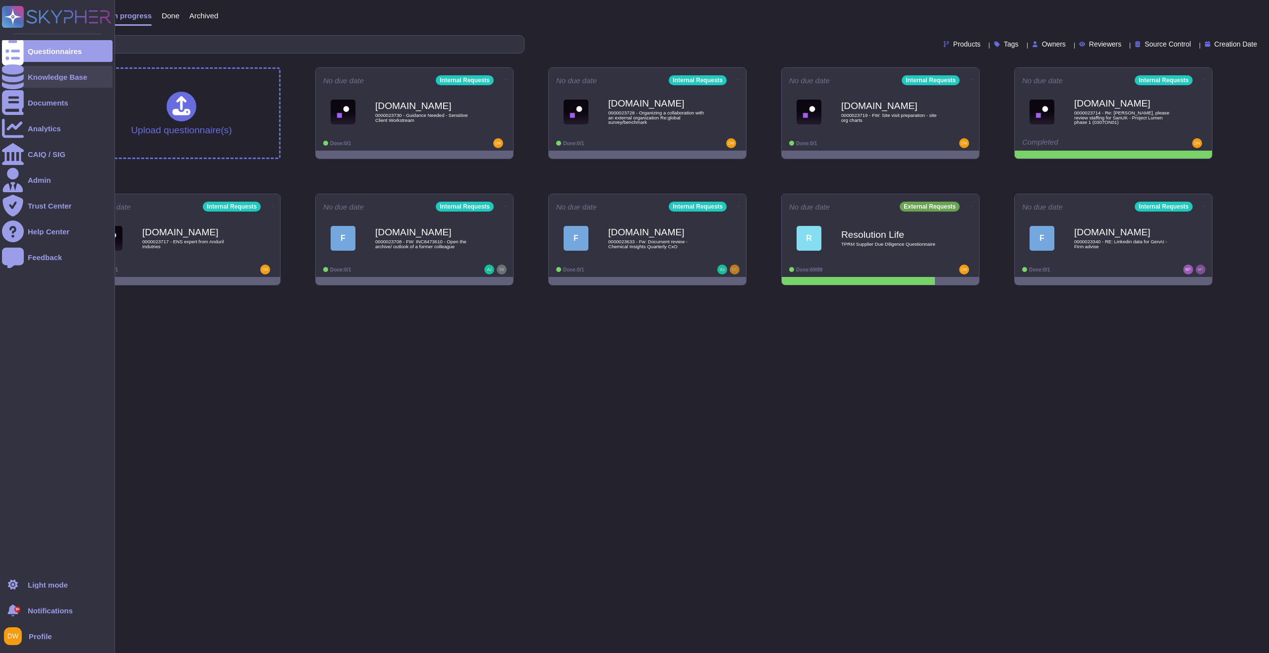
click at [87, 72] on div "Knowledge Base" at bounding box center [57, 77] width 111 height 22
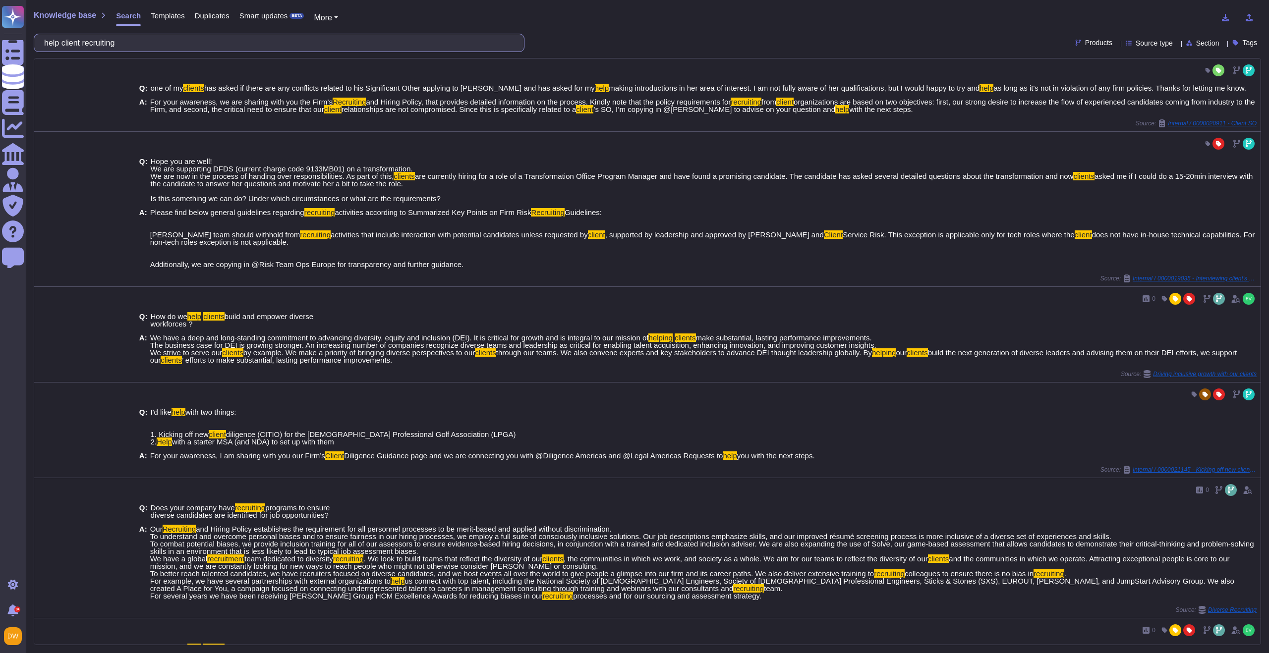
click at [175, 44] on input "help client recruiting" at bounding box center [276, 42] width 475 height 17
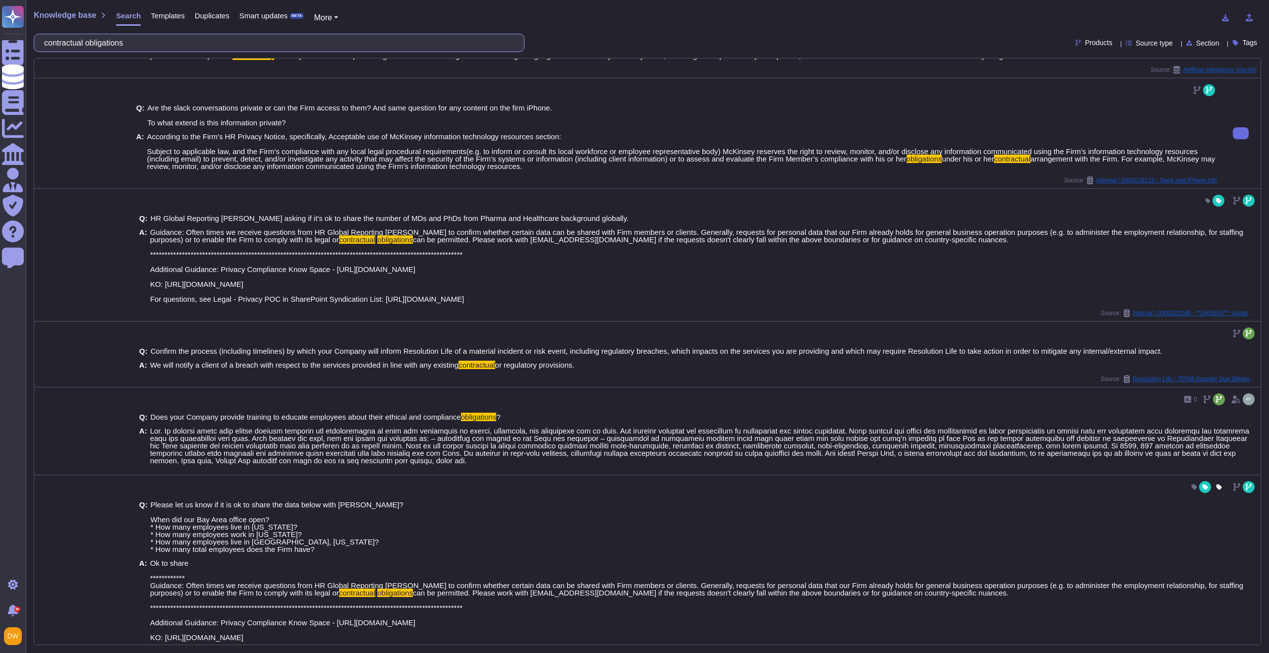
scroll to position [391, 0]
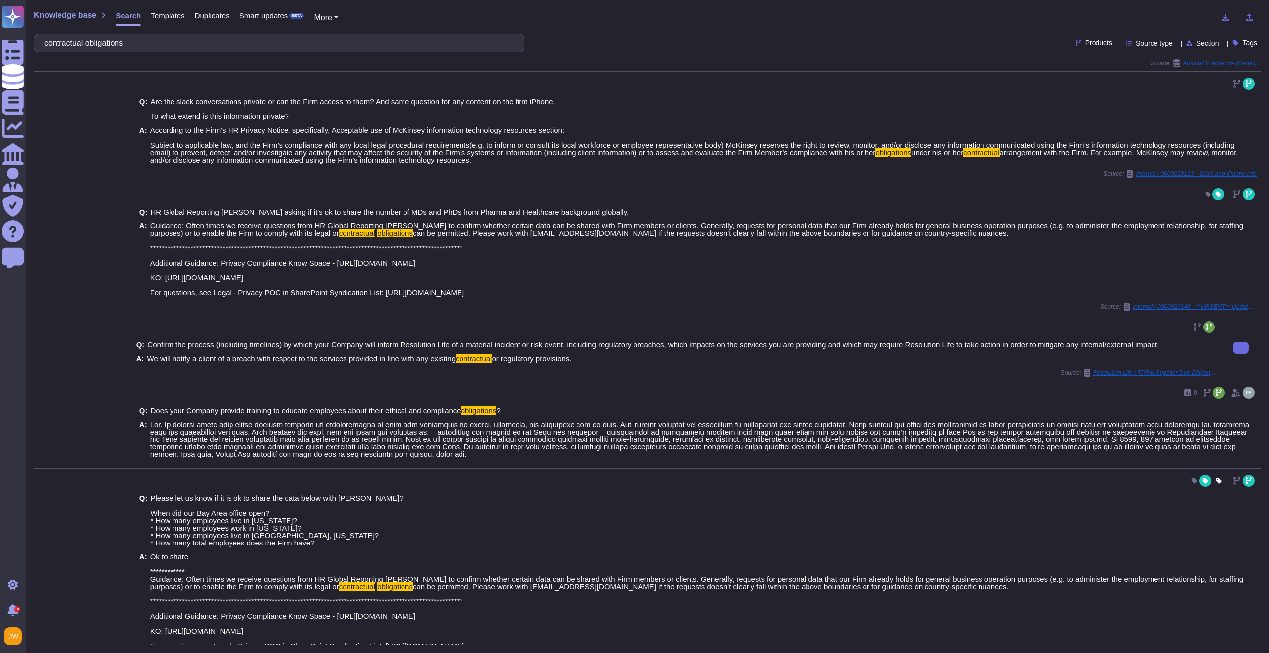
type input "contractual obligations"
drag, startPoint x: 427, startPoint y: 369, endPoint x: 593, endPoint y: 366, distance: 165.6
click at [593, 362] on div "A: We will notify a client of a breach with respect to the services provided in…" at bounding box center [676, 358] width 1080 height 7
copy span "any existing contractual or regulatory provisions."
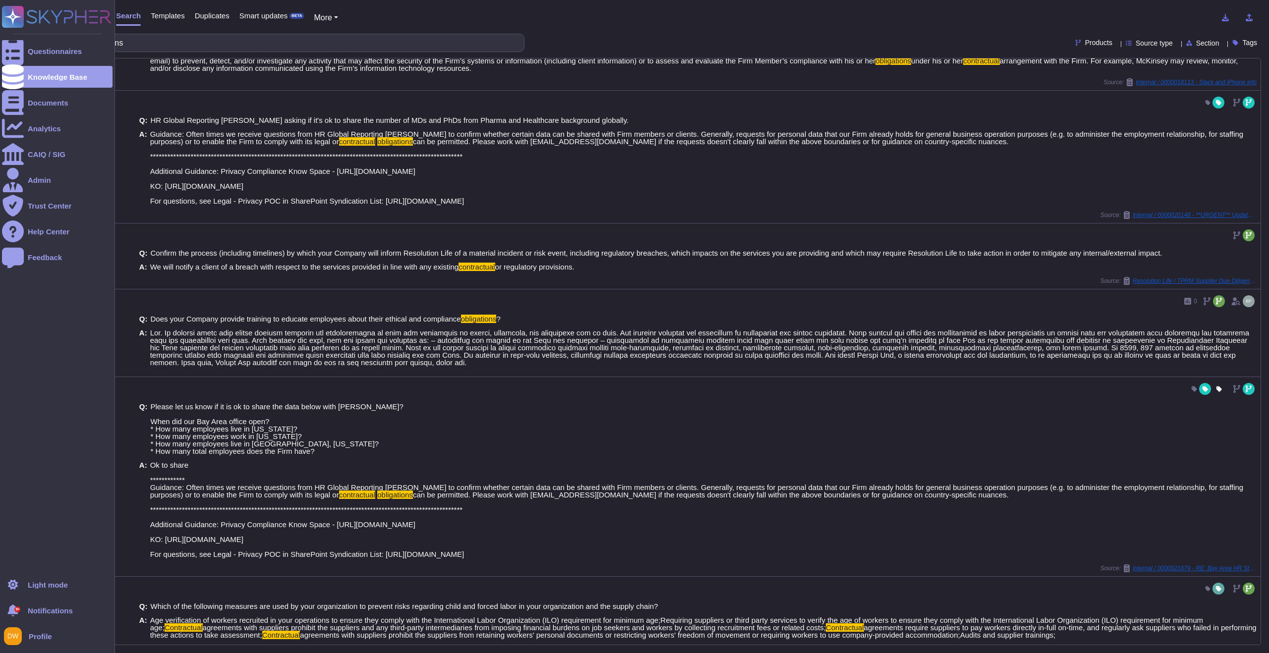
scroll to position [506, 0]
